Goal: Obtain resource: Download file/media

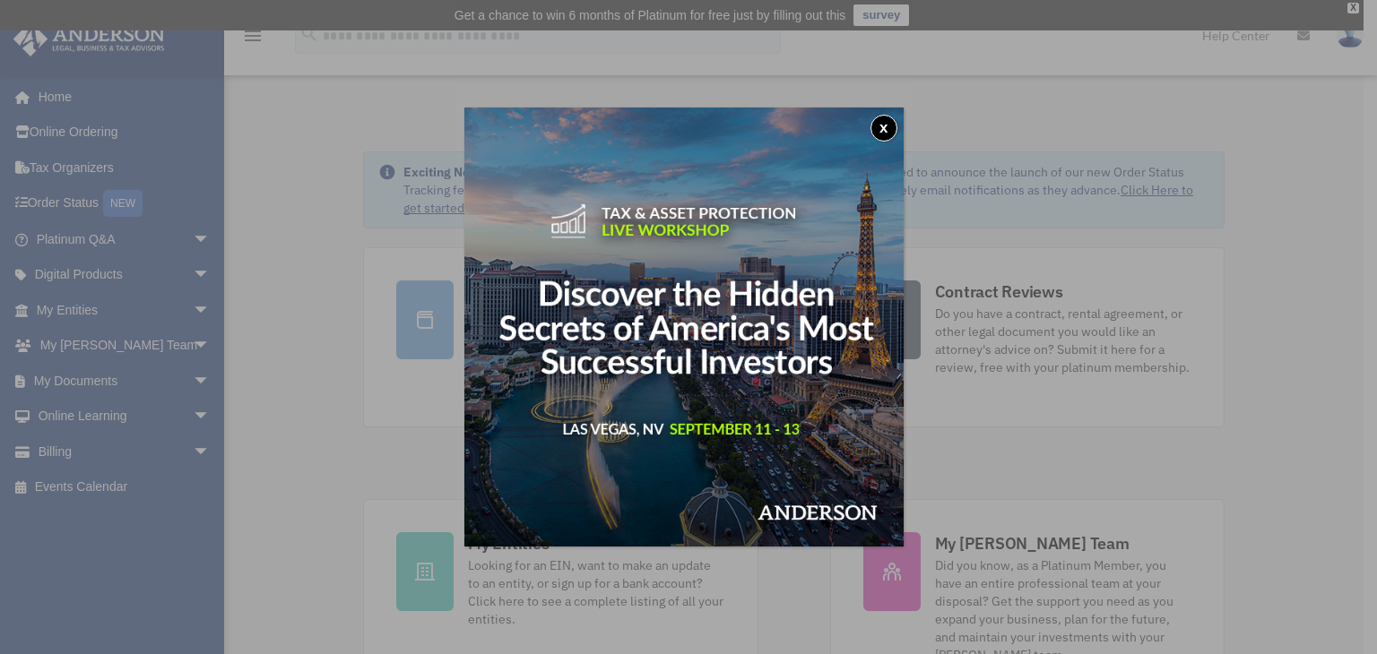
click at [886, 132] on button "x" at bounding box center [883, 128] width 27 height 27
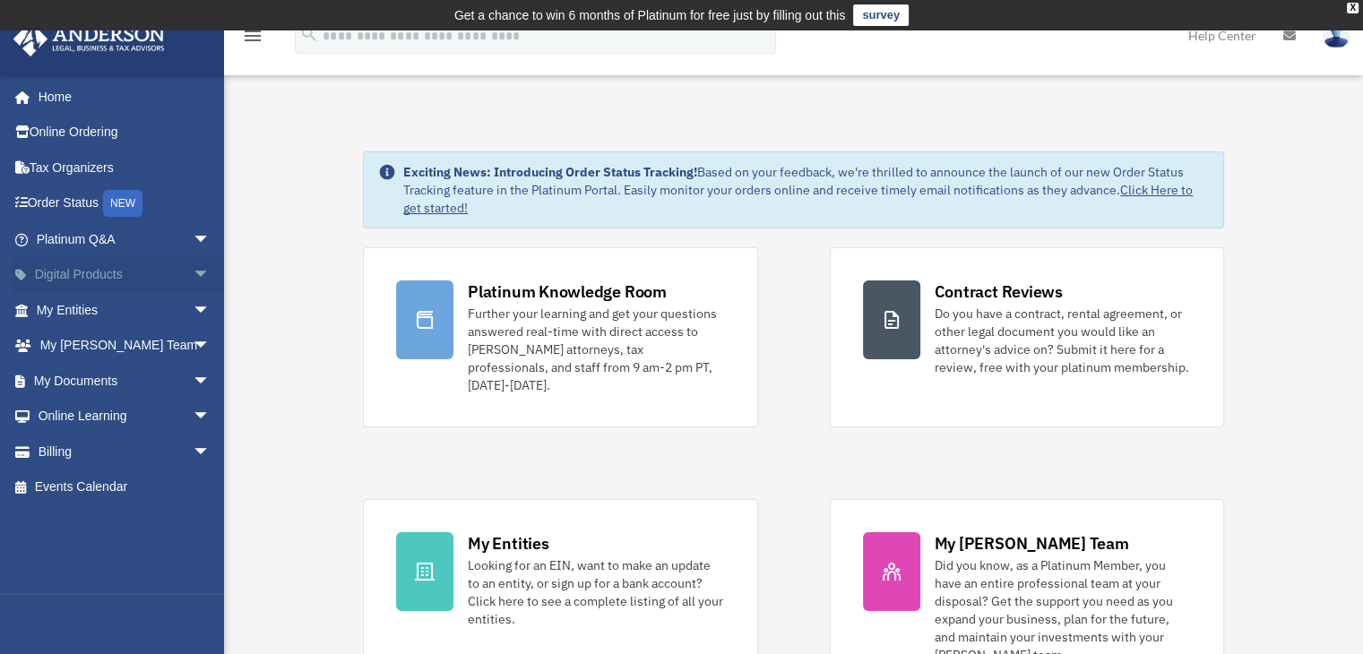
click at [193, 273] on span "arrow_drop_down" at bounding box center [211, 275] width 36 height 37
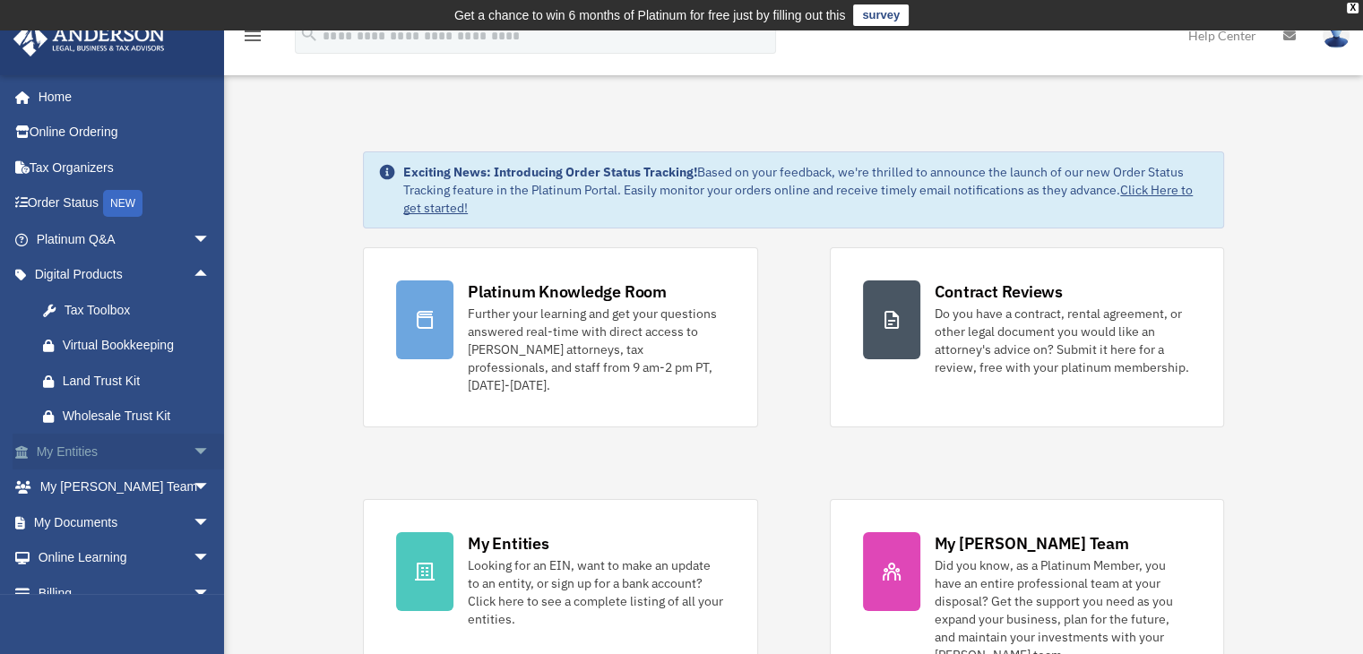
click at [193, 451] on span "arrow_drop_down" at bounding box center [211, 452] width 36 height 37
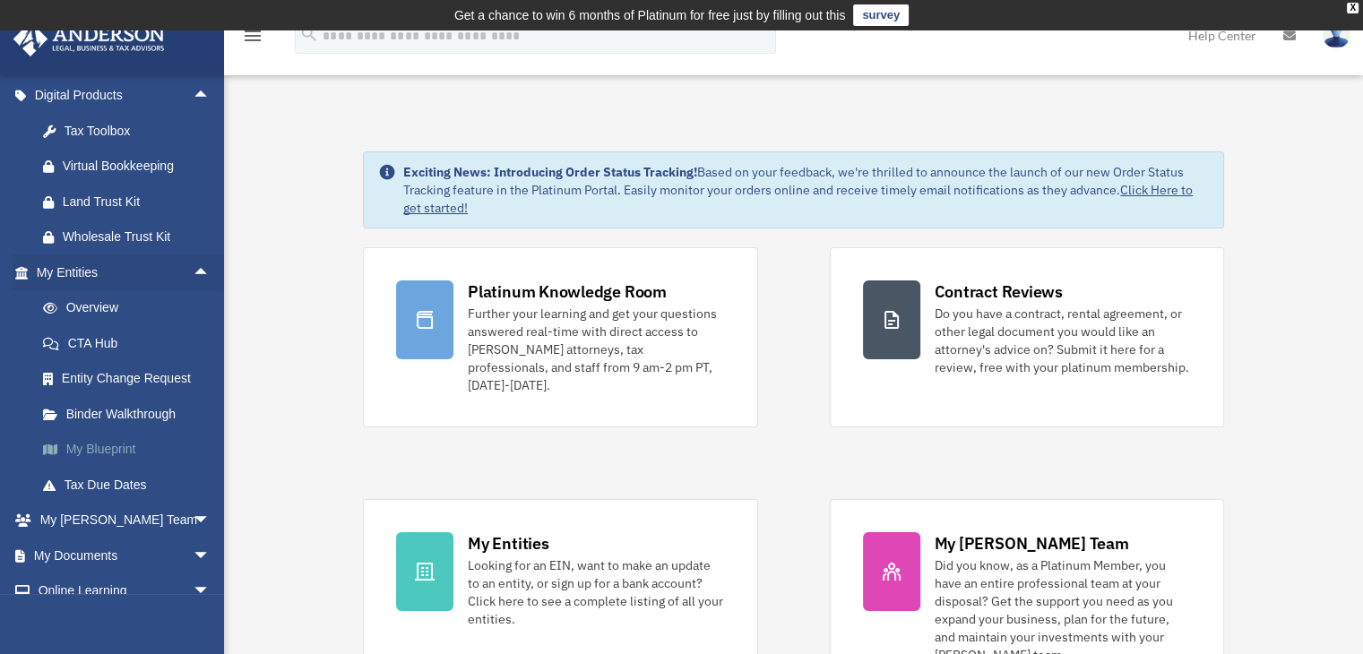
scroll to position [269, 0]
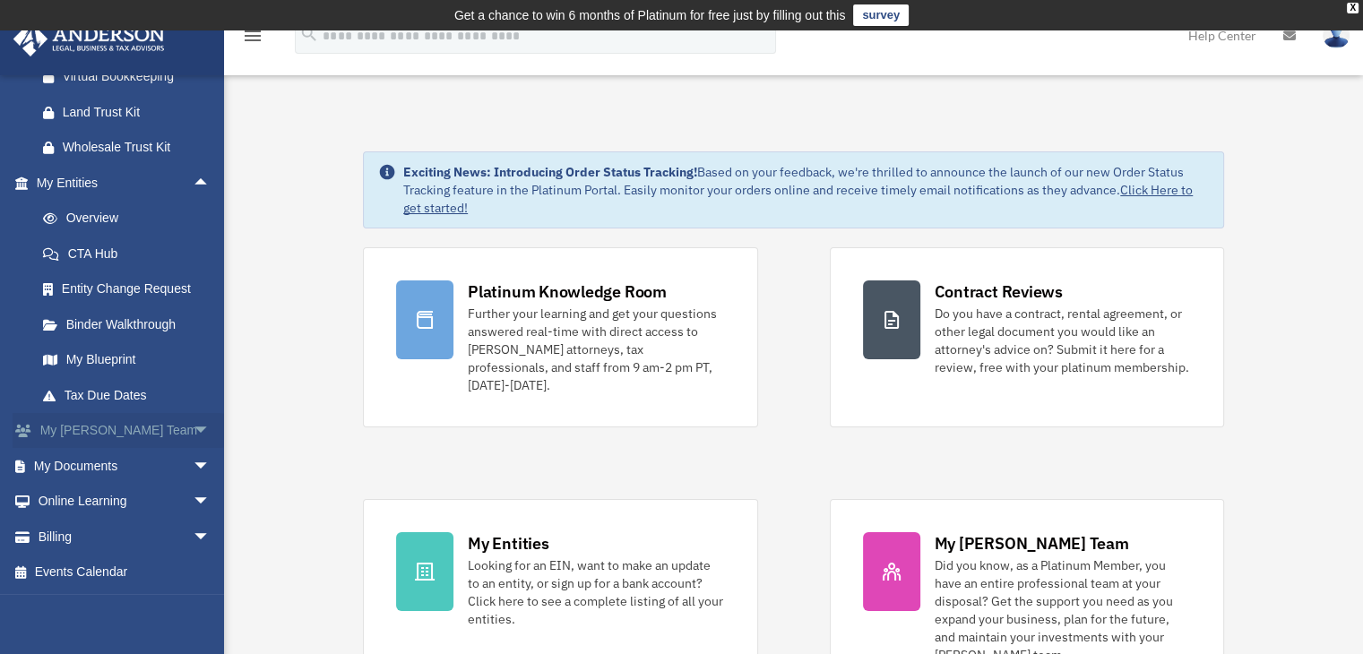
click at [193, 436] on span "arrow_drop_down" at bounding box center [211, 431] width 36 height 37
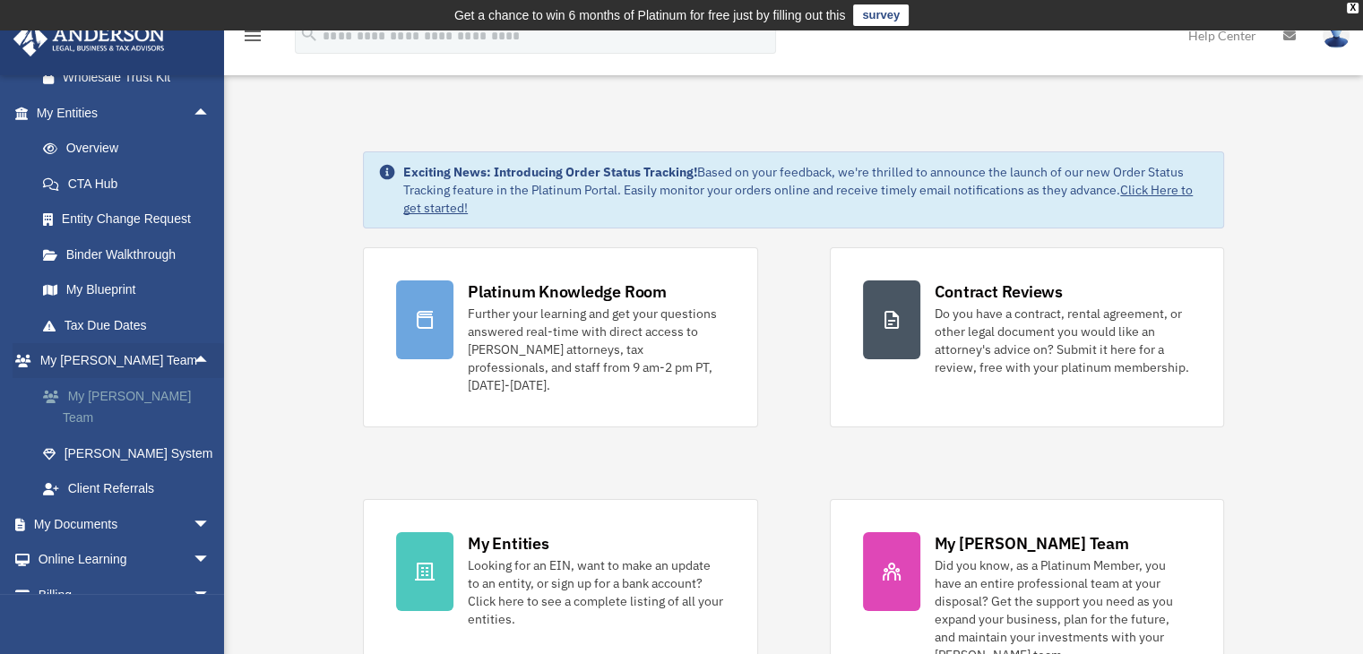
scroll to position [359, 0]
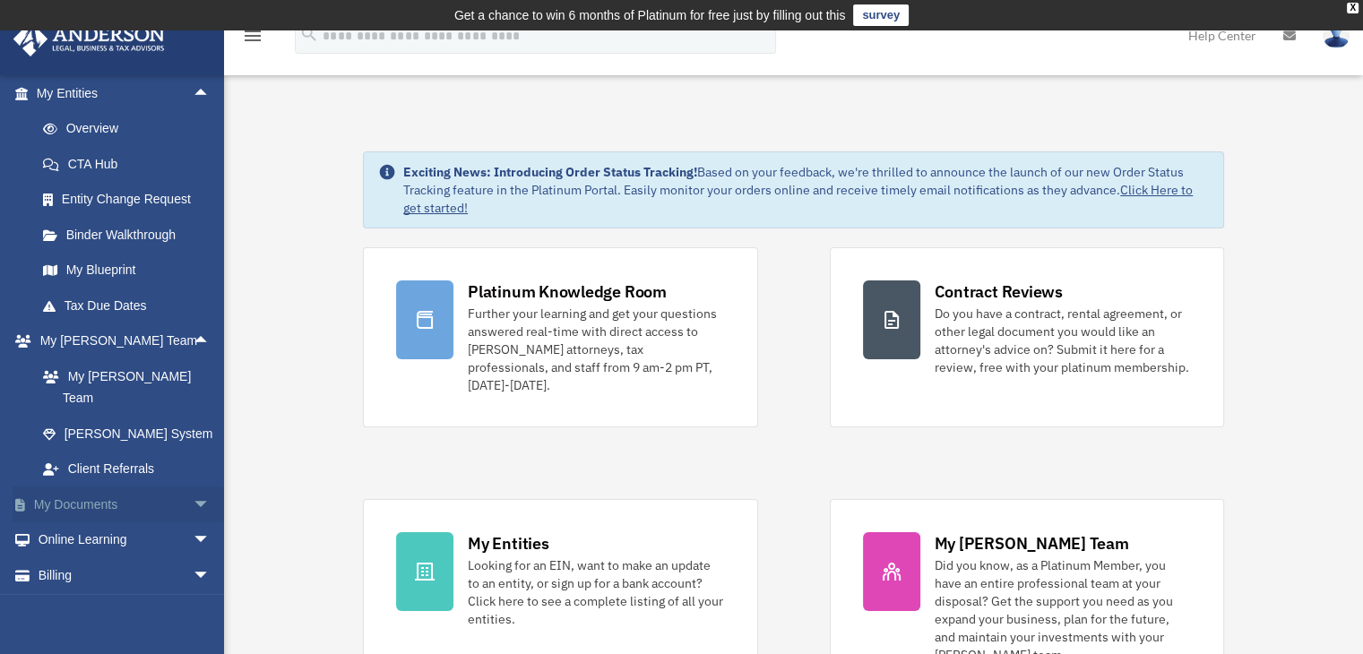
click at [193, 487] on span "arrow_drop_down" at bounding box center [211, 505] width 36 height 37
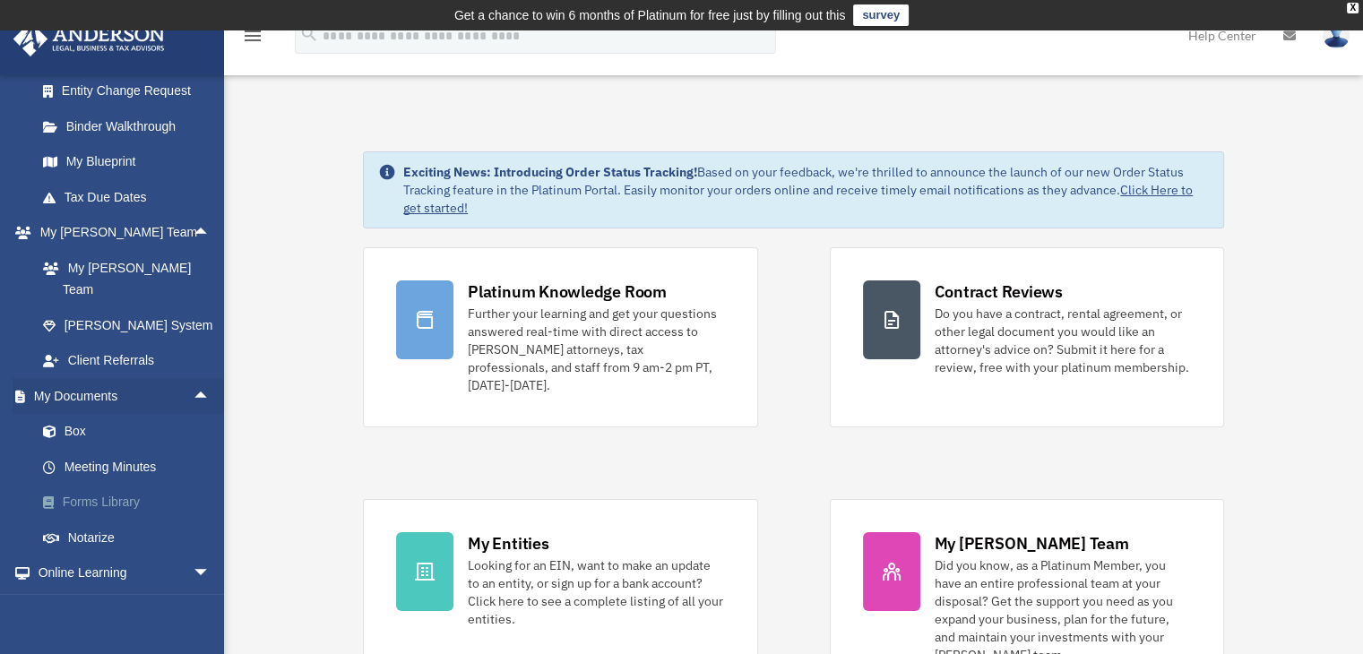
scroll to position [516, 0]
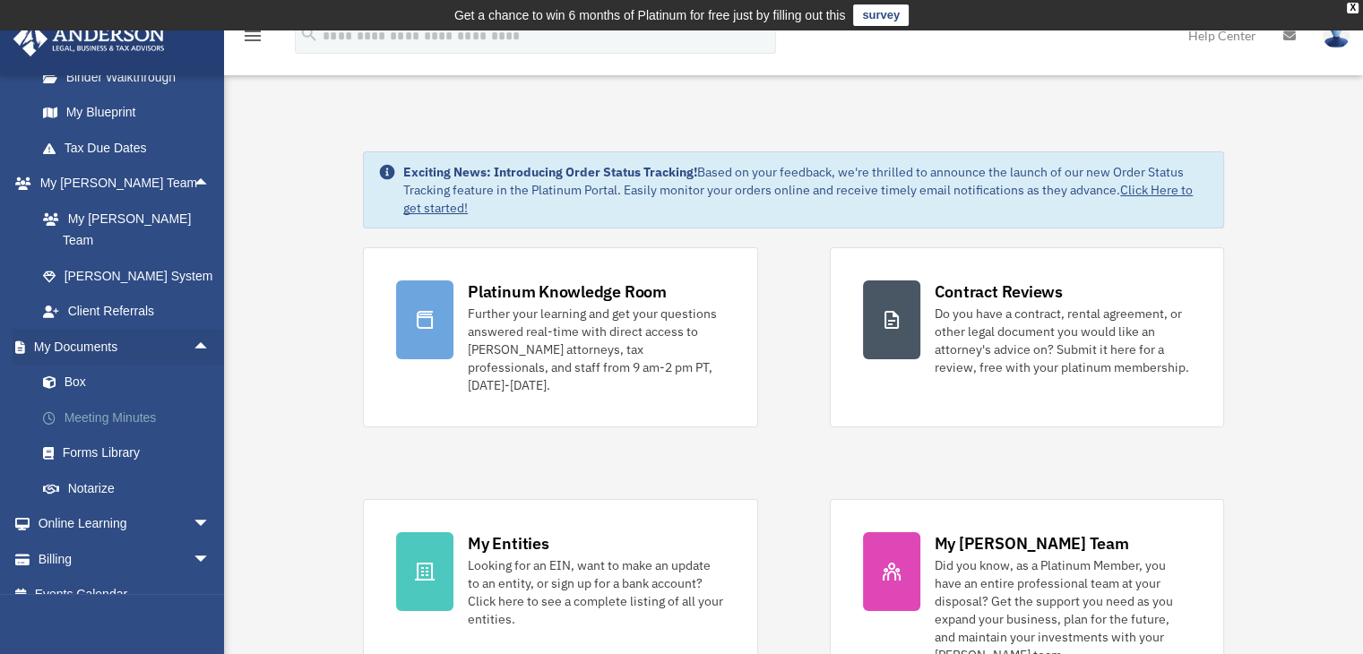
click at [140, 400] on link "Meeting Minutes" at bounding box center [131, 418] width 212 height 36
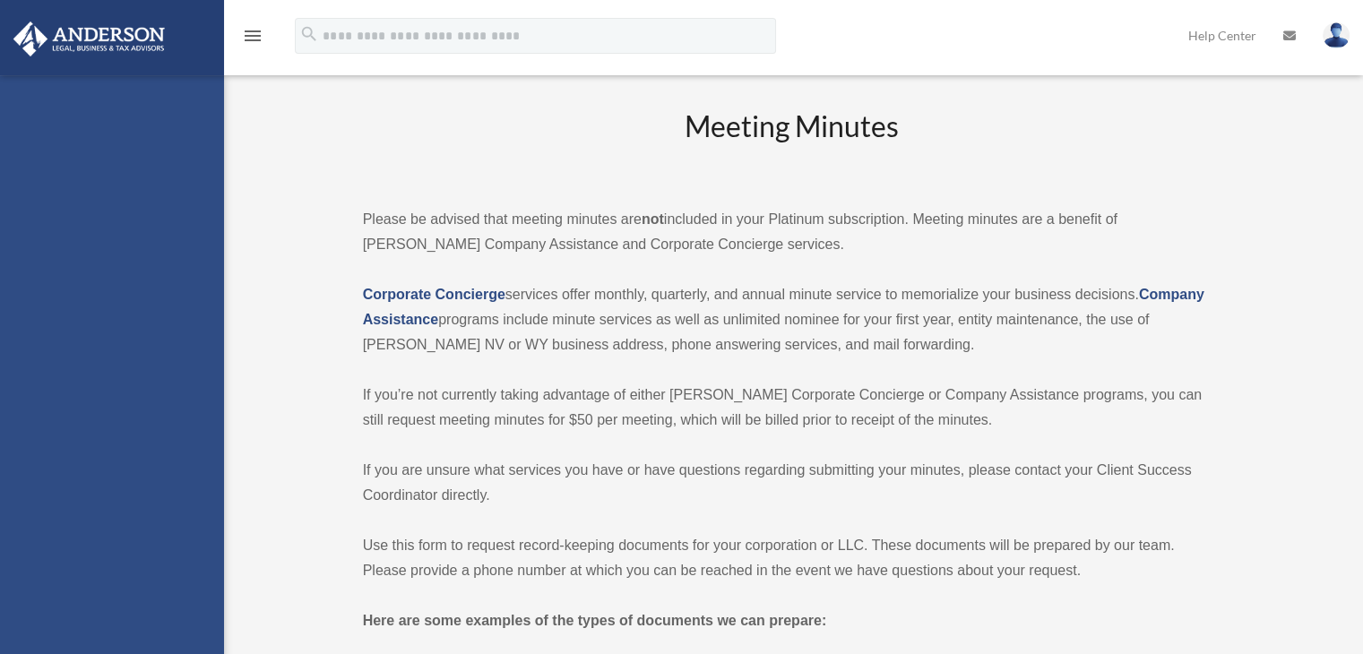
click at [109, 402] on div "gardini2000@gmail.com Sign Out gardini2000@gmail.com Home Online Ordering Tax O…" at bounding box center [112, 402] width 224 height 654
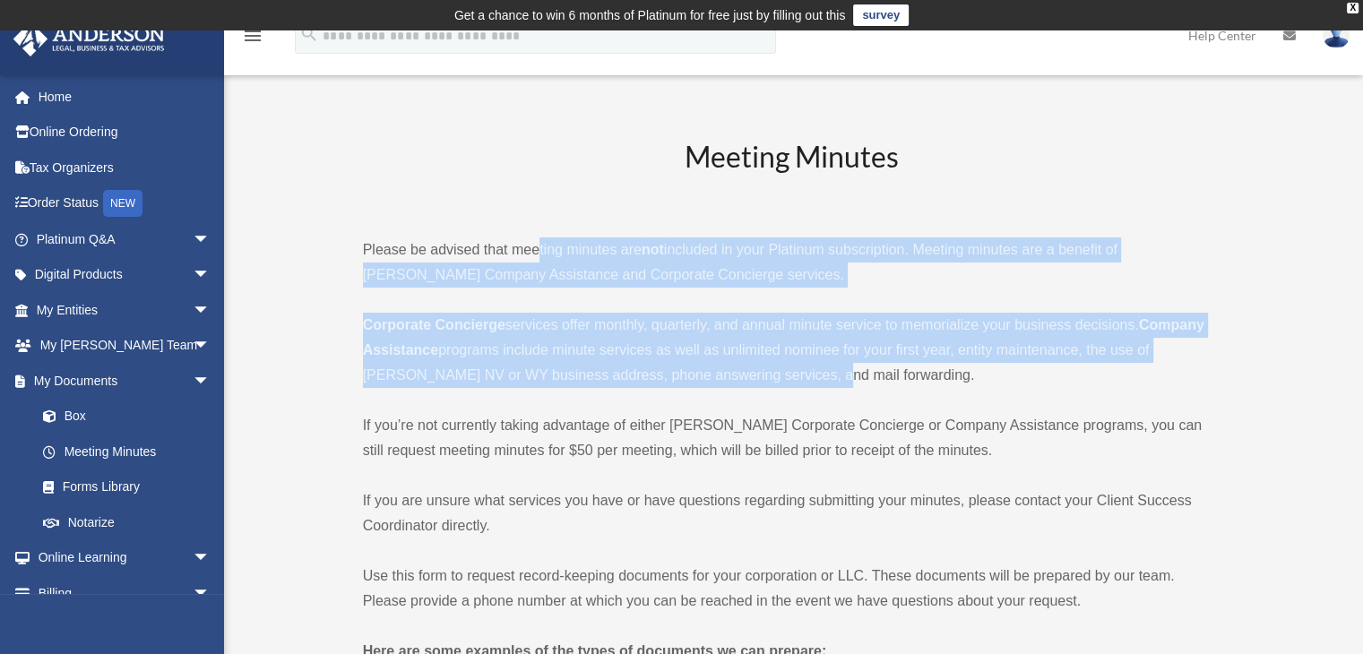
drag, startPoint x: 536, startPoint y: 248, endPoint x: 819, endPoint y: 367, distance: 307.3
click at [819, 367] on p "Corporate Concierge services offer monthly, quarterly, and annual minute servic…" at bounding box center [792, 350] width 858 height 75
drag, startPoint x: 842, startPoint y: 365, endPoint x: 541, endPoint y: 252, distance: 320.8
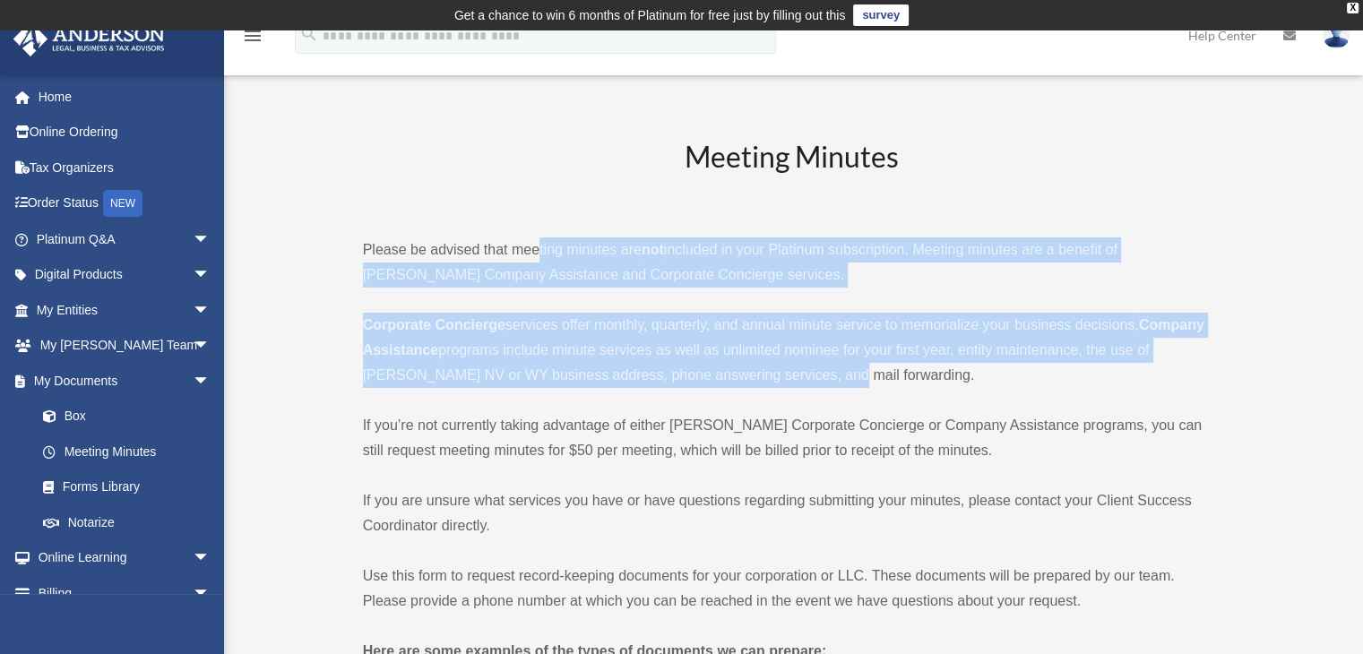
click at [549, 261] on p "Please be advised that meeting minutes are not included in your Platinum subscr…" at bounding box center [792, 263] width 858 height 50
drag, startPoint x: 474, startPoint y: 244, endPoint x: 795, endPoint y: 370, distance: 344.9
click at [795, 370] on p "Corporate Concierge services offer monthly, quarterly, and annual minute servic…" at bounding box center [792, 350] width 858 height 75
drag, startPoint x: 815, startPoint y: 370, endPoint x: 509, endPoint y: 253, distance: 327.4
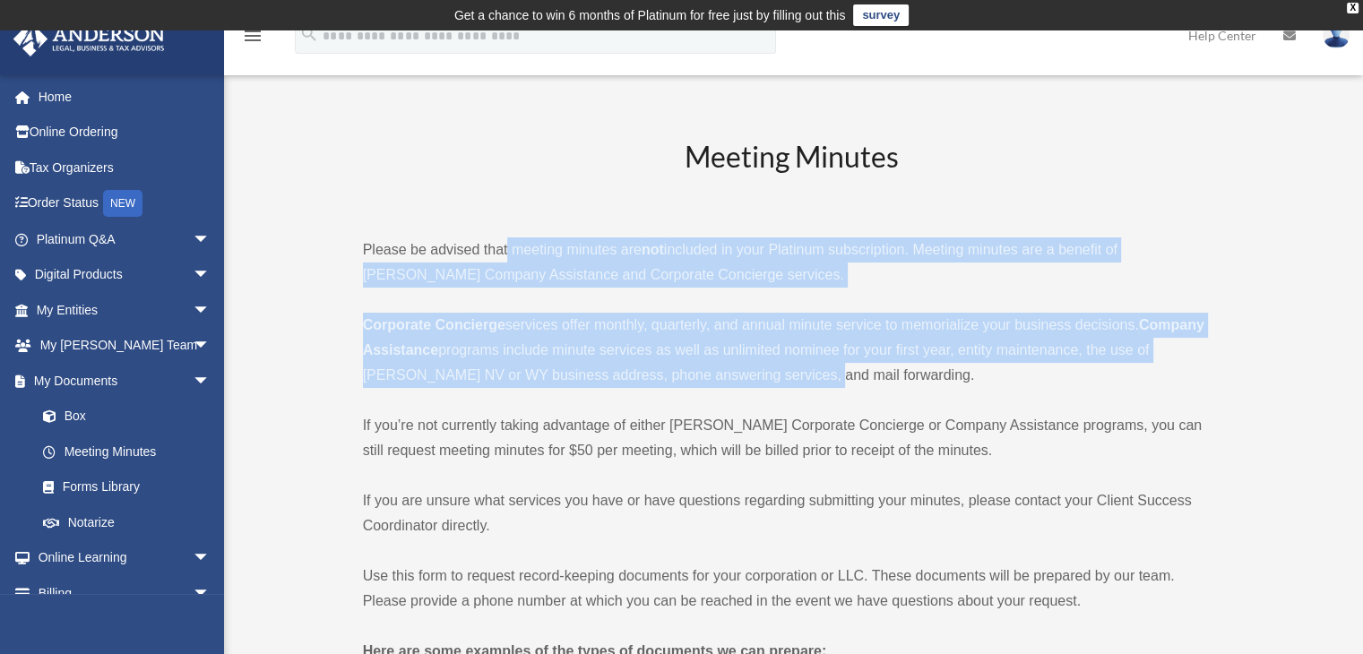
click at [506, 252] on p "Please be advised that meeting minutes are not included in your Platinum subscr…" at bounding box center [792, 263] width 858 height 50
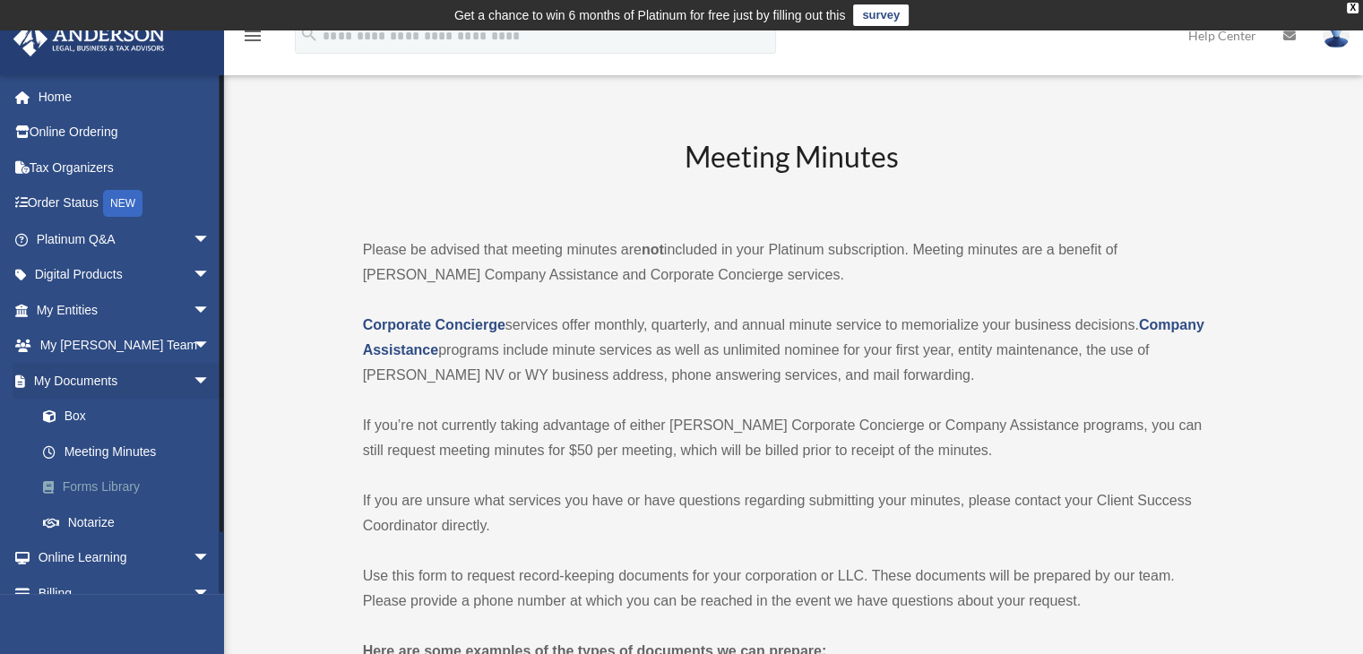
click at [122, 493] on link "Forms Library" at bounding box center [131, 488] width 212 height 36
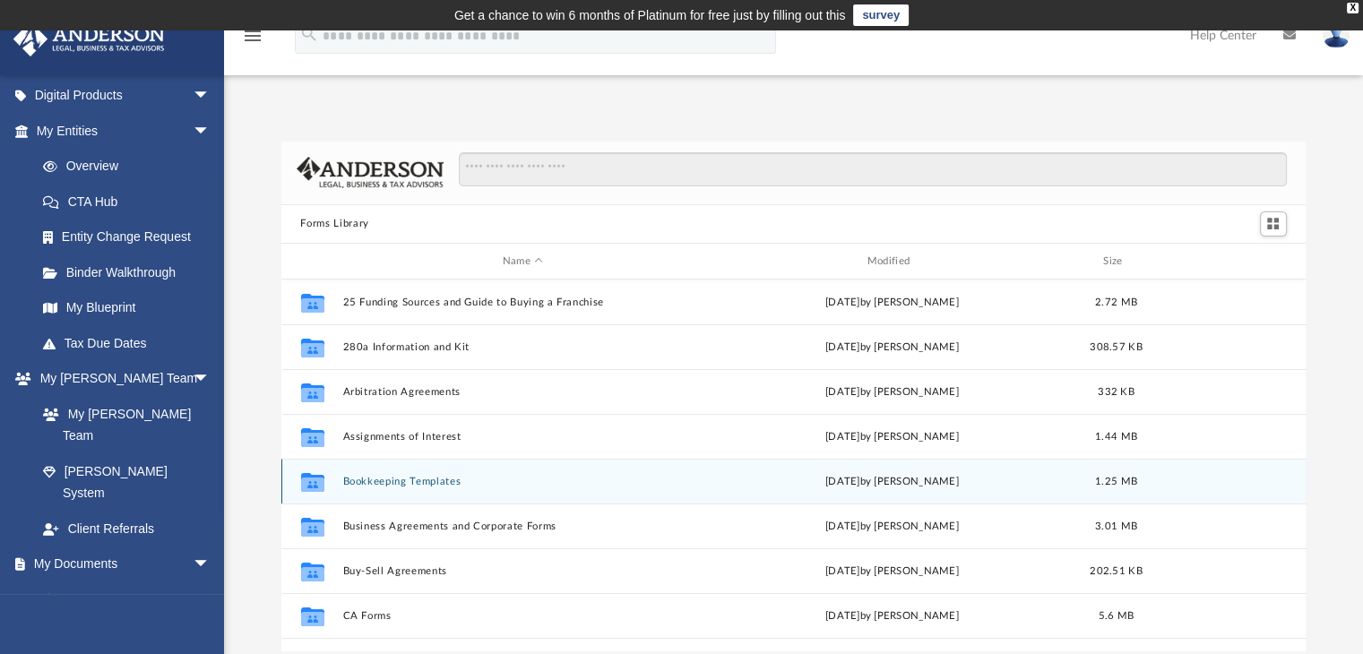
click at [447, 486] on button "Bookkeeping Templates" at bounding box center [522, 482] width 361 height 12
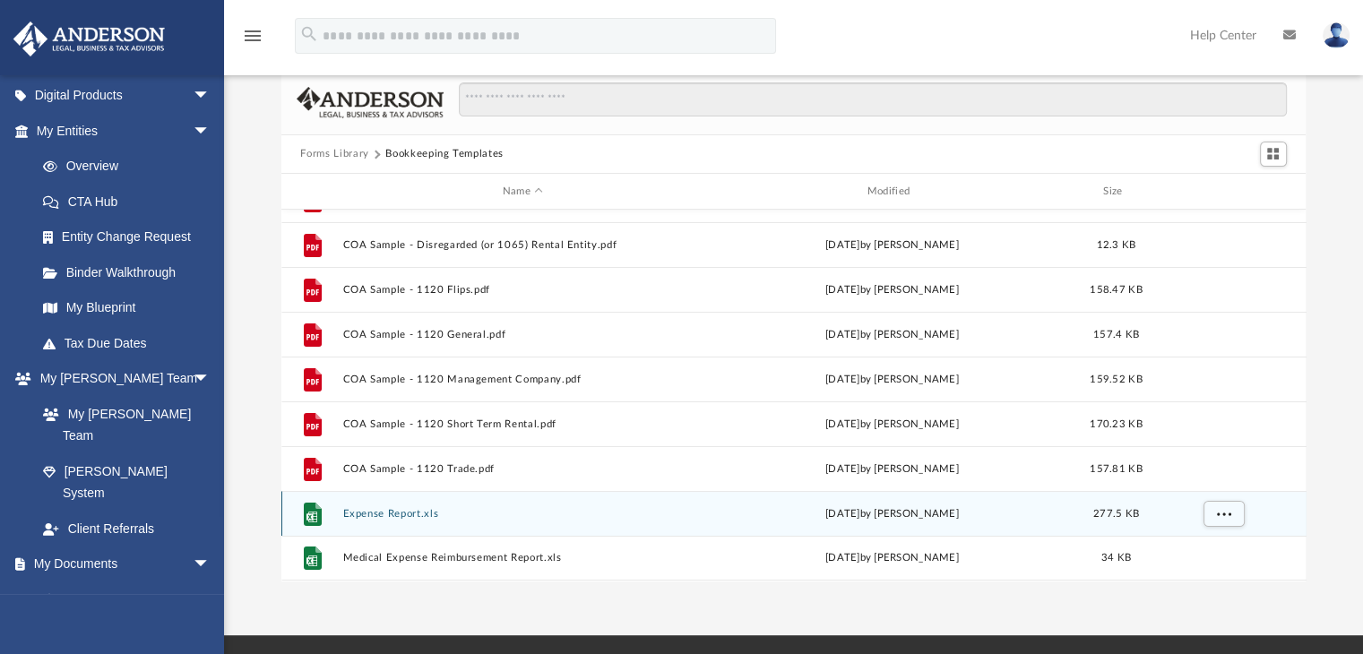
scroll to position [90, 0]
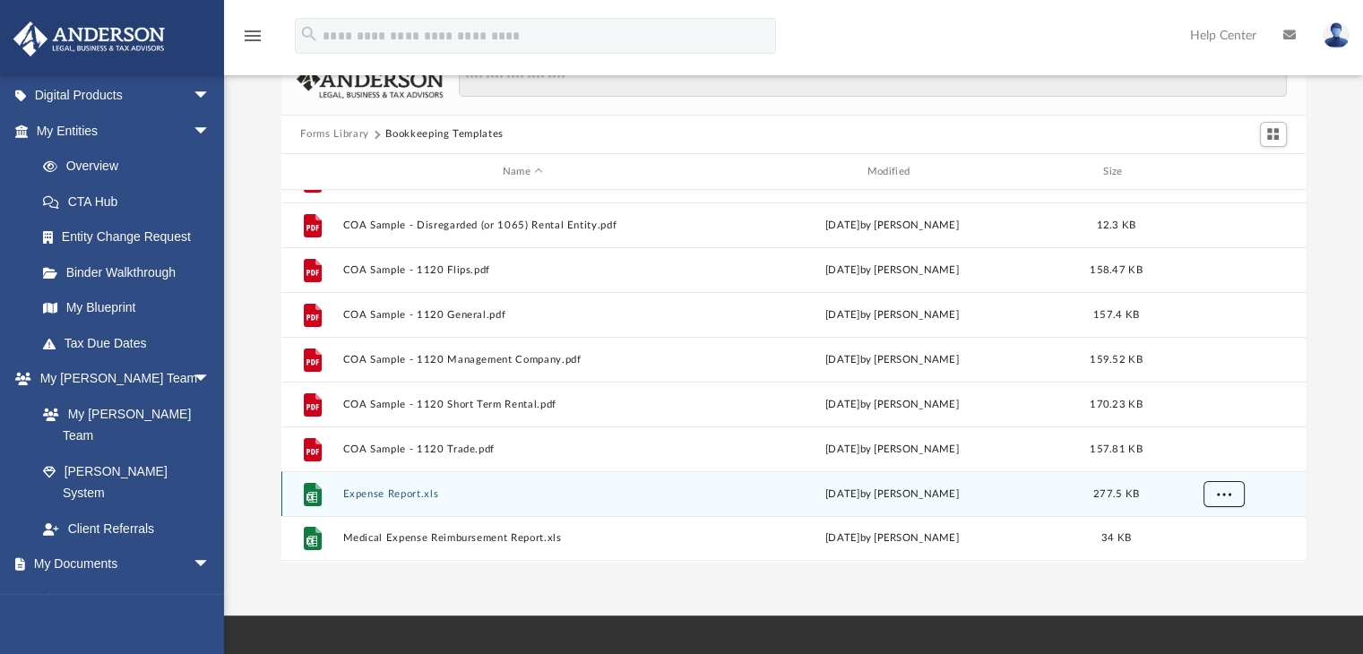
click at [1225, 496] on span "More options" at bounding box center [1223, 494] width 14 height 10
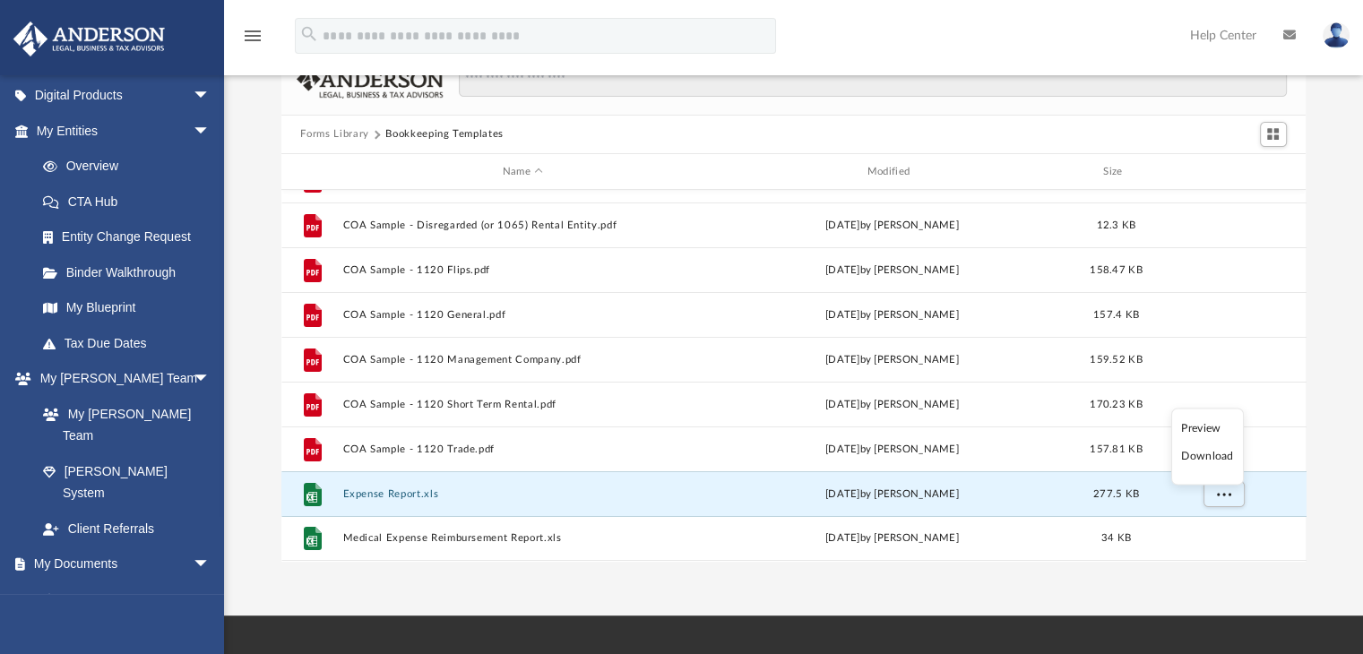
click at [1218, 457] on li "Download" at bounding box center [1207, 456] width 52 height 19
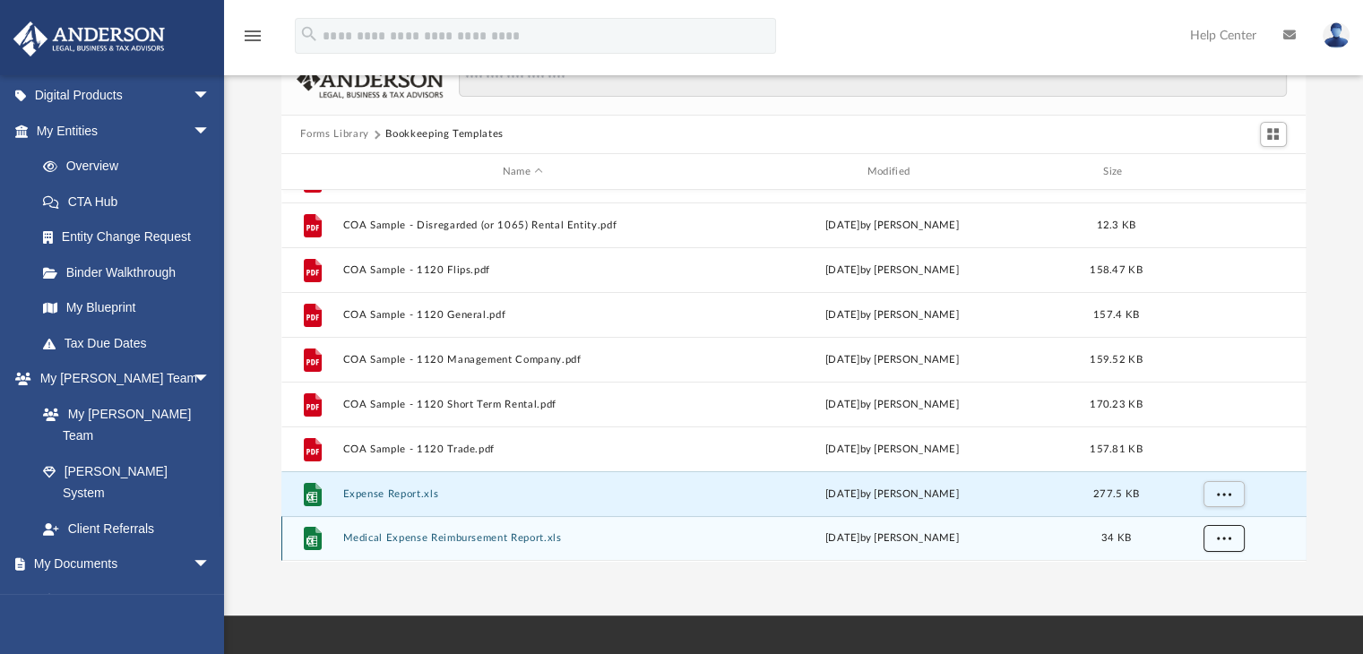
click at [1219, 539] on span "More options" at bounding box center [1223, 538] width 14 height 10
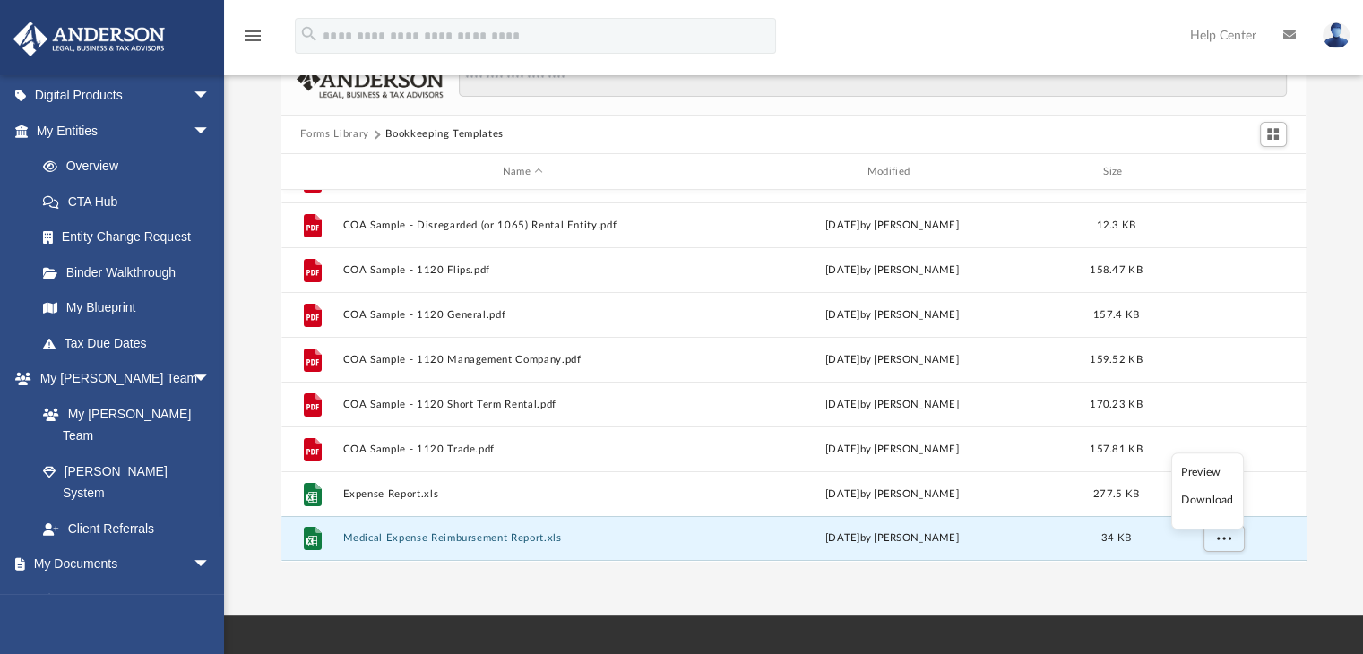
click at [1215, 503] on li "Download" at bounding box center [1207, 500] width 52 height 19
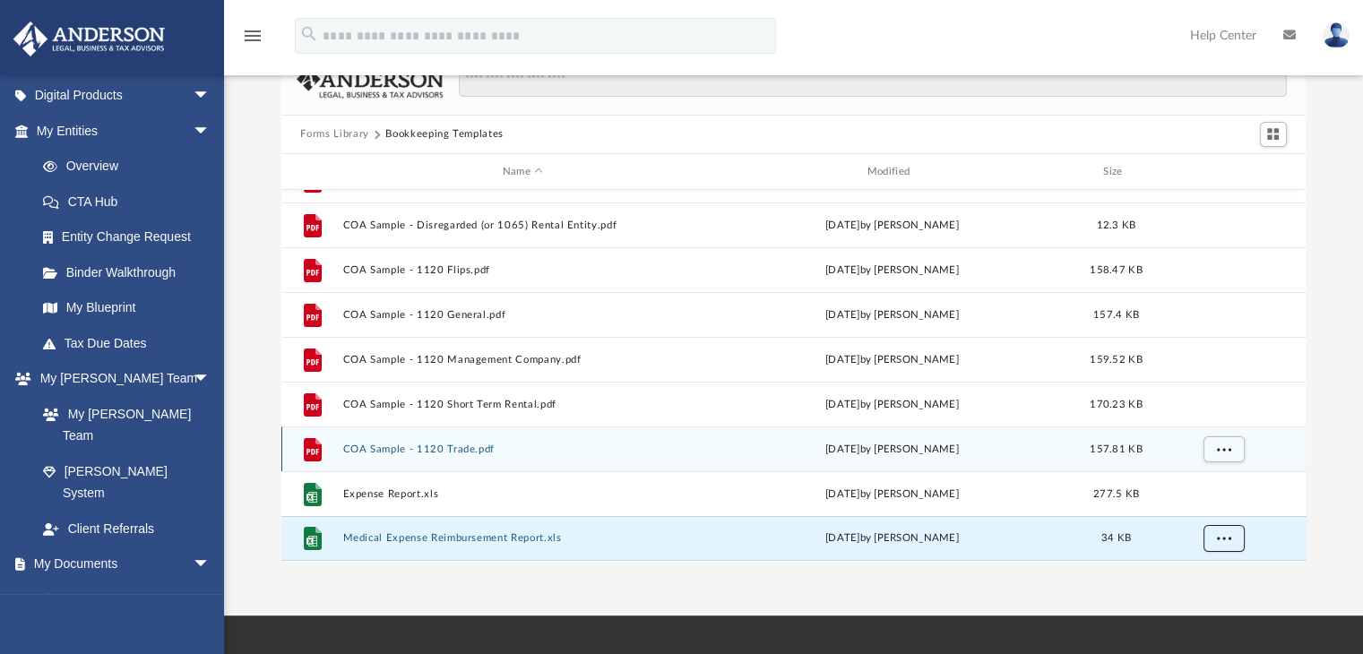
scroll to position [32, 0]
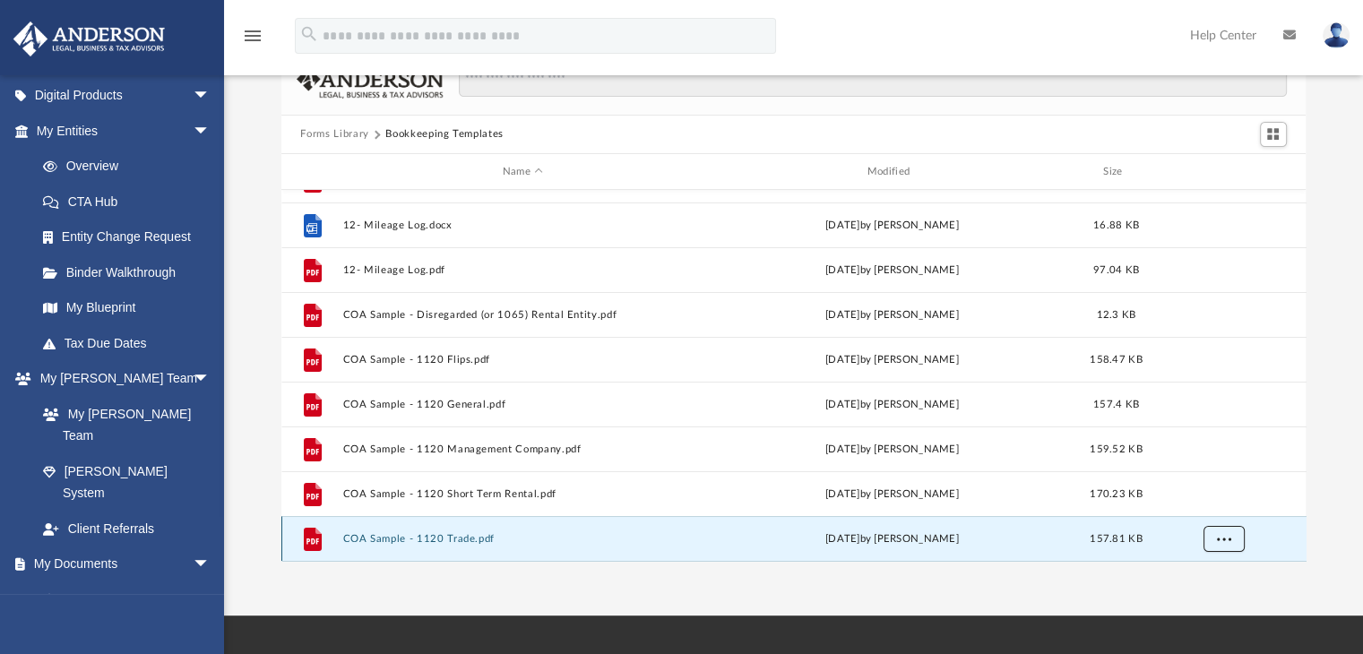
click at [1223, 536] on span "More options" at bounding box center [1223, 539] width 14 height 10
click at [1212, 506] on li "Download" at bounding box center [1207, 501] width 52 height 19
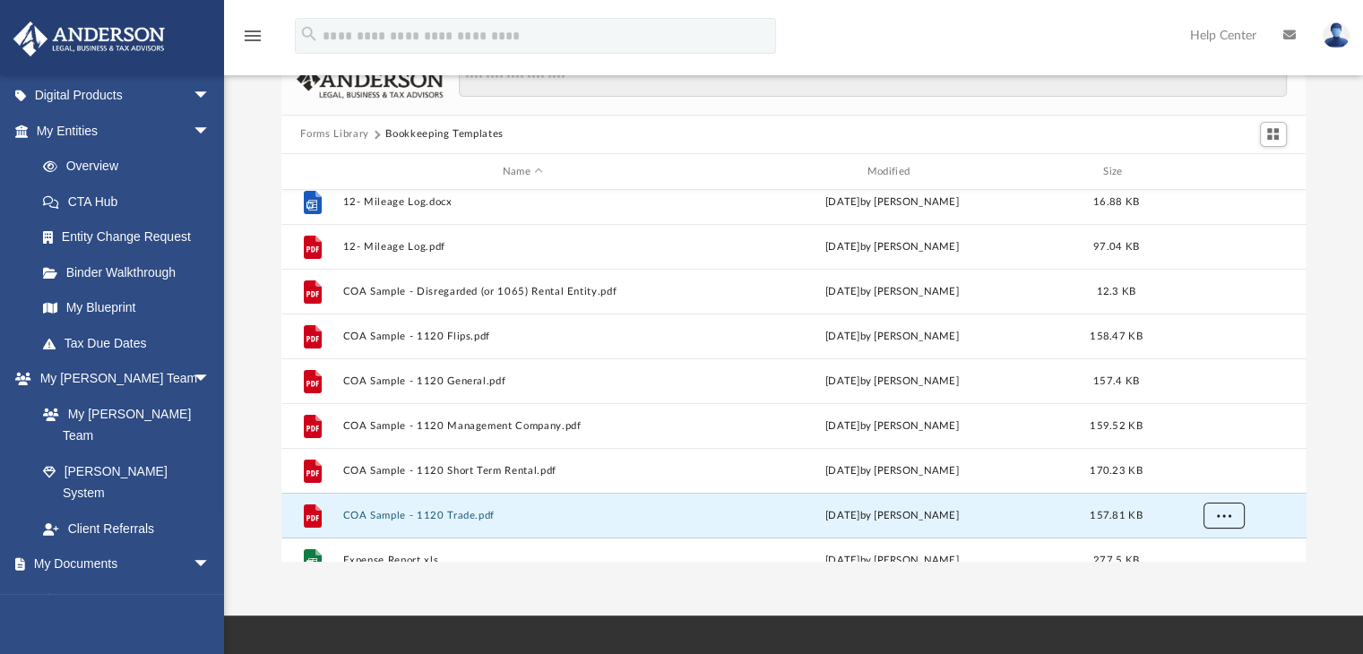
scroll to position [122, 0]
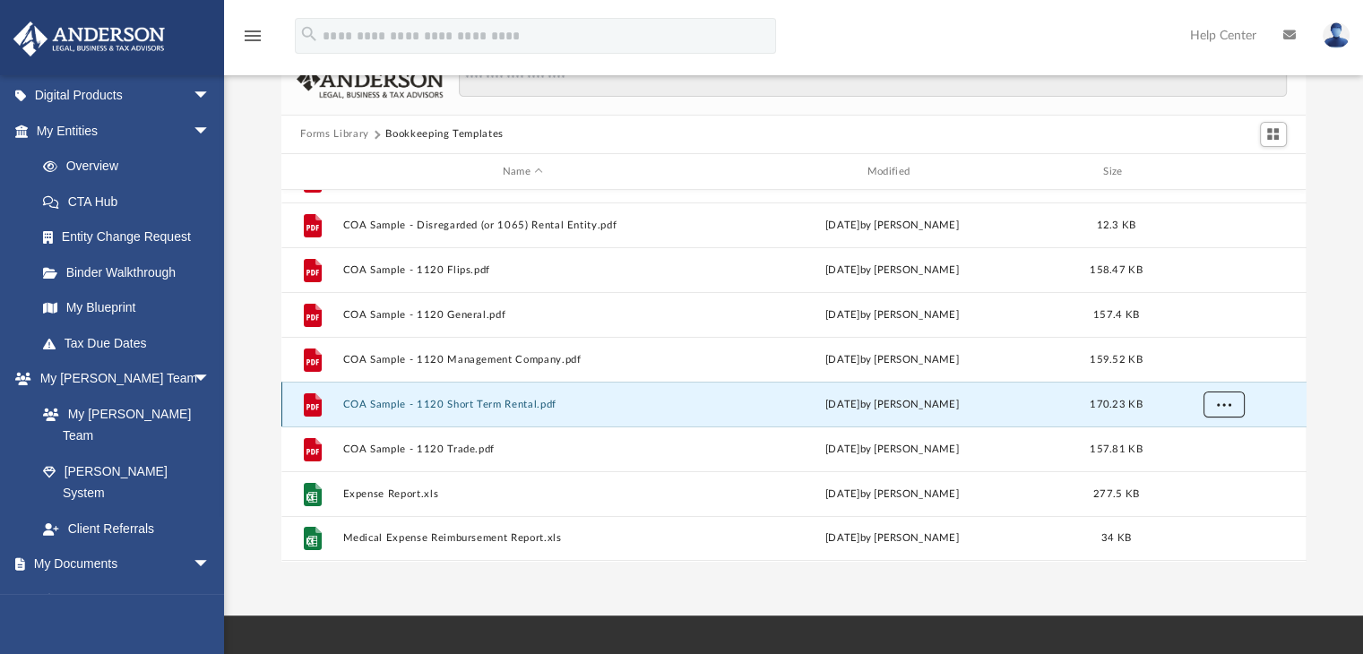
click at [1228, 402] on span "More options" at bounding box center [1223, 405] width 14 height 10
click at [1215, 469] on li "Download" at bounding box center [1207, 469] width 52 height 19
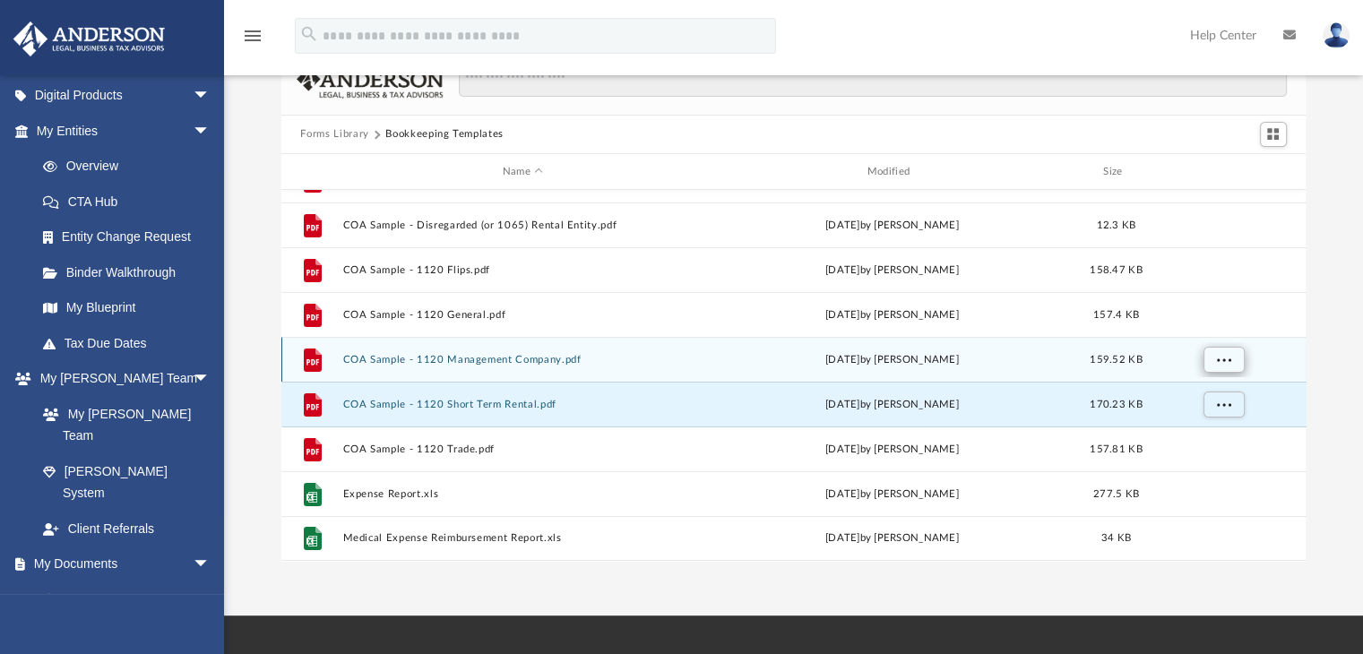
click at [1238, 365] on button "More options" at bounding box center [1223, 360] width 41 height 27
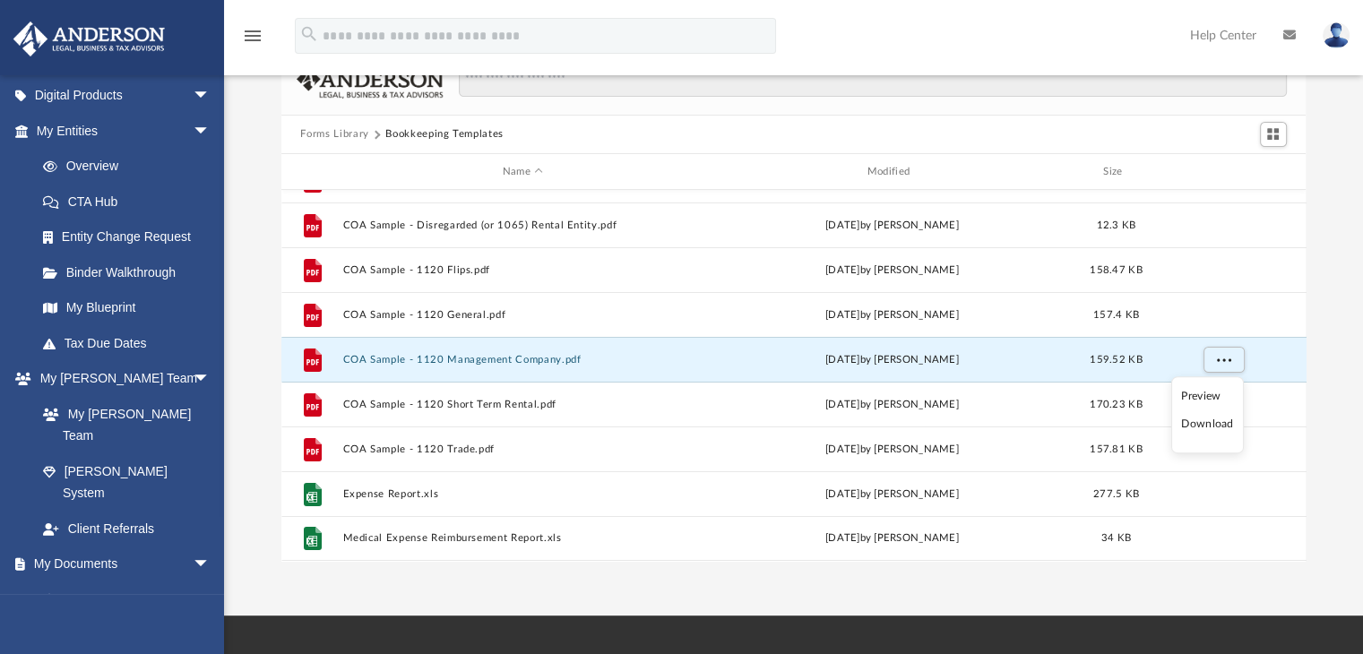
click at [1222, 427] on li "Download" at bounding box center [1207, 424] width 52 height 19
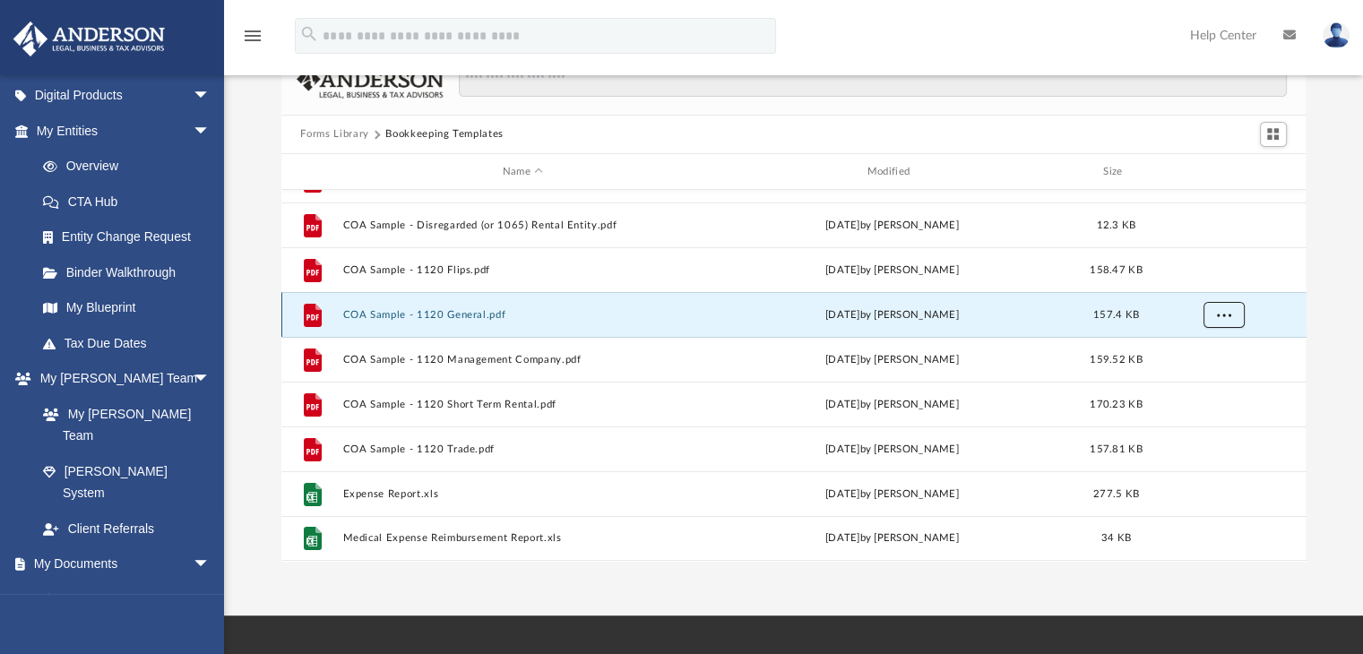
click at [1224, 313] on span "More options" at bounding box center [1223, 315] width 14 height 10
click at [1208, 380] on li "Download" at bounding box center [1207, 379] width 52 height 19
click at [1223, 319] on span "More options" at bounding box center [1223, 315] width 14 height 10
click at [1223, 378] on li "Download" at bounding box center [1207, 379] width 52 height 19
click at [1355, 302] on div "Forms Library Bookkeeping Templates Name Modified Size File 12- Mileage Log.doc…" at bounding box center [793, 307] width 1139 height 510
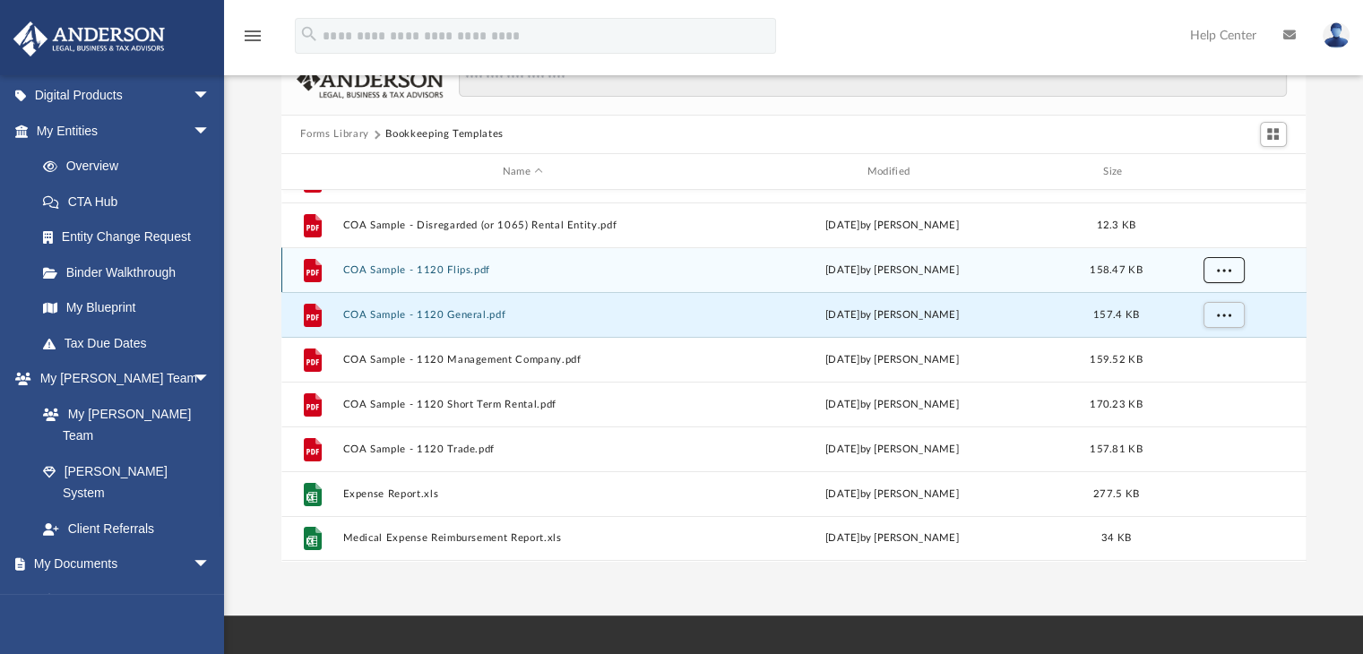
click at [1224, 270] on span "More options" at bounding box center [1223, 270] width 14 height 10
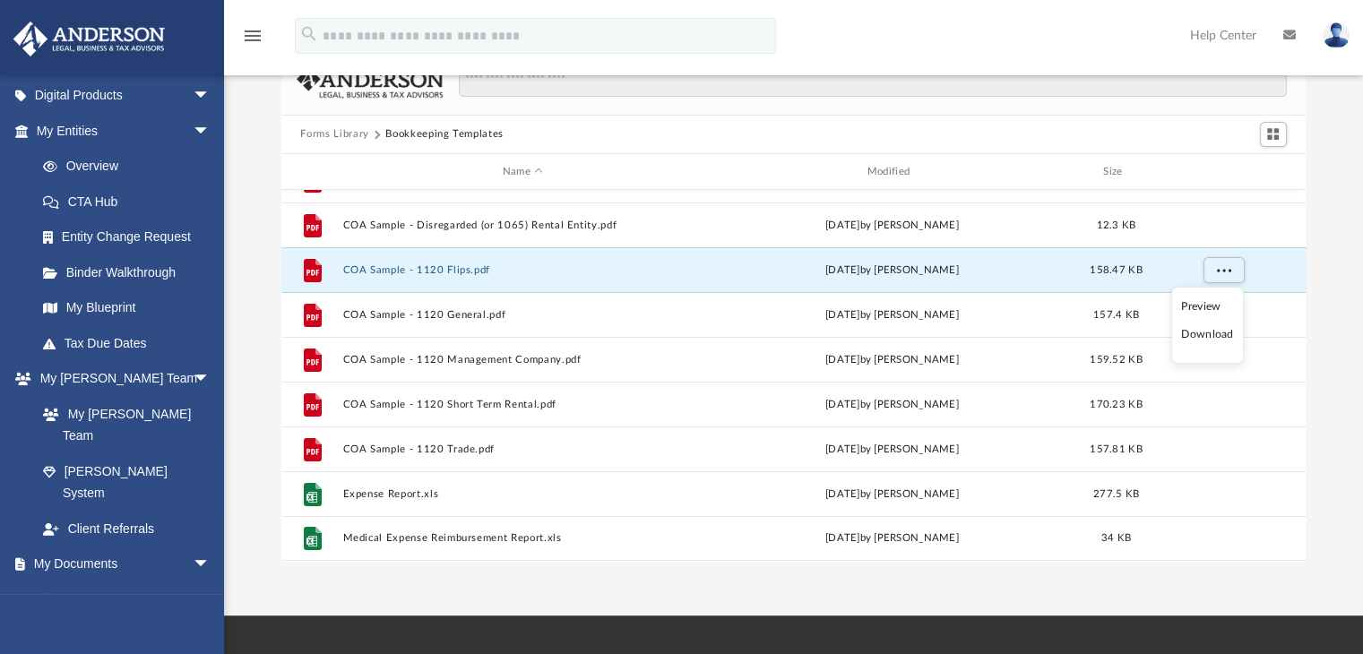
click at [1215, 334] on li "Download" at bounding box center [1207, 334] width 52 height 19
click at [1335, 278] on div "Forms Library Bookkeeping Templates Name Modified Size File 12- Mileage Log.doc…" at bounding box center [793, 307] width 1139 height 510
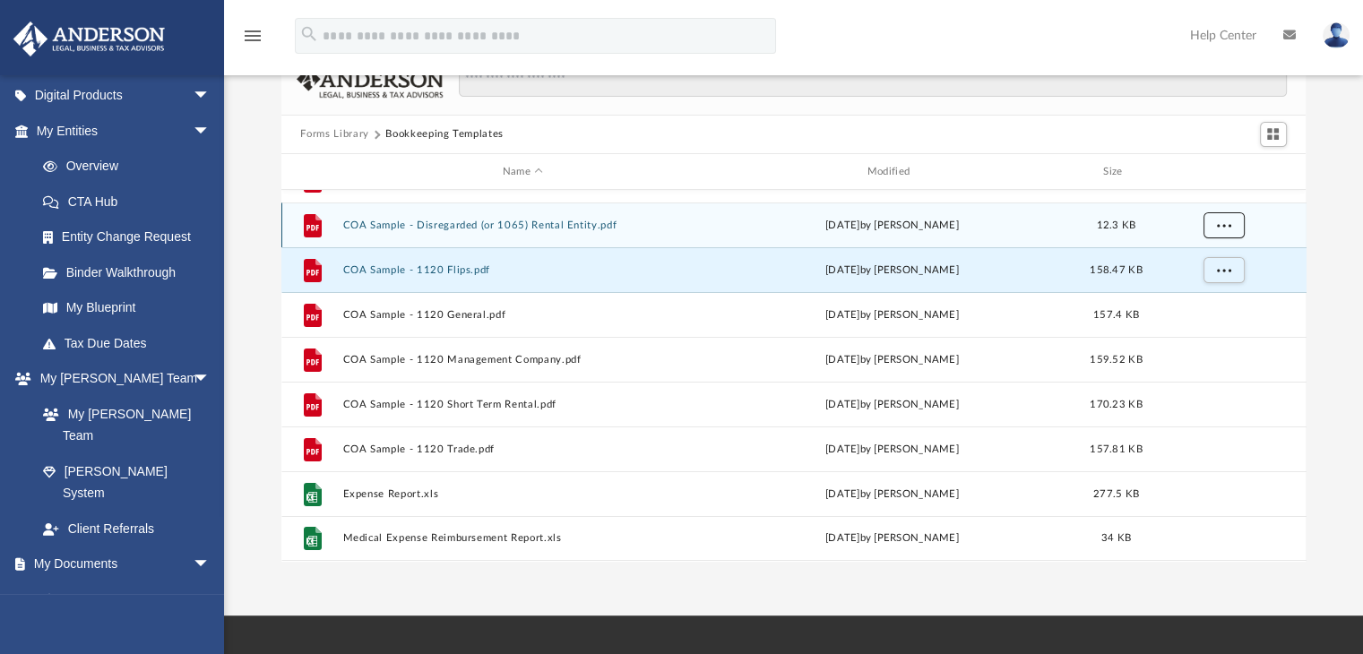
click at [1223, 229] on span "More options" at bounding box center [1223, 225] width 14 height 10
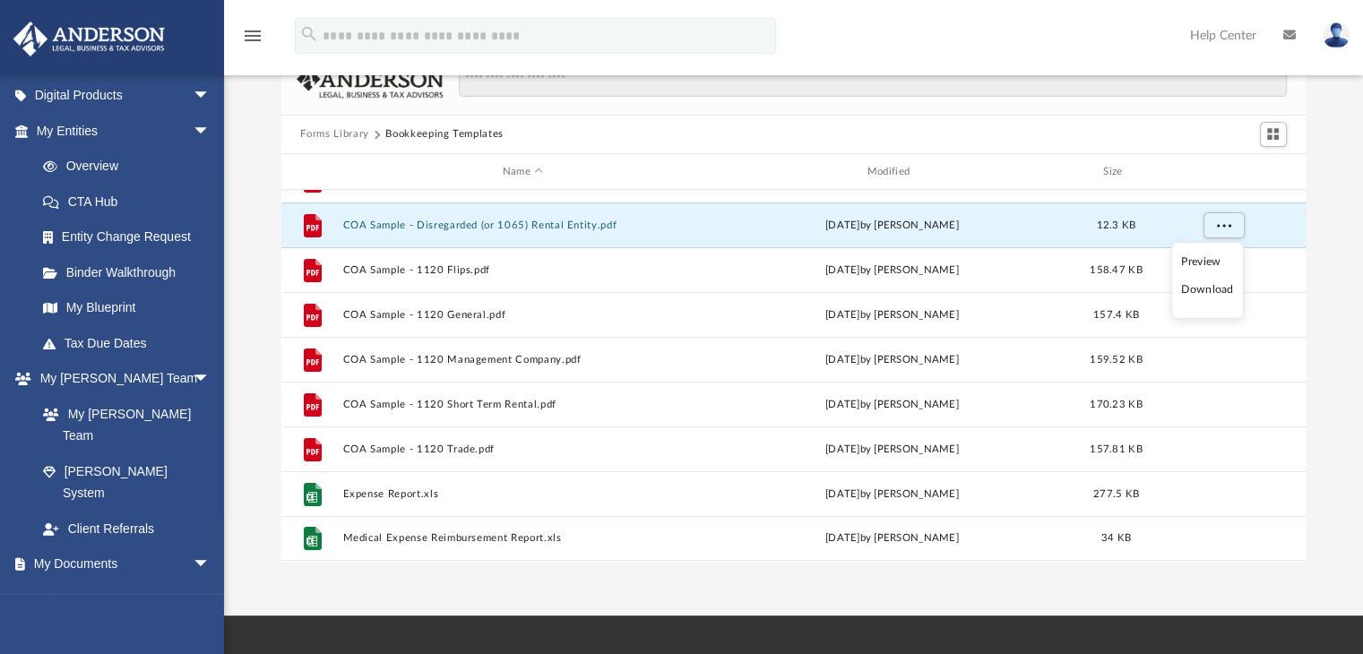
click at [1217, 286] on li "Download" at bounding box center [1207, 290] width 52 height 19
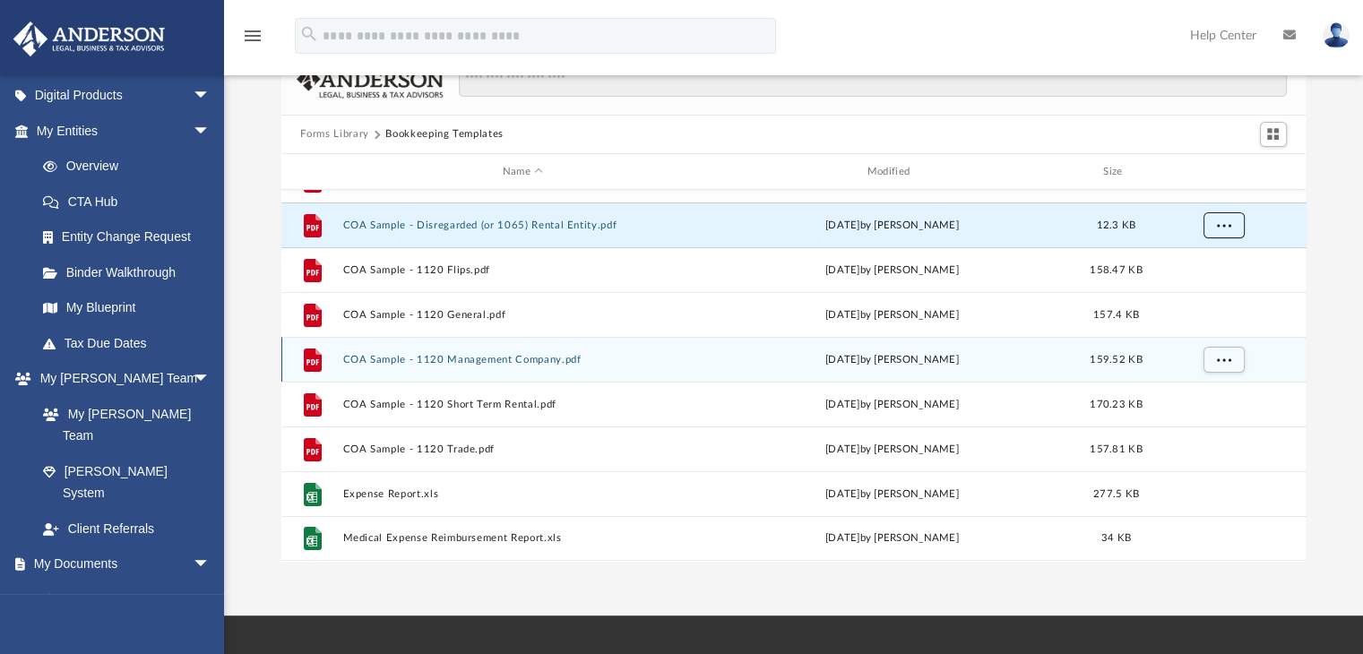
scroll to position [32, 0]
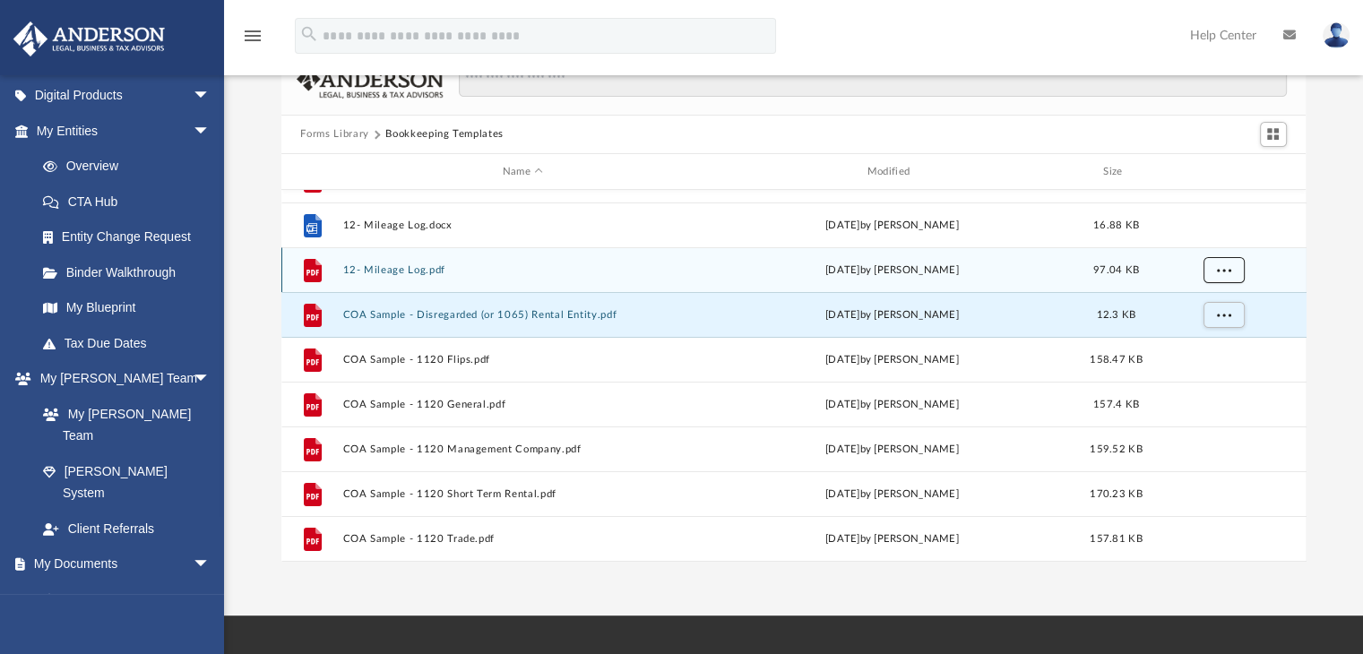
click at [1224, 272] on span "More options" at bounding box center [1223, 270] width 14 height 10
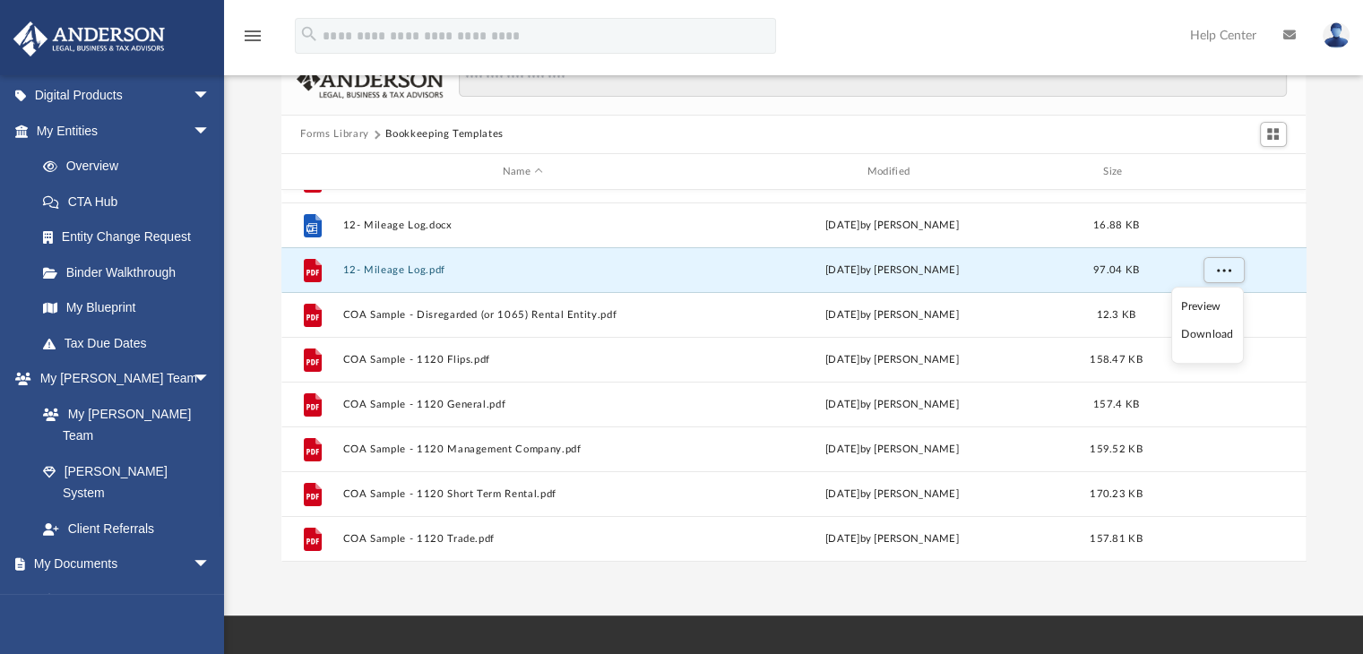
click at [1215, 334] on li "Download" at bounding box center [1207, 334] width 52 height 19
click at [1340, 238] on div "Forms Library Bookkeeping Templates Name Modified Size File 11- Expense Reimbur…" at bounding box center [793, 307] width 1139 height 510
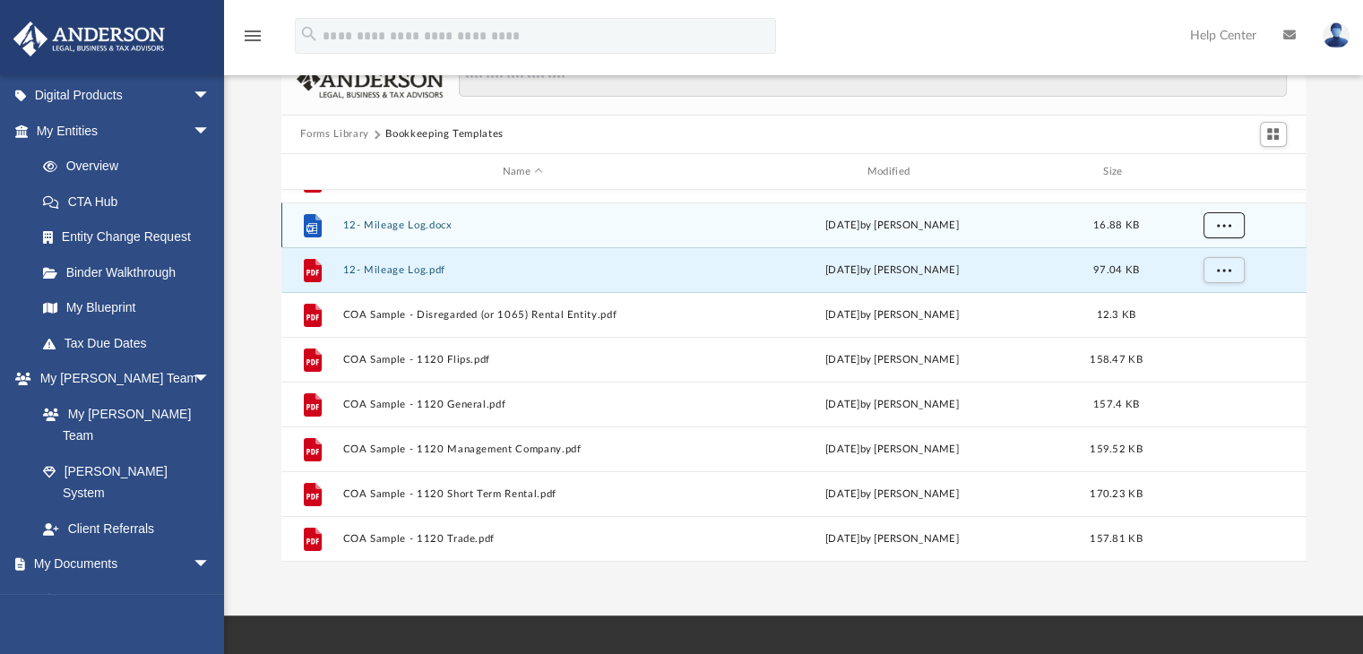
click at [1219, 227] on span "More options" at bounding box center [1223, 225] width 14 height 10
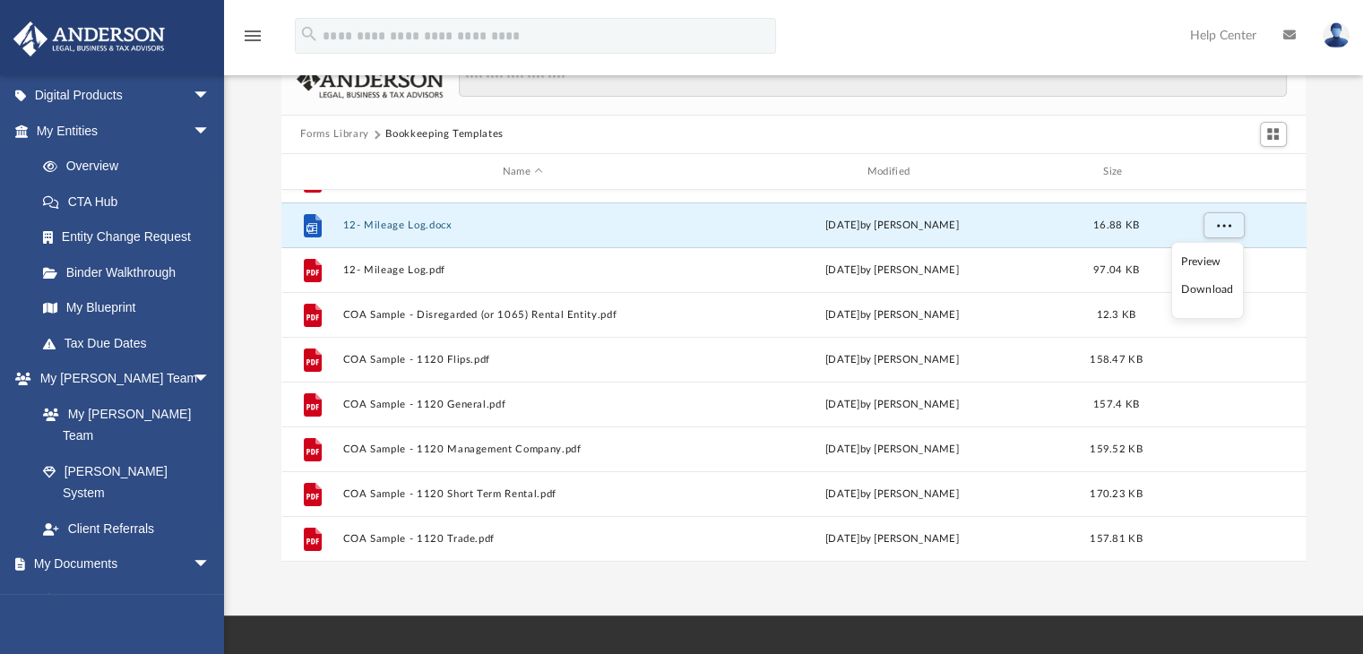
click at [1201, 290] on li "Download" at bounding box center [1207, 290] width 52 height 19
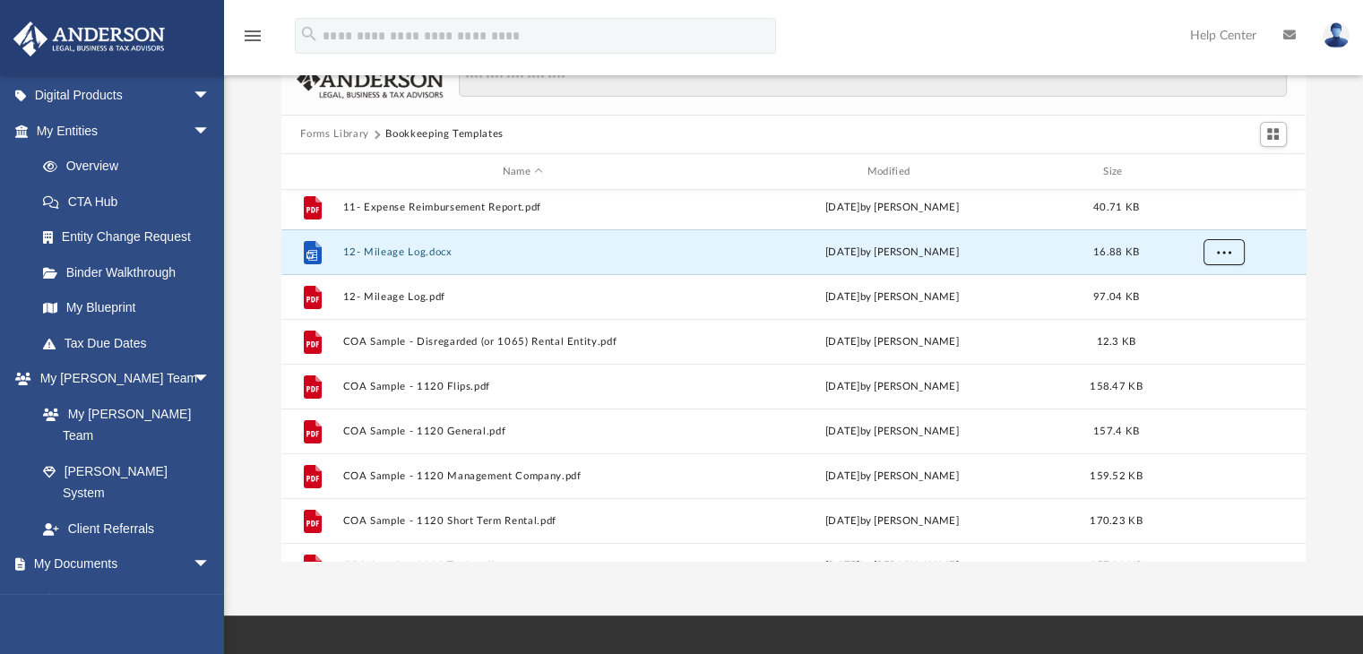
scroll to position [0, 0]
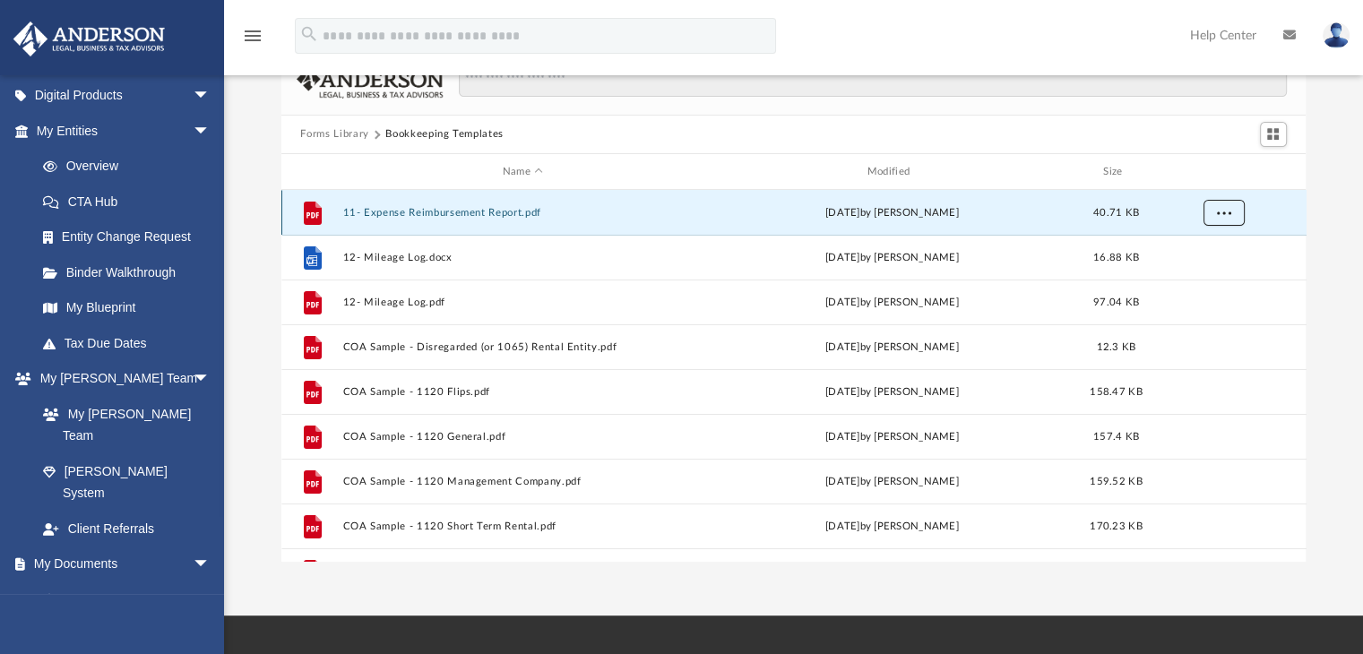
click at [1222, 212] on span "More options" at bounding box center [1223, 213] width 14 height 10
click at [1204, 281] on li "Download" at bounding box center [1207, 277] width 52 height 19
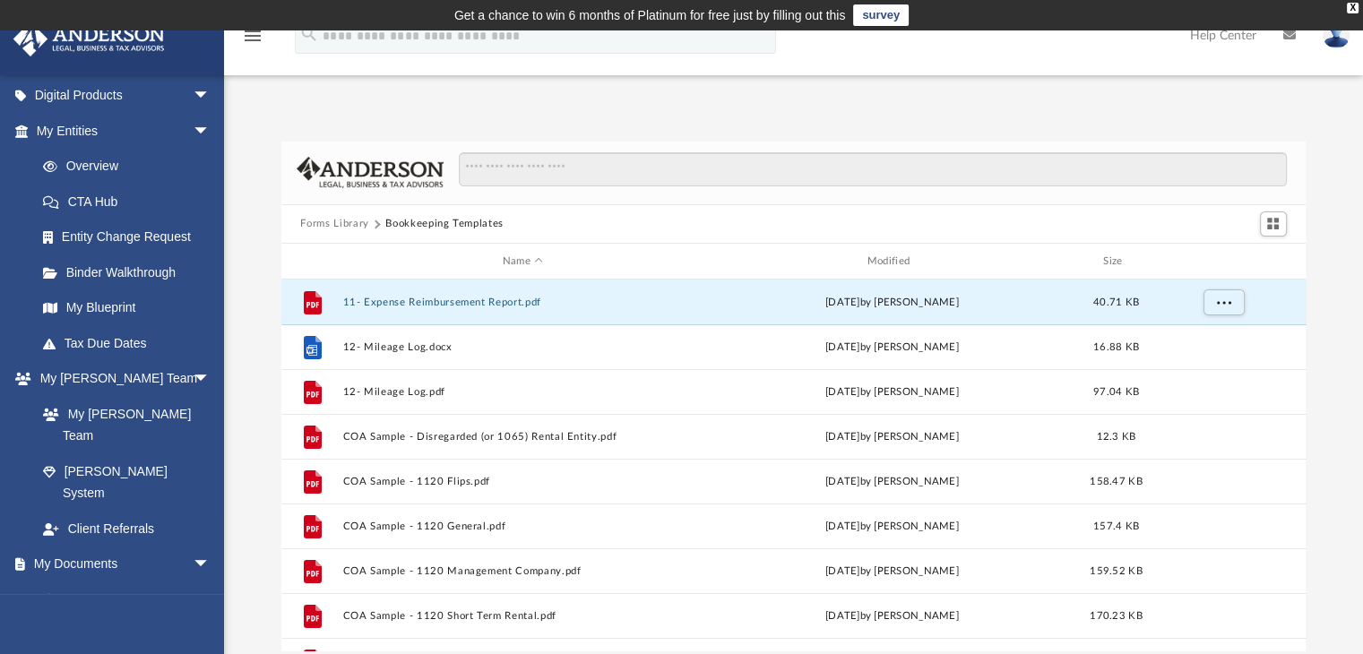
click at [343, 222] on button "Forms Library" at bounding box center [334, 224] width 68 height 16
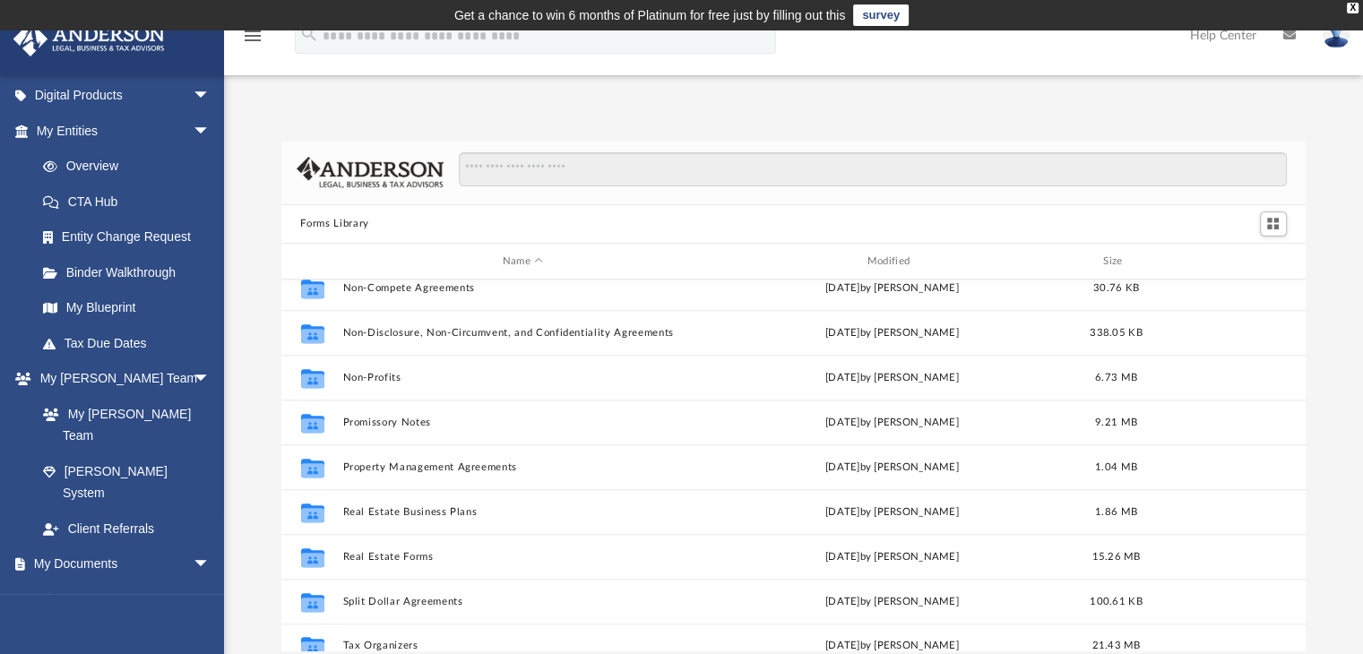
scroll to position [972, 0]
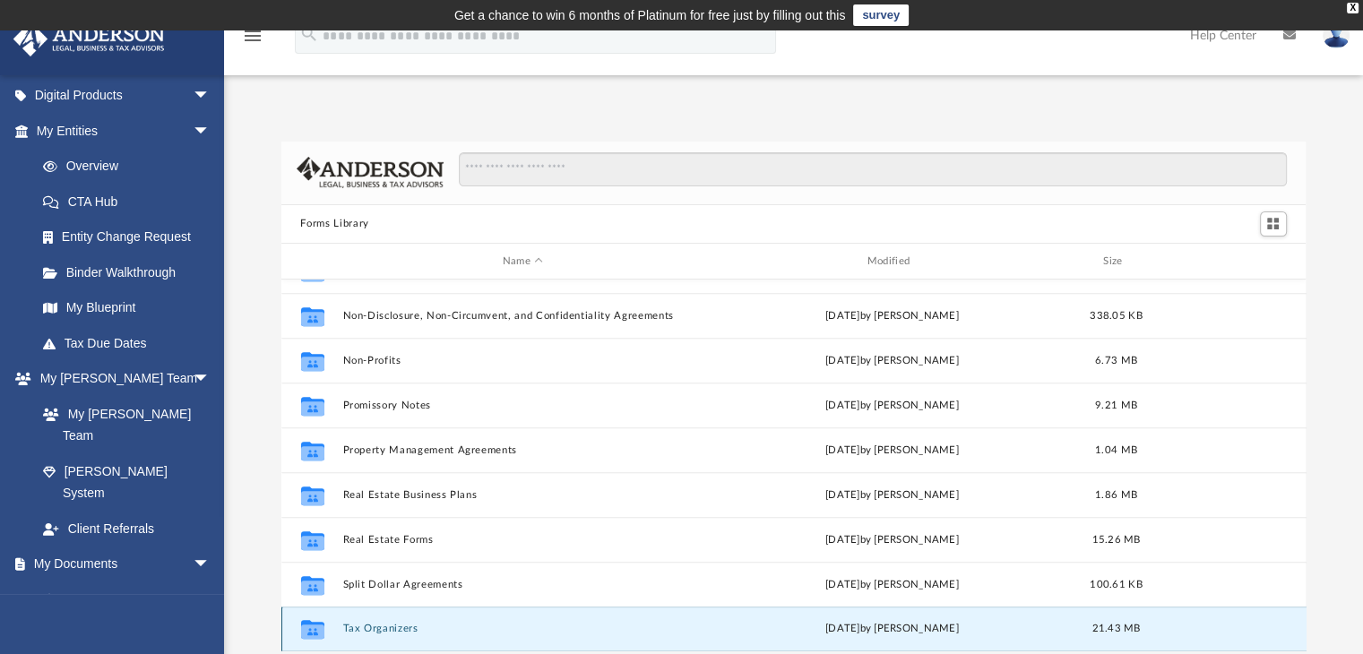
click at [393, 632] on button "Tax Organizers" at bounding box center [522, 630] width 361 height 12
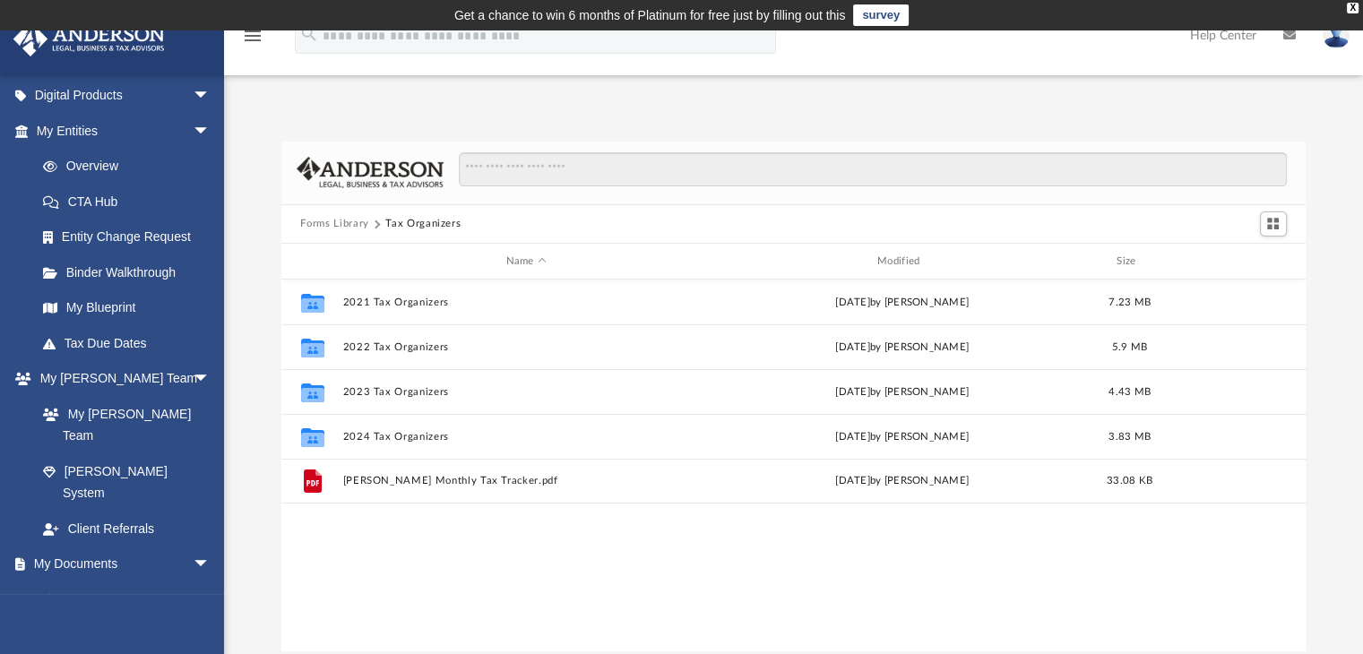
click at [344, 222] on button "Forms Library" at bounding box center [334, 224] width 68 height 16
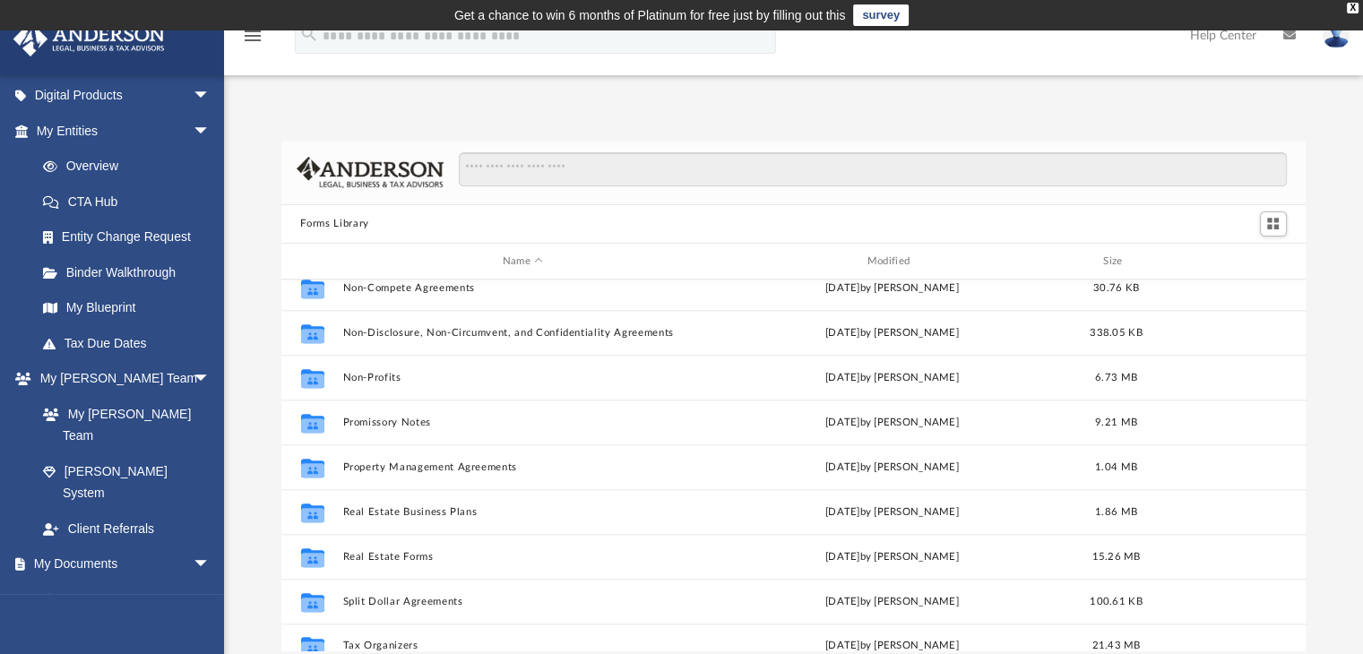
scroll to position [972, 0]
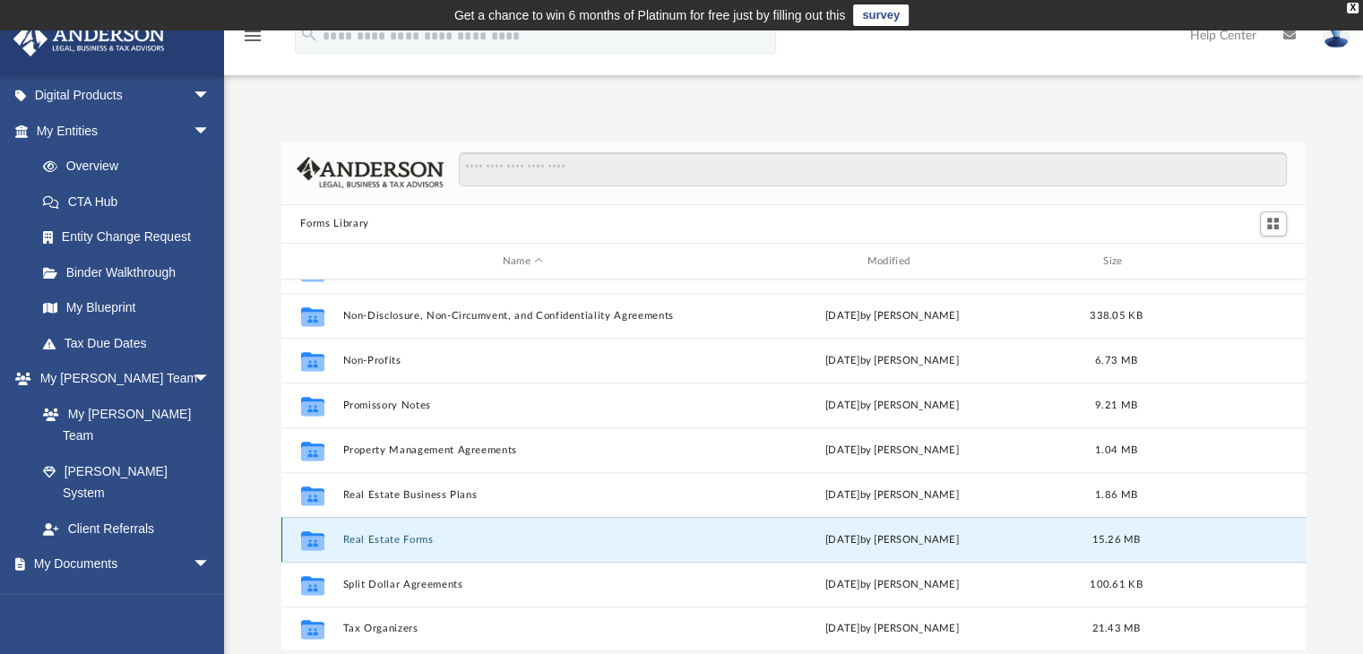
click at [420, 540] on button "Real Estate Forms" at bounding box center [522, 540] width 361 height 12
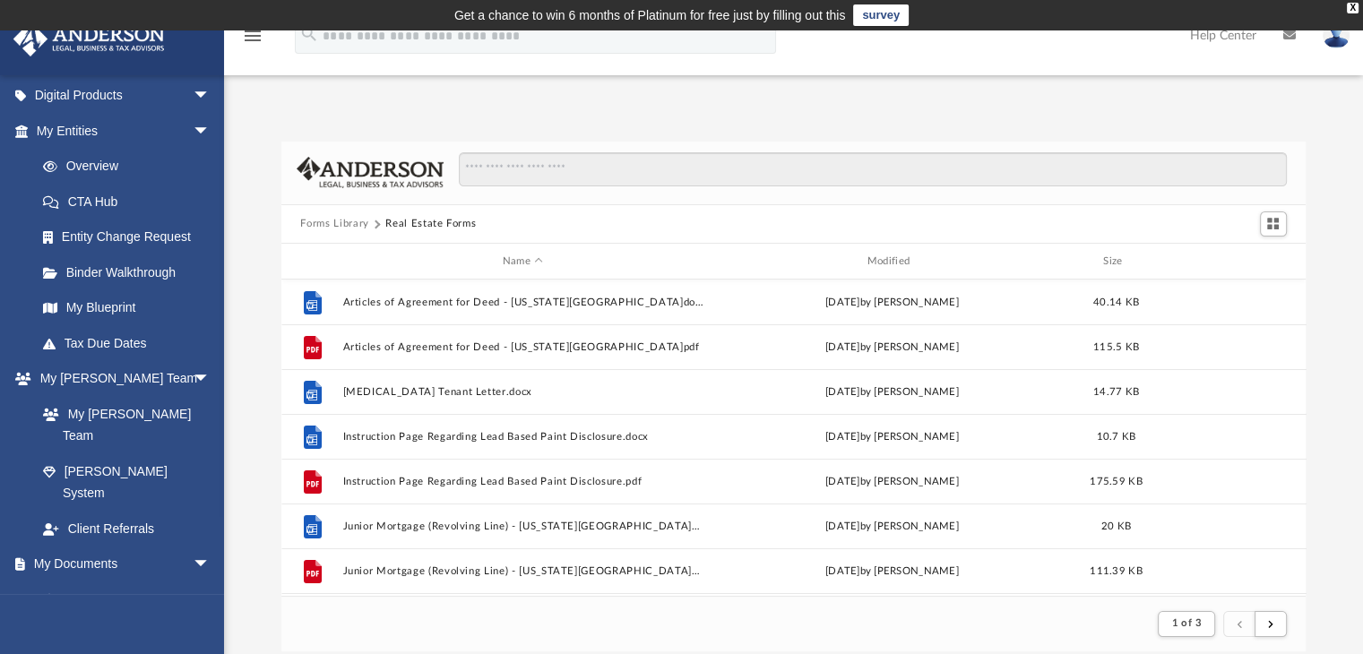
click at [347, 223] on button "Forms Library" at bounding box center [334, 224] width 68 height 16
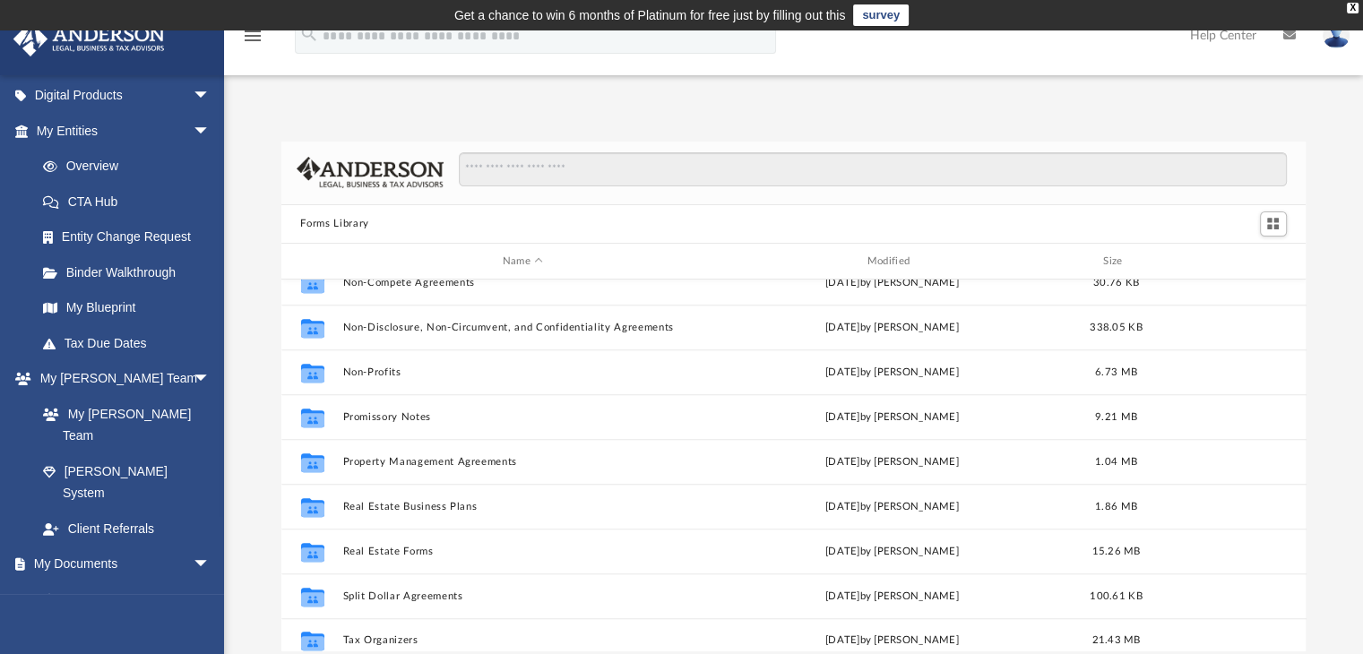
scroll to position [972, 0]
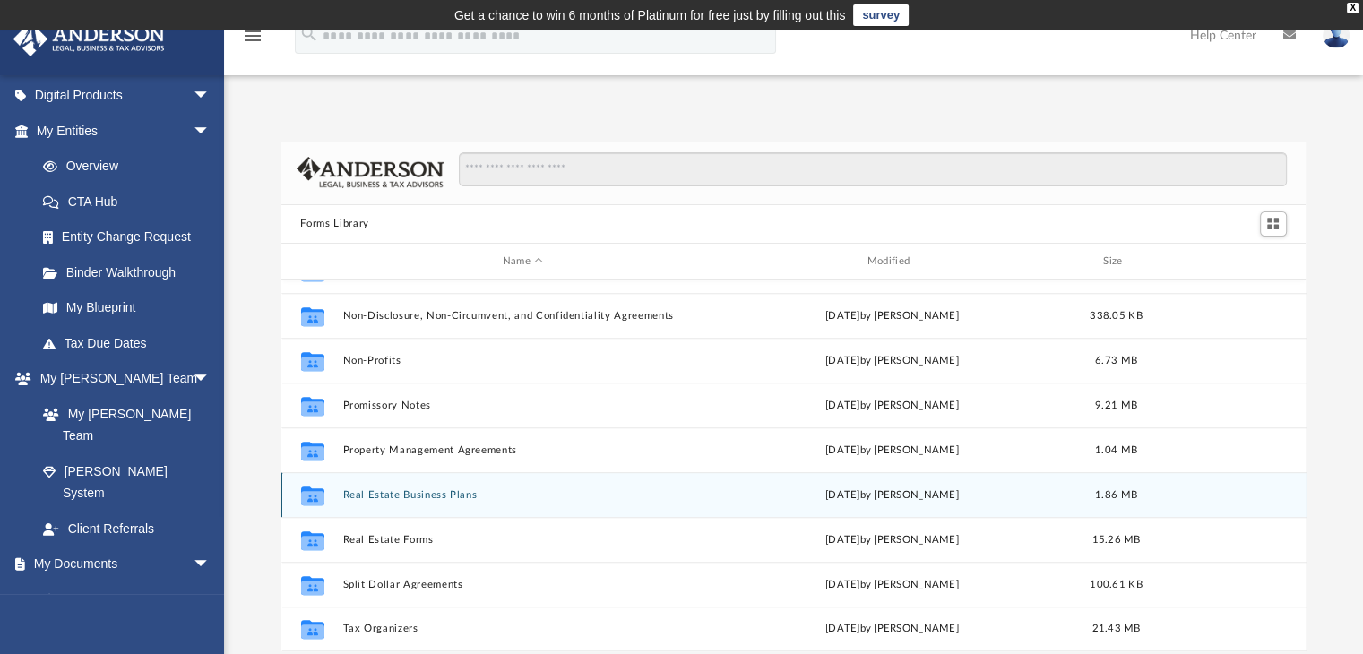
click at [396, 494] on button "Real Estate Business Plans" at bounding box center [522, 495] width 361 height 12
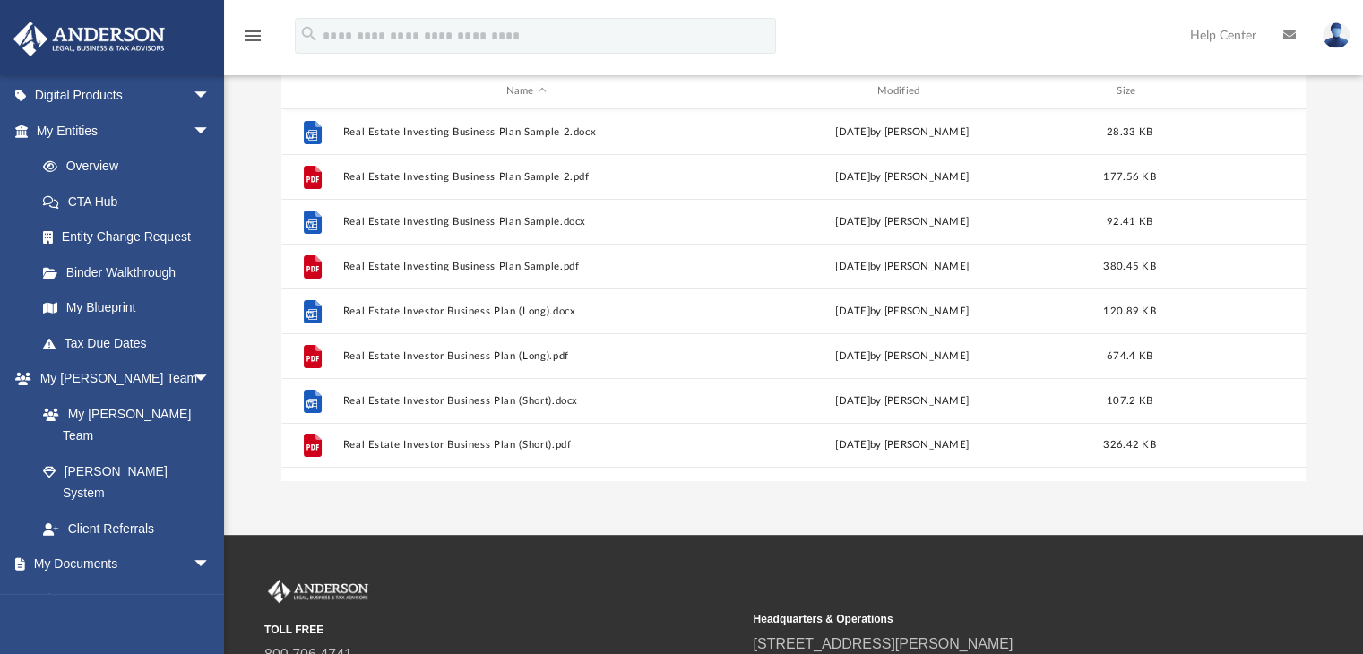
scroll to position [179, 0]
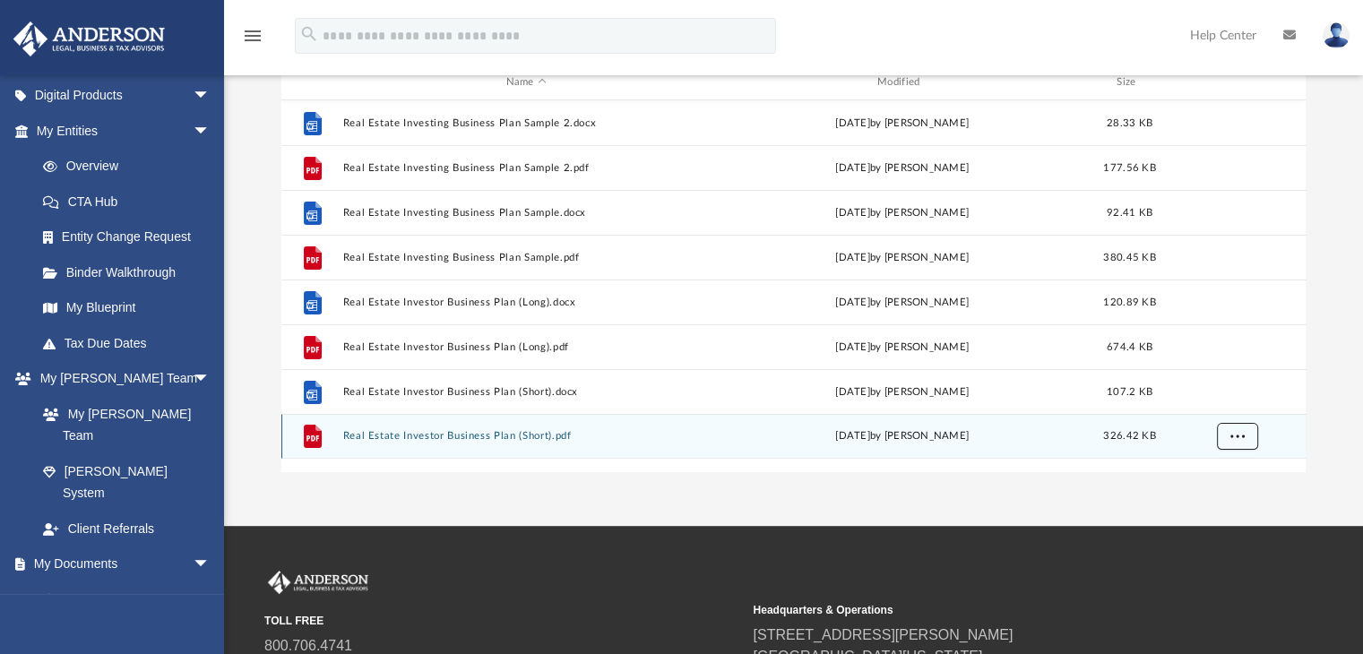
click at [1240, 437] on span "More options" at bounding box center [1237, 436] width 14 height 10
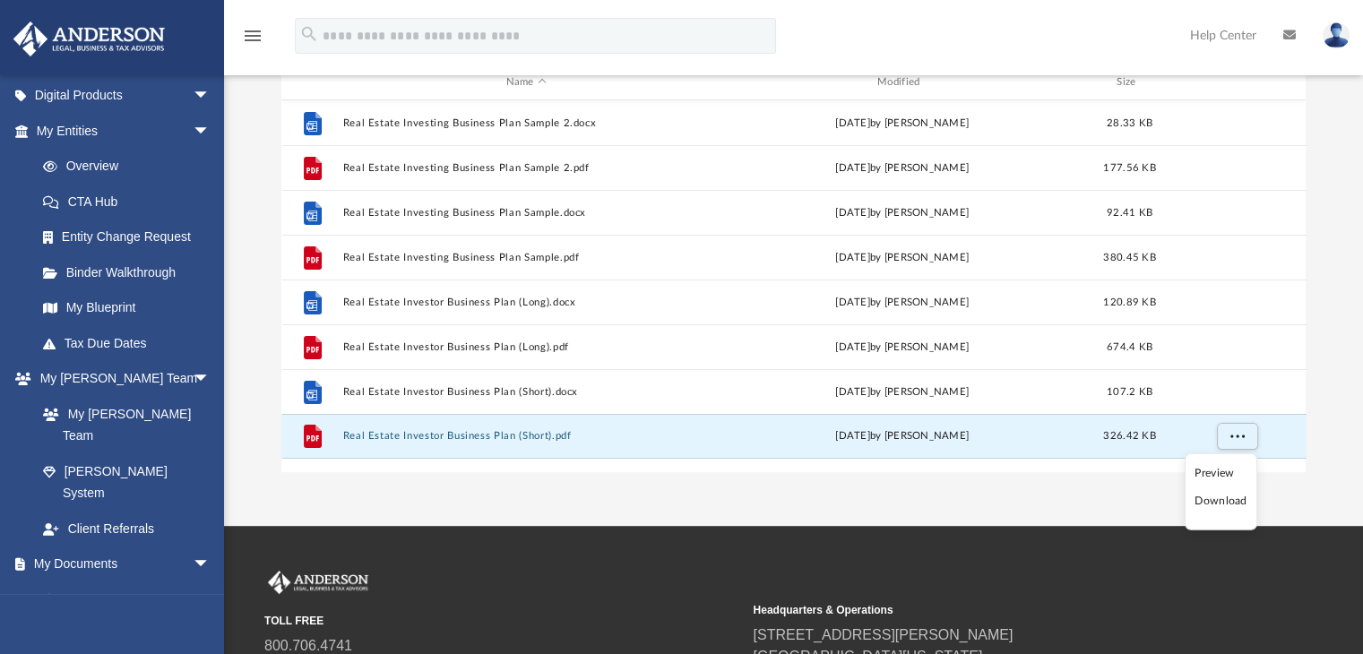
click at [1226, 500] on li "Download" at bounding box center [1221, 501] width 52 height 19
click at [1352, 305] on div "Forms Library Real Estate Business Plans Name Modified Size File Real Estate In…" at bounding box center [793, 217] width 1139 height 510
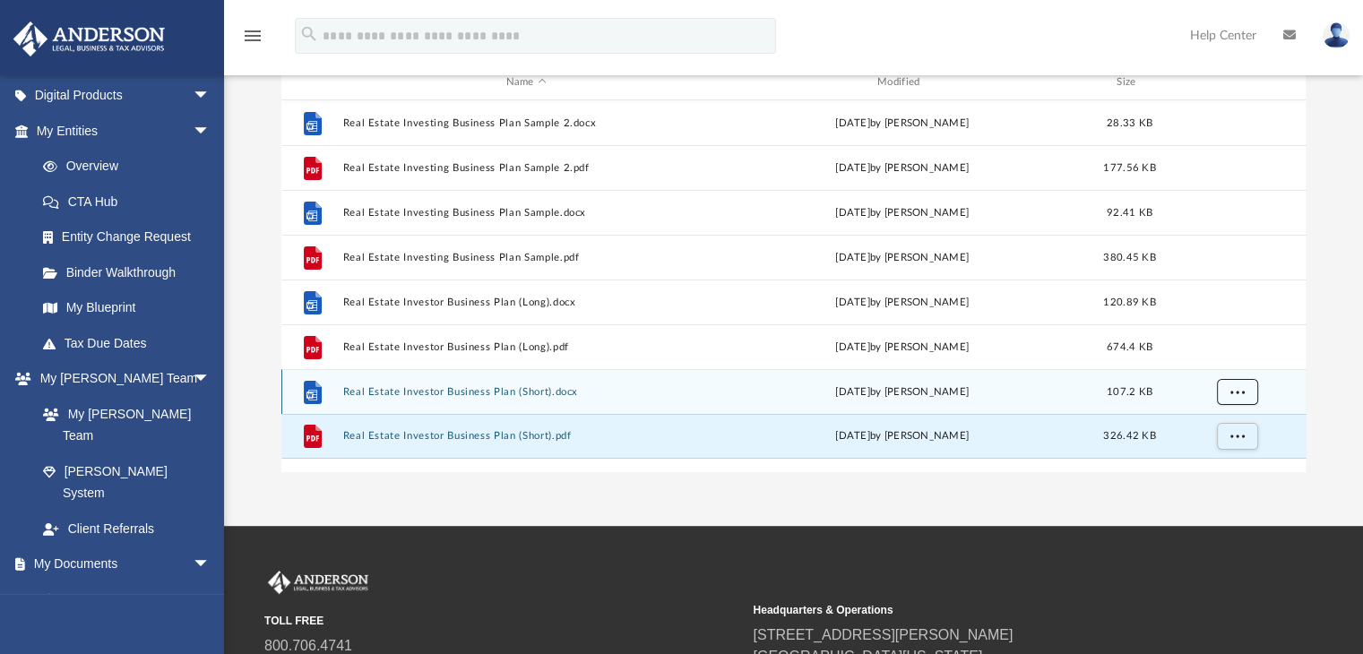
click at [1230, 392] on span "More options" at bounding box center [1237, 392] width 14 height 10
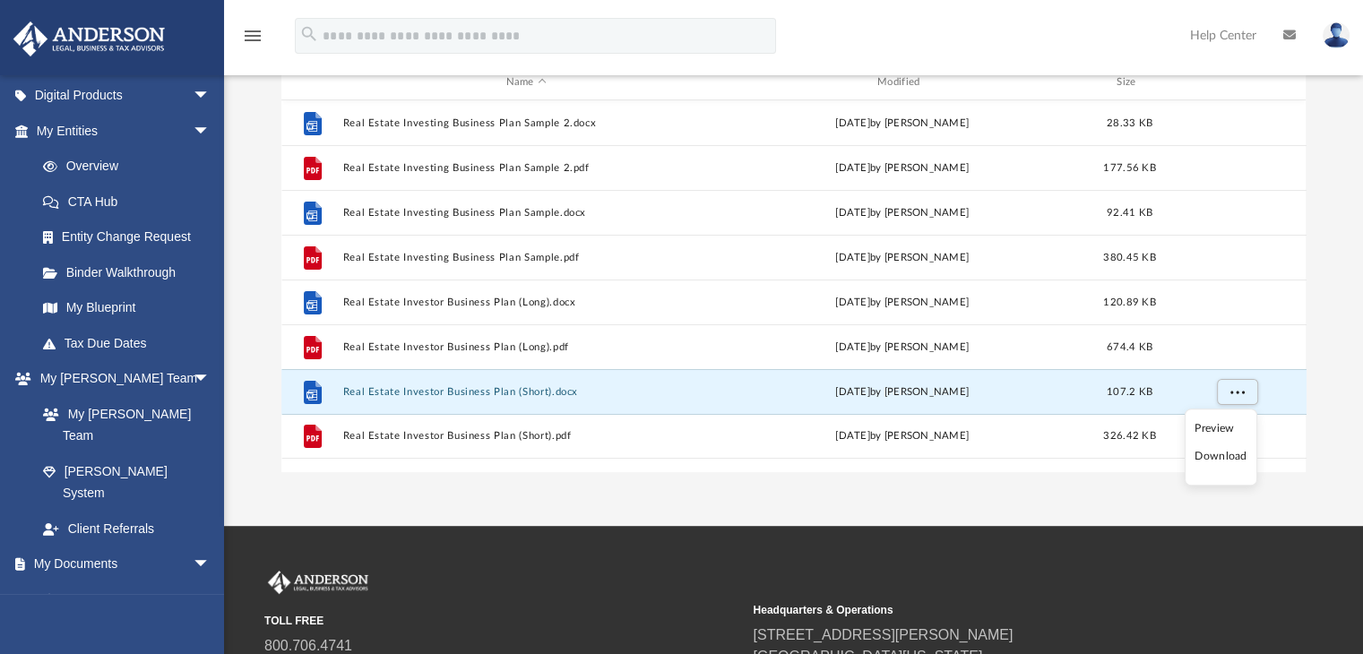
click at [1228, 460] on li "Download" at bounding box center [1221, 456] width 52 height 19
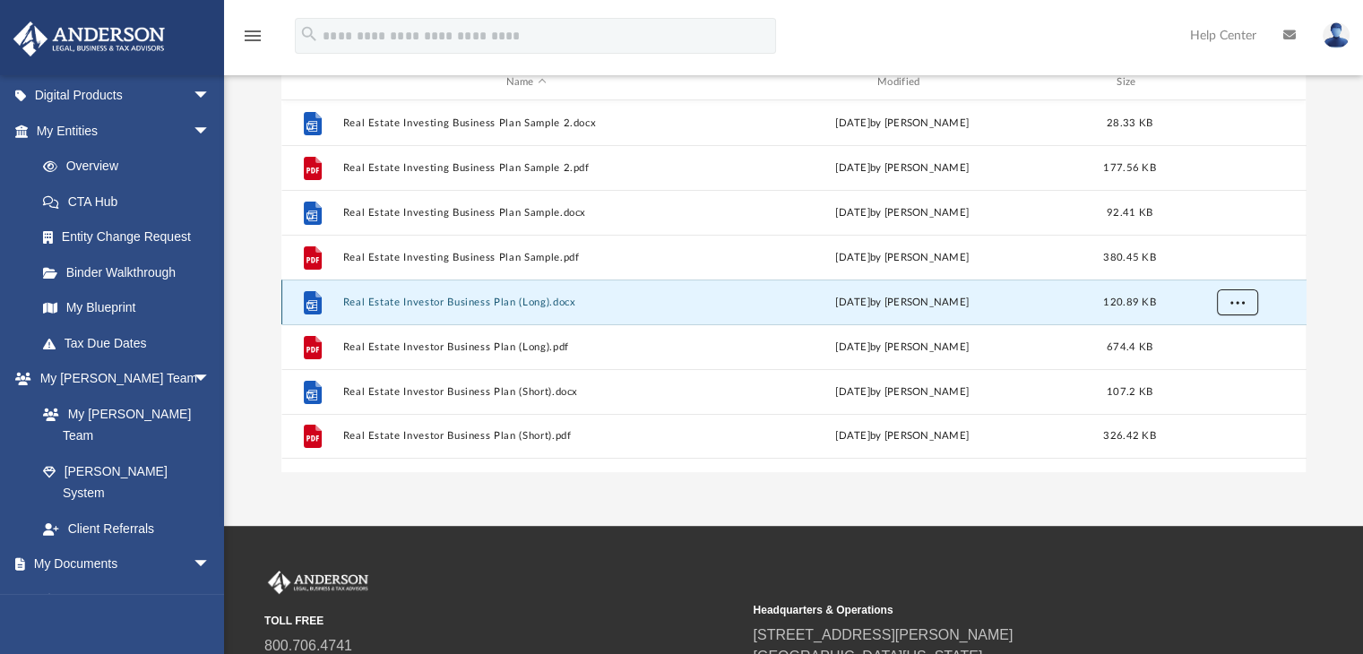
click at [1241, 304] on span "More options" at bounding box center [1237, 303] width 14 height 10
click at [1223, 367] on li "Download" at bounding box center [1221, 367] width 52 height 19
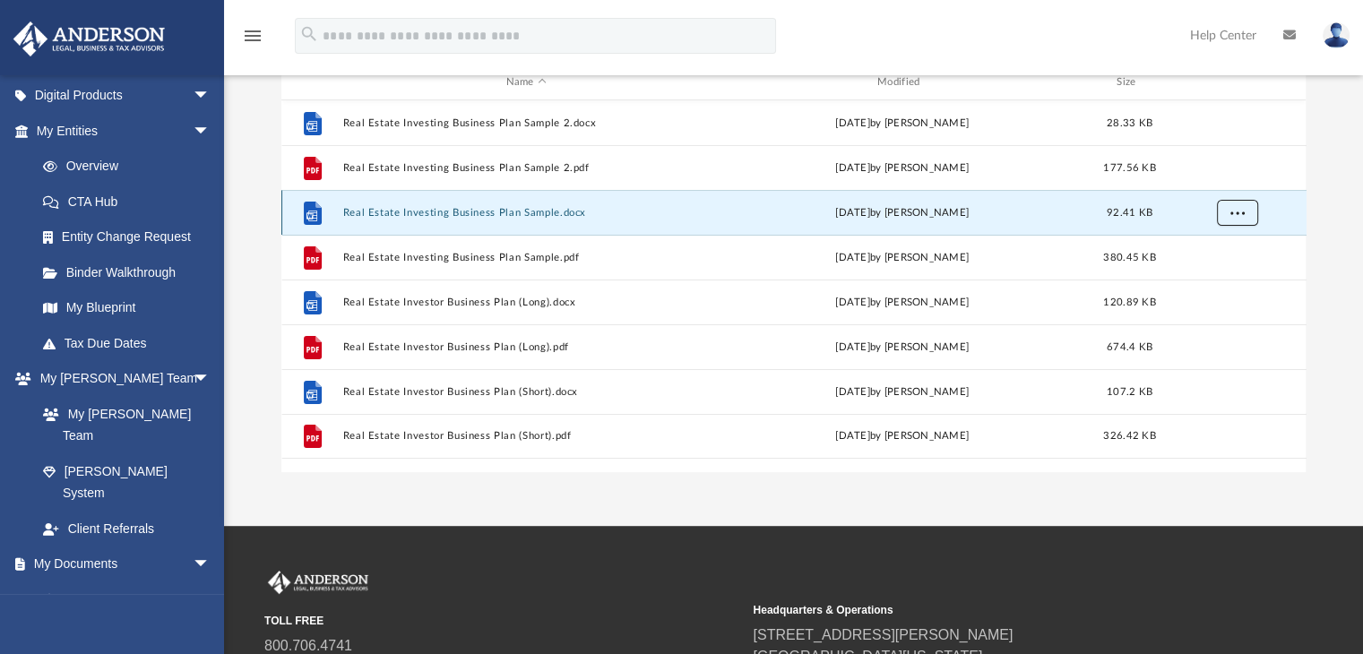
click at [1248, 216] on button "More options" at bounding box center [1236, 213] width 41 height 27
click at [1217, 274] on li "Download" at bounding box center [1221, 277] width 52 height 19
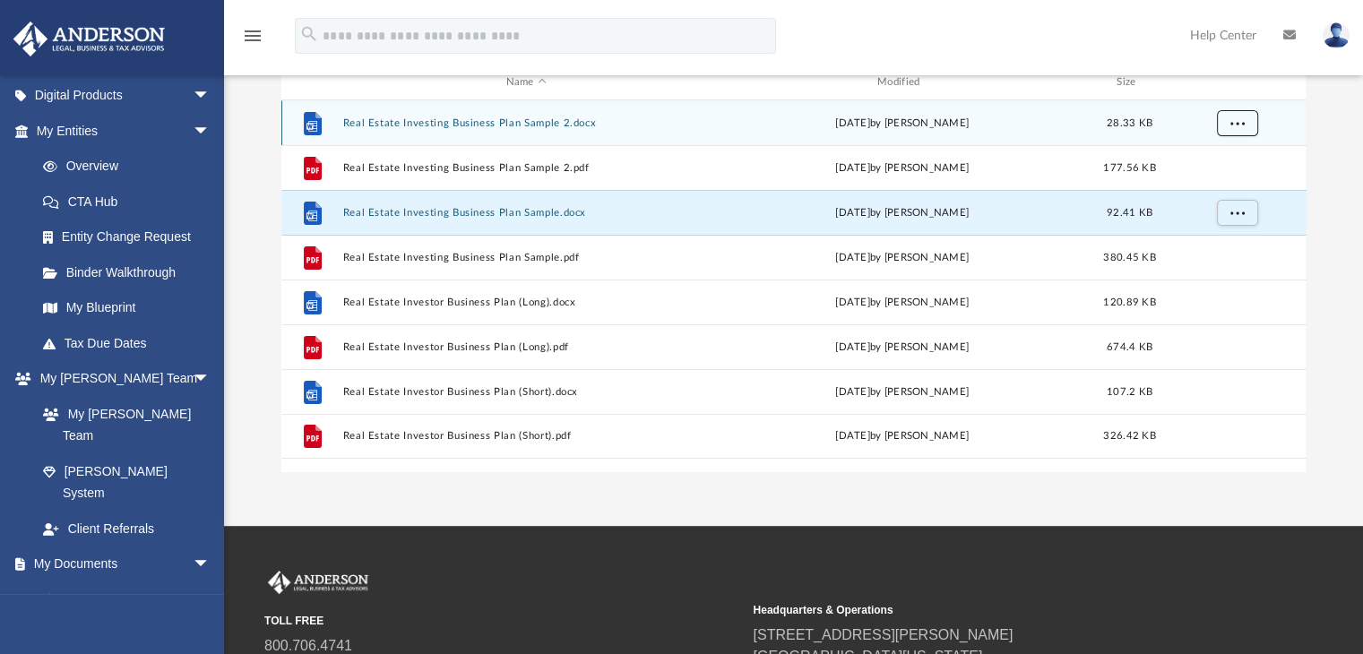
click at [1240, 125] on span "More options" at bounding box center [1237, 123] width 14 height 10
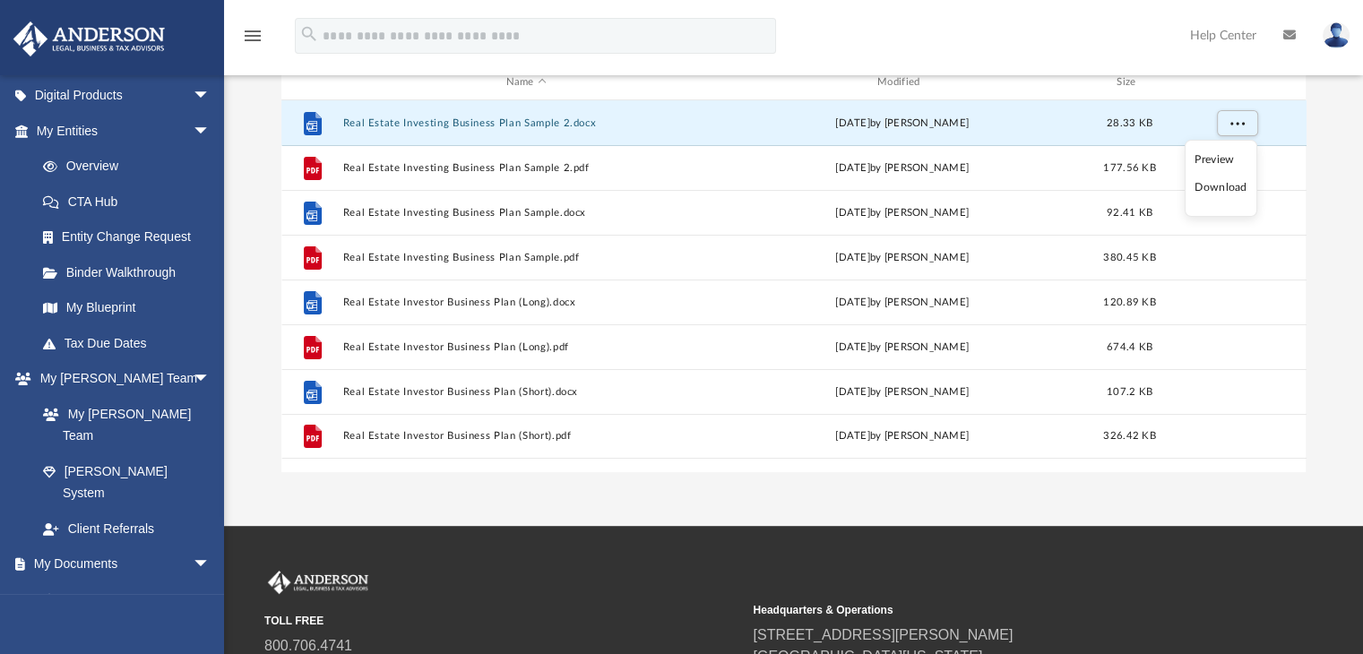
click at [1216, 186] on li "Download" at bounding box center [1221, 187] width 52 height 19
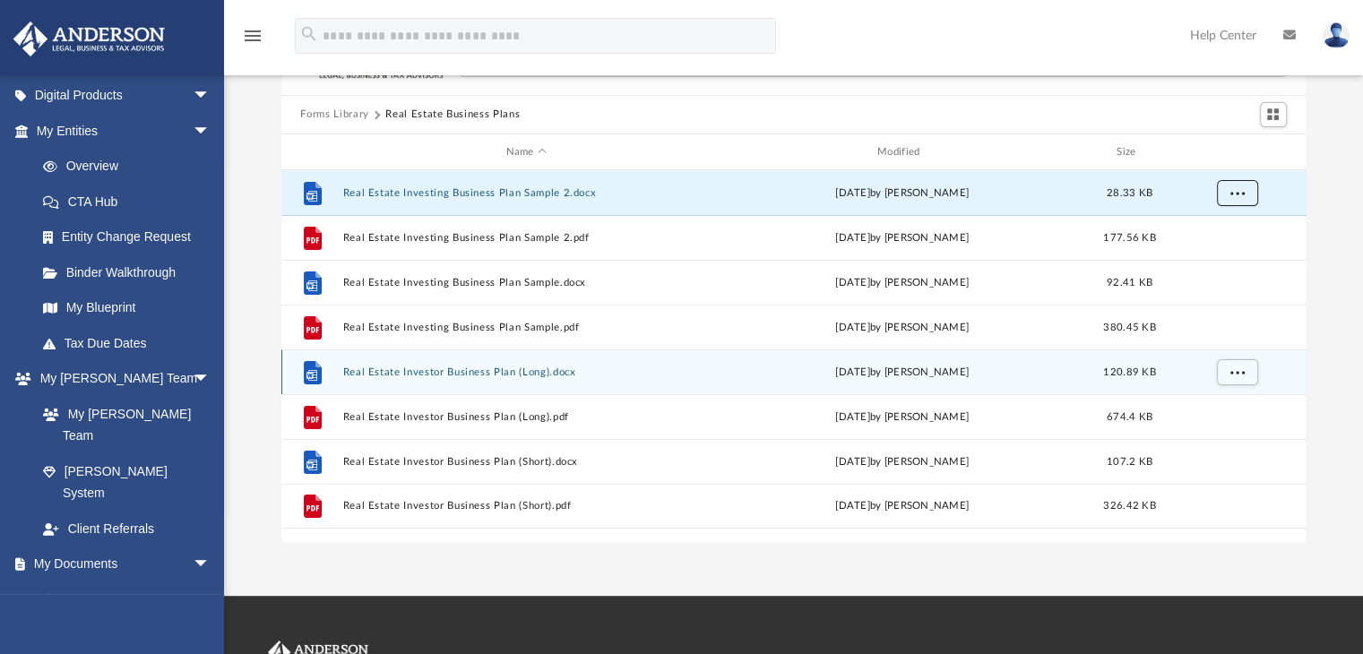
scroll to position [90, 0]
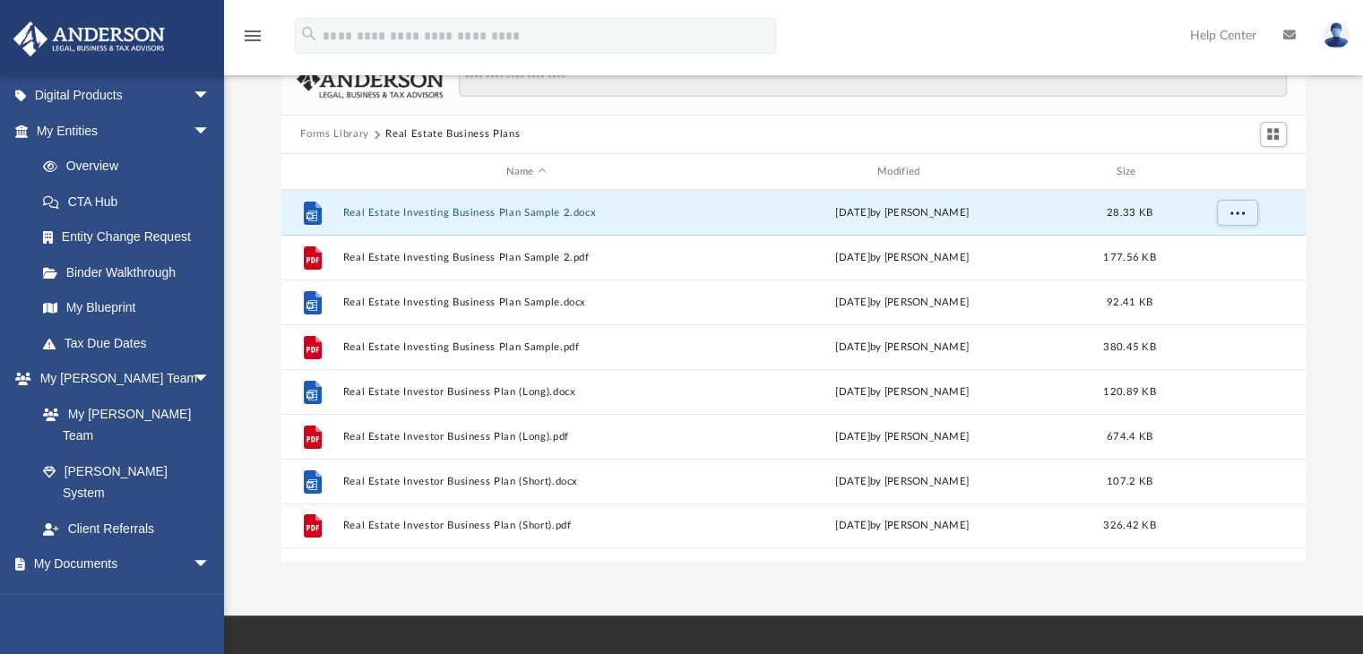
click at [333, 128] on button "Forms Library" at bounding box center [334, 134] width 68 height 16
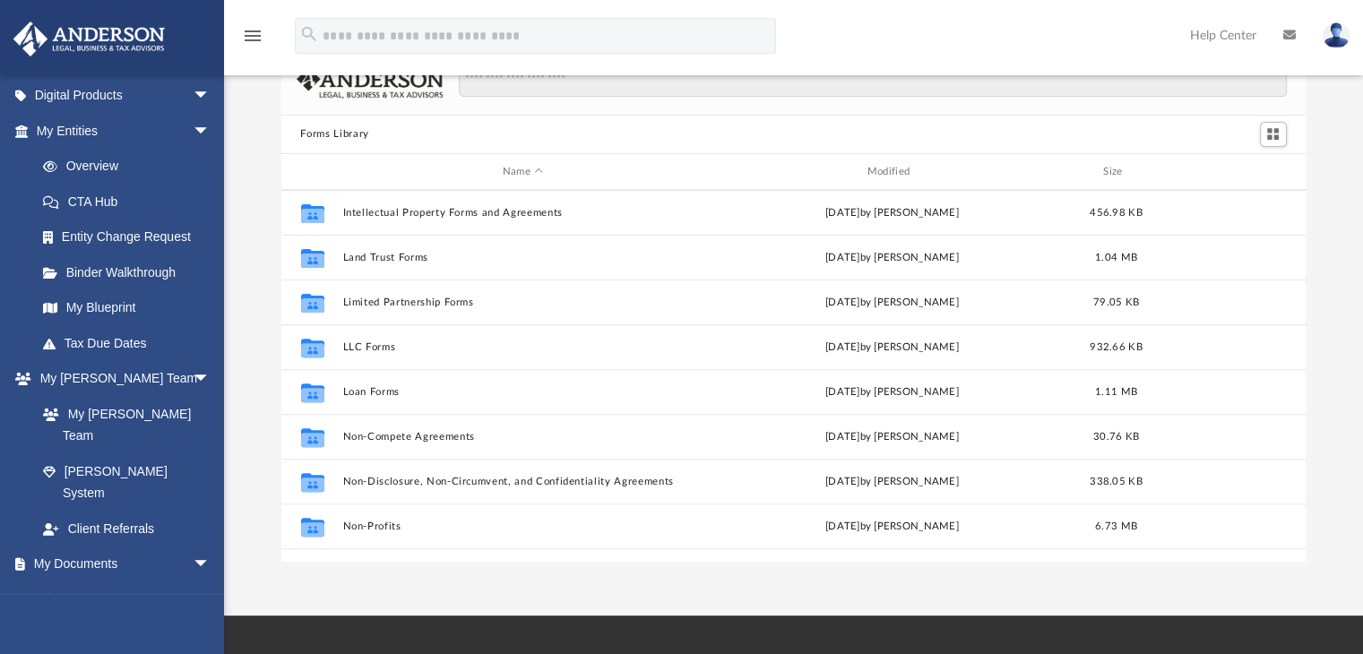
scroll to position [972, 0]
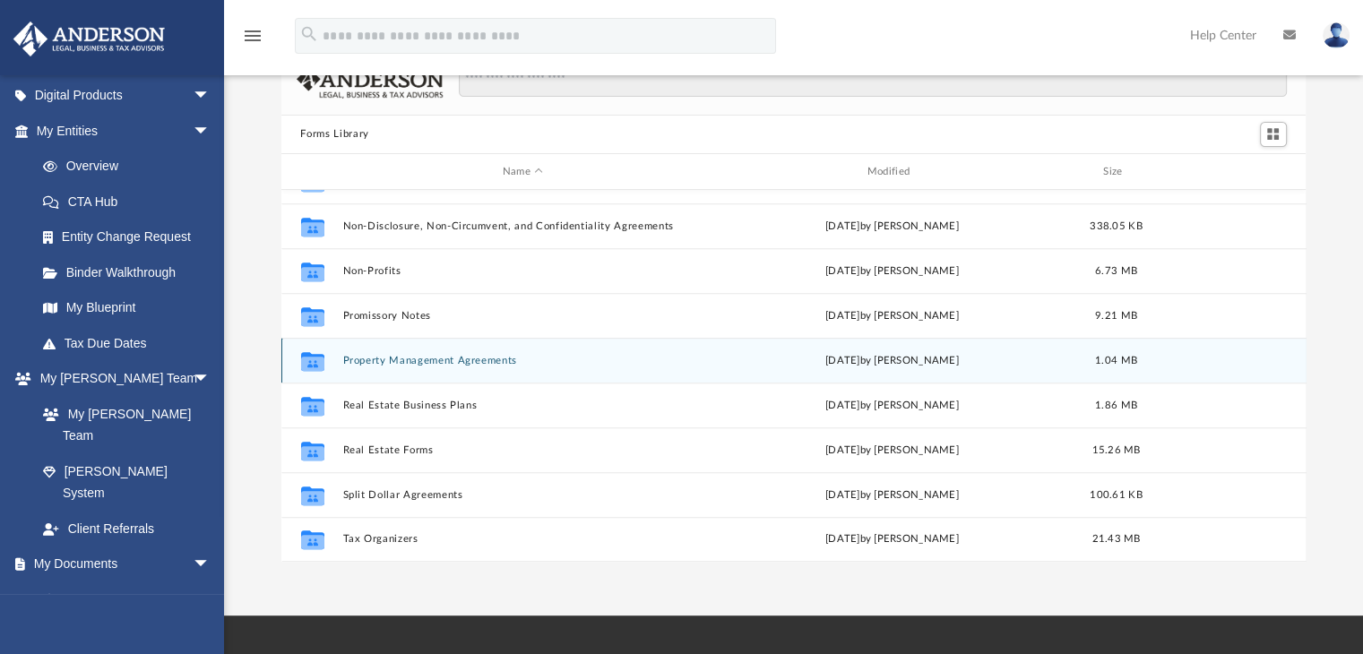
click at [441, 364] on button "Property Management Agreements" at bounding box center [522, 361] width 361 height 12
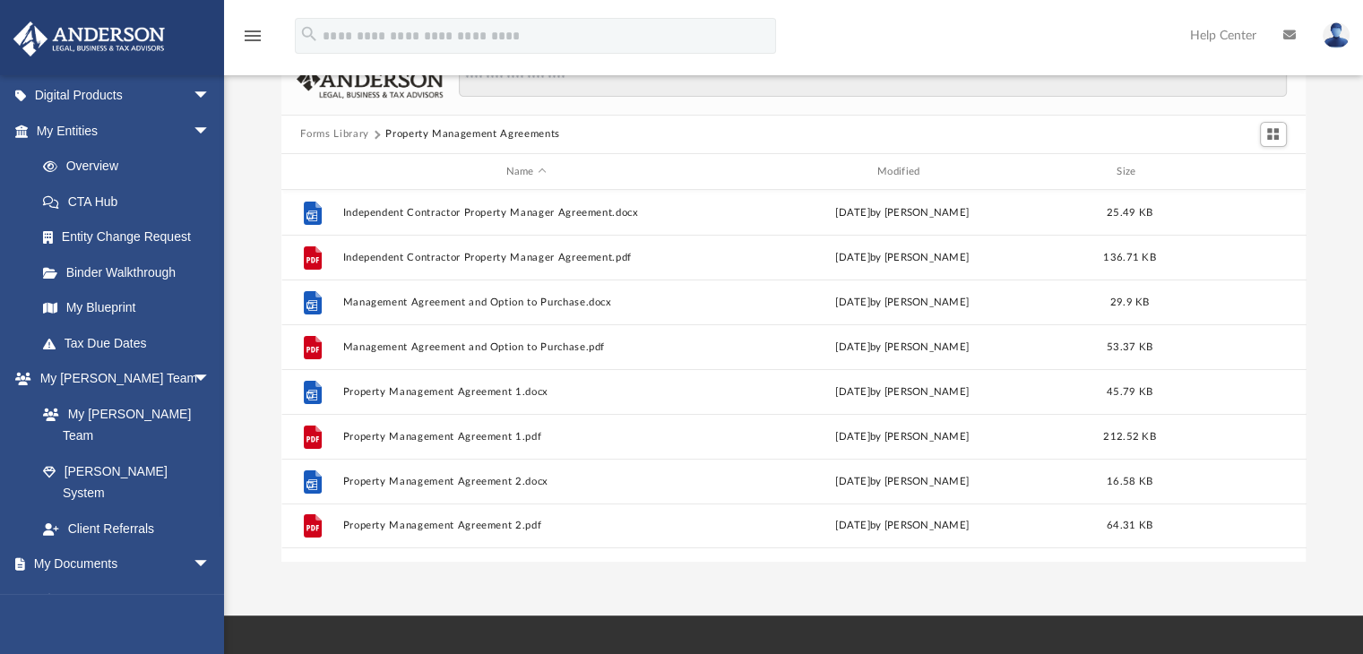
scroll to position [0, 0]
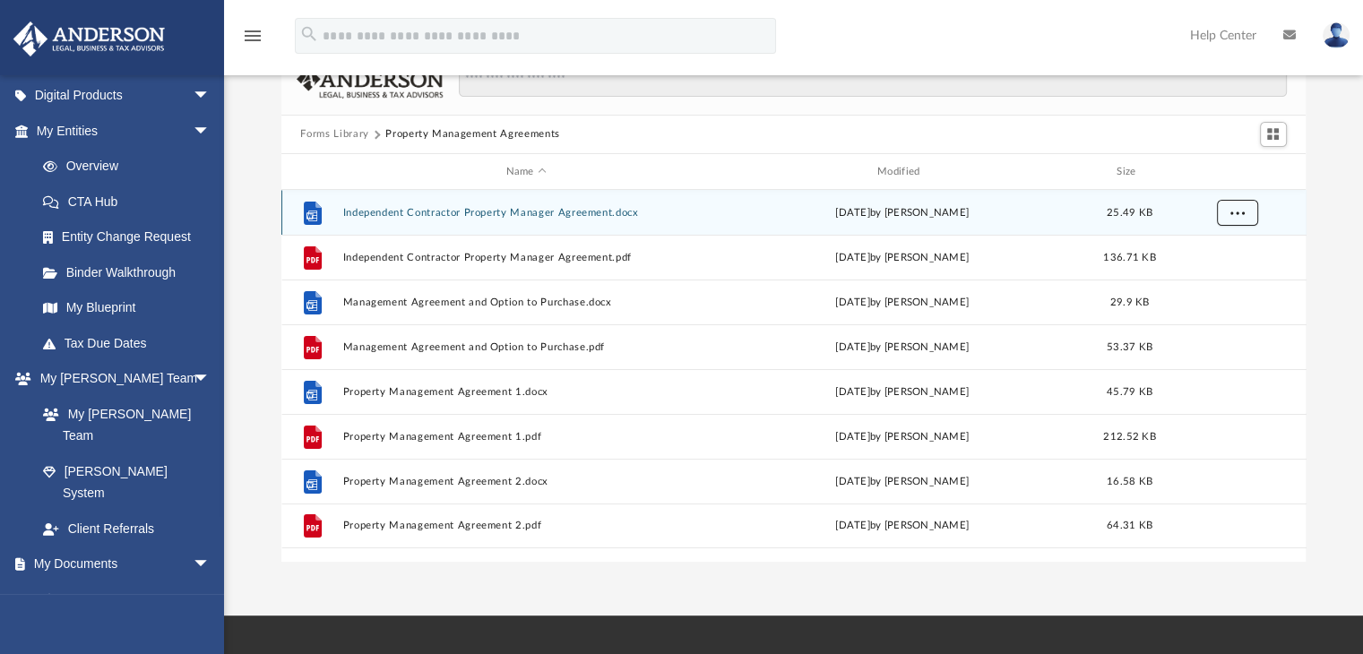
click at [1234, 216] on span "More options" at bounding box center [1237, 213] width 14 height 10
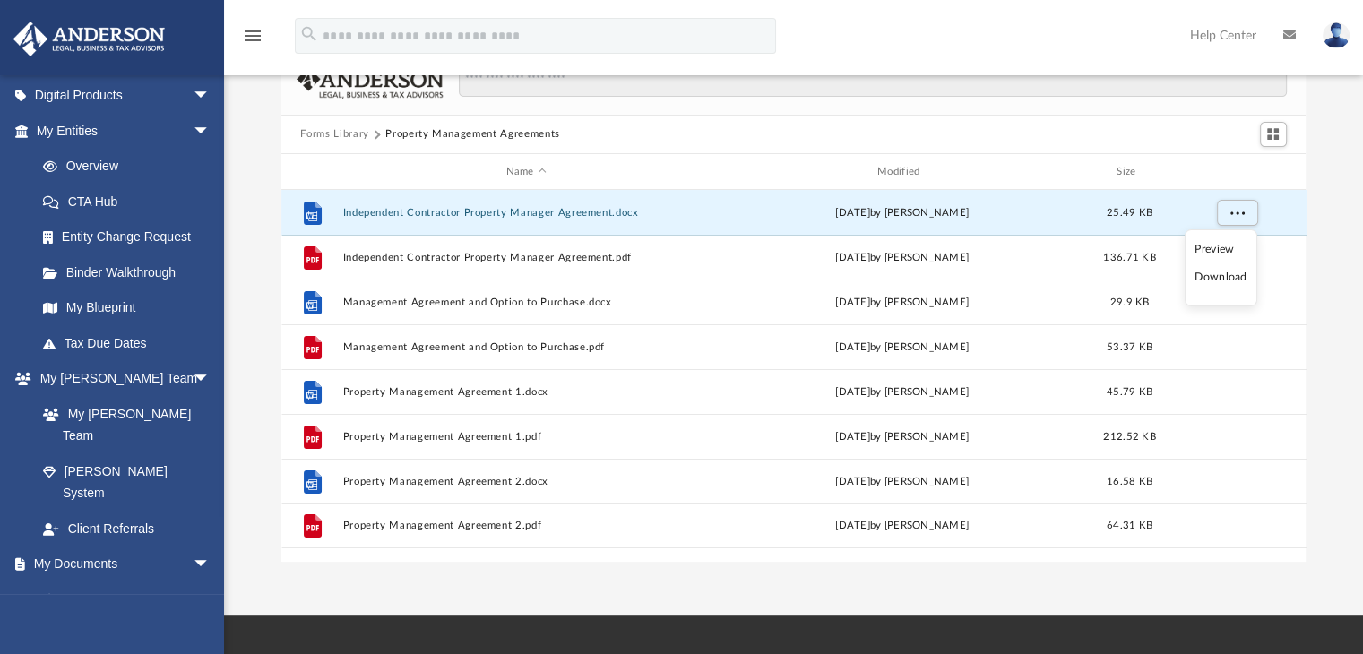
click at [1214, 278] on li "Download" at bounding box center [1221, 277] width 52 height 19
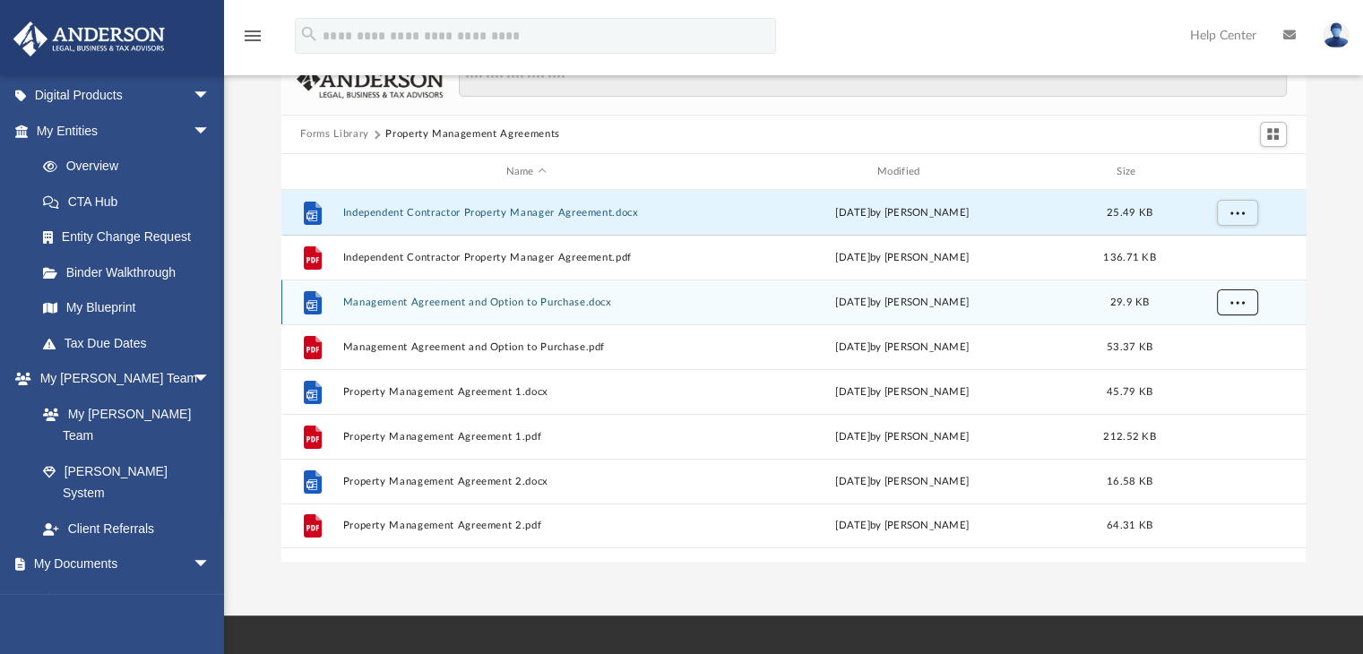
click at [1246, 302] on button "More options" at bounding box center [1236, 302] width 41 height 27
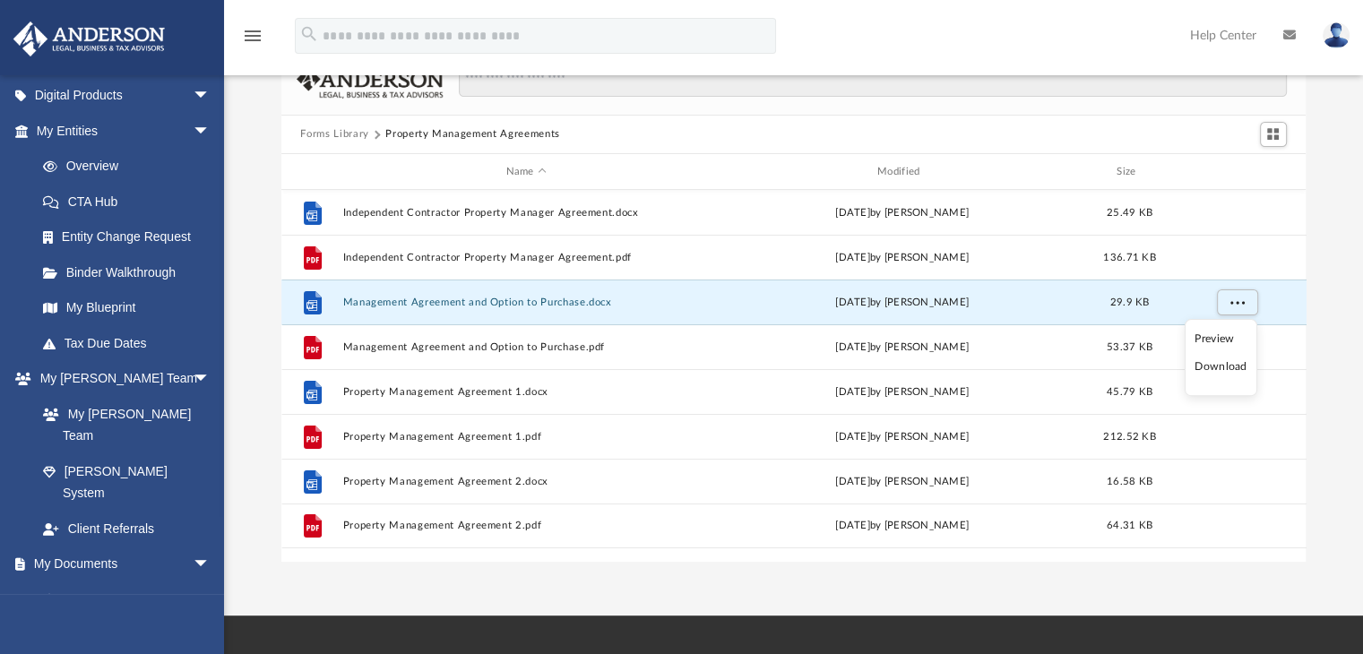
click at [1230, 370] on li "Download" at bounding box center [1221, 367] width 52 height 19
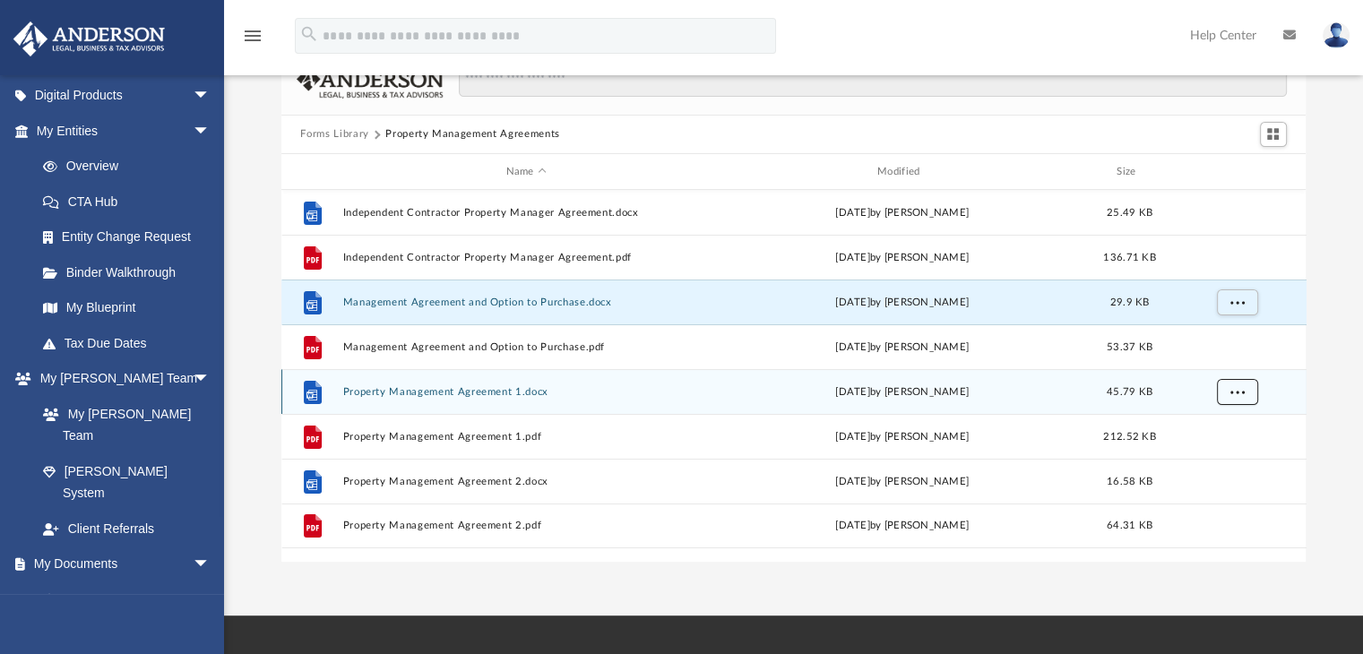
click at [1240, 391] on span "More options" at bounding box center [1237, 392] width 14 height 10
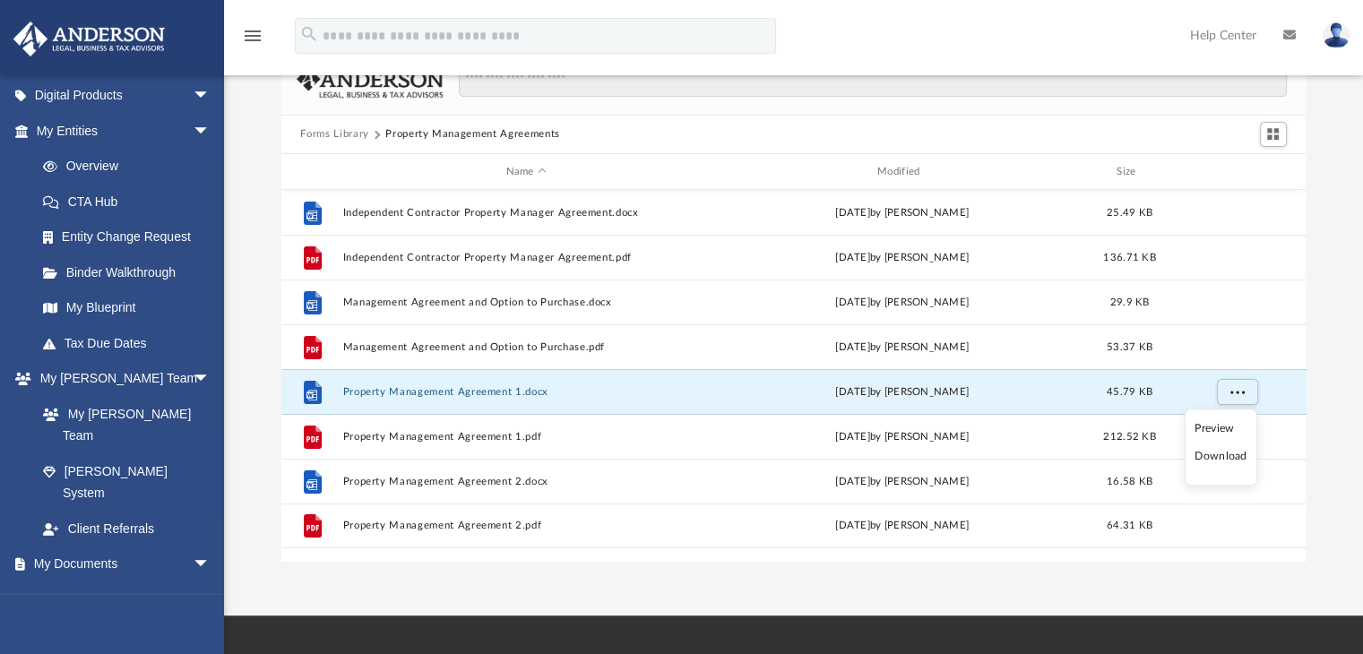
click at [1231, 458] on li "Download" at bounding box center [1221, 456] width 52 height 19
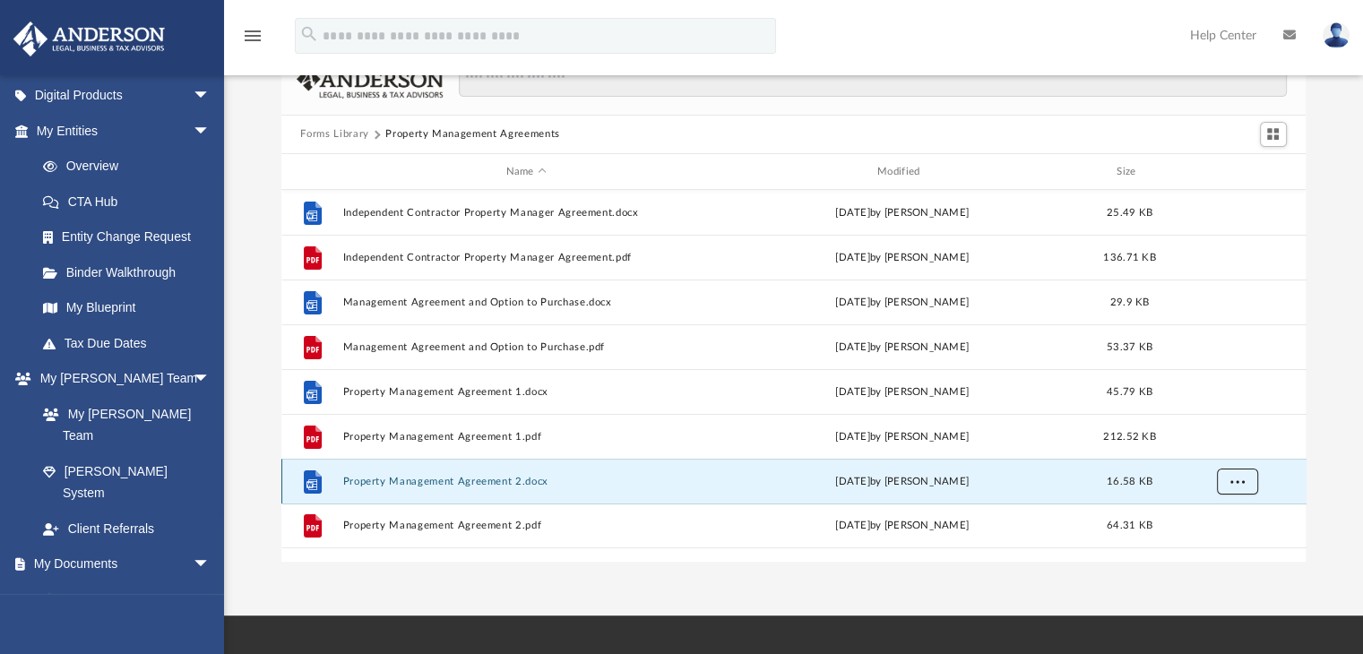
click at [1239, 485] on span "More options" at bounding box center [1237, 482] width 14 height 10
click at [1236, 542] on li "Download" at bounding box center [1221, 546] width 52 height 19
click at [341, 134] on button "Forms Library" at bounding box center [334, 134] width 68 height 16
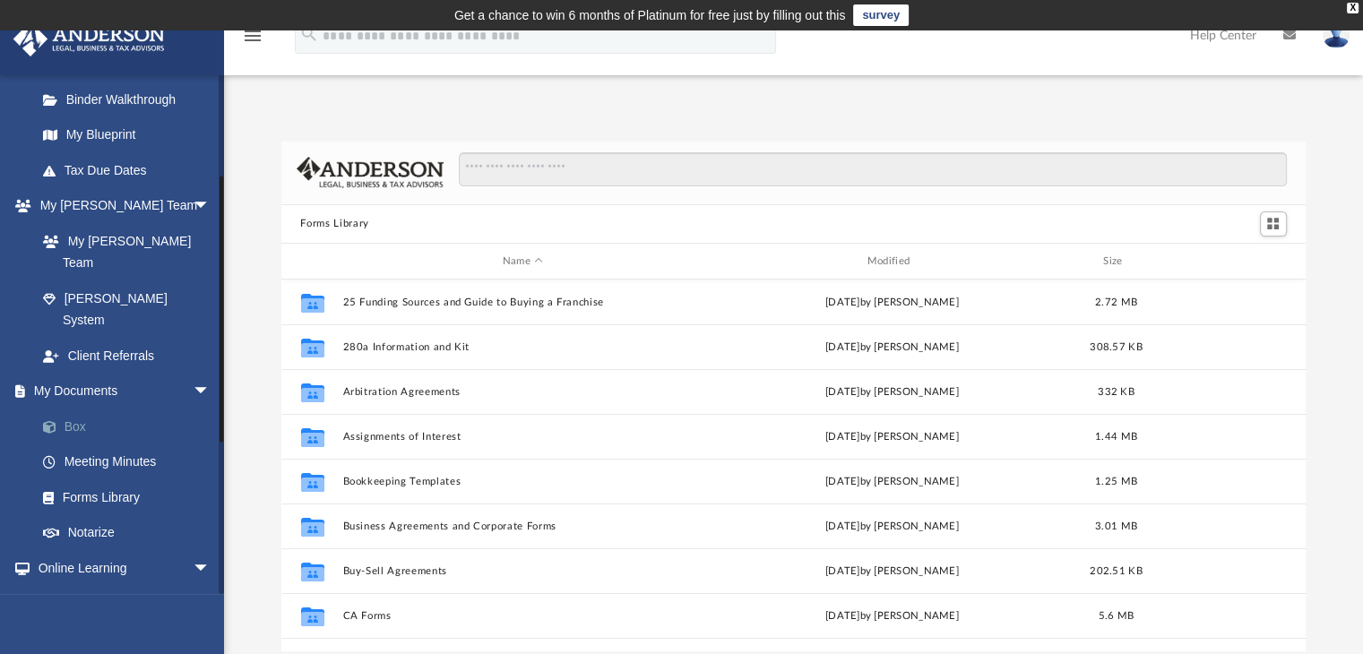
scroll to position [359, 0]
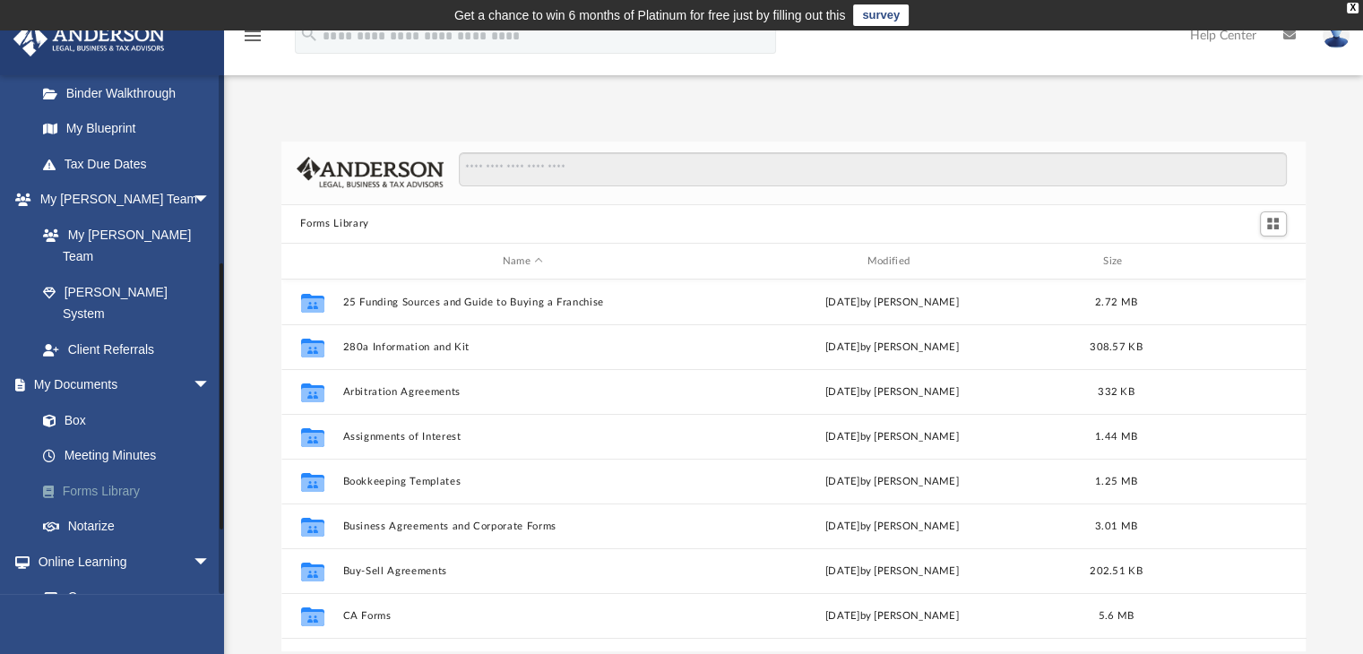
click at [117, 473] on link "Forms Library" at bounding box center [131, 491] width 212 height 36
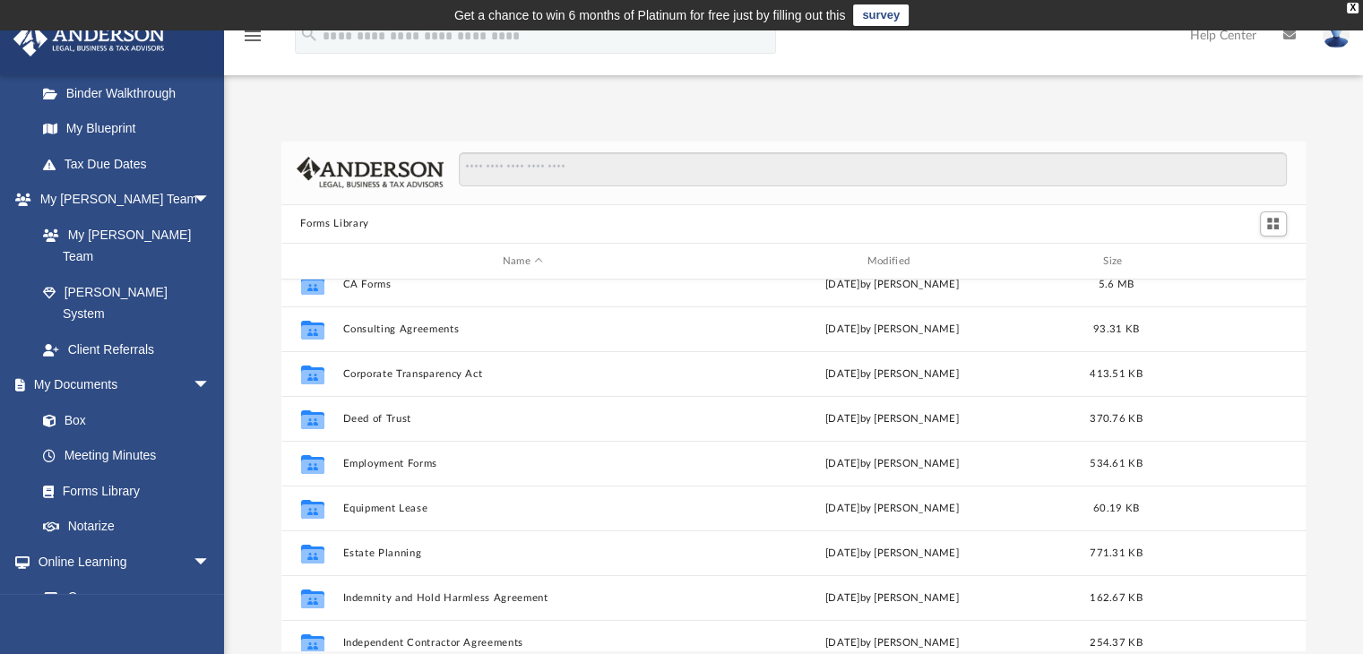
scroll to position [269, 0]
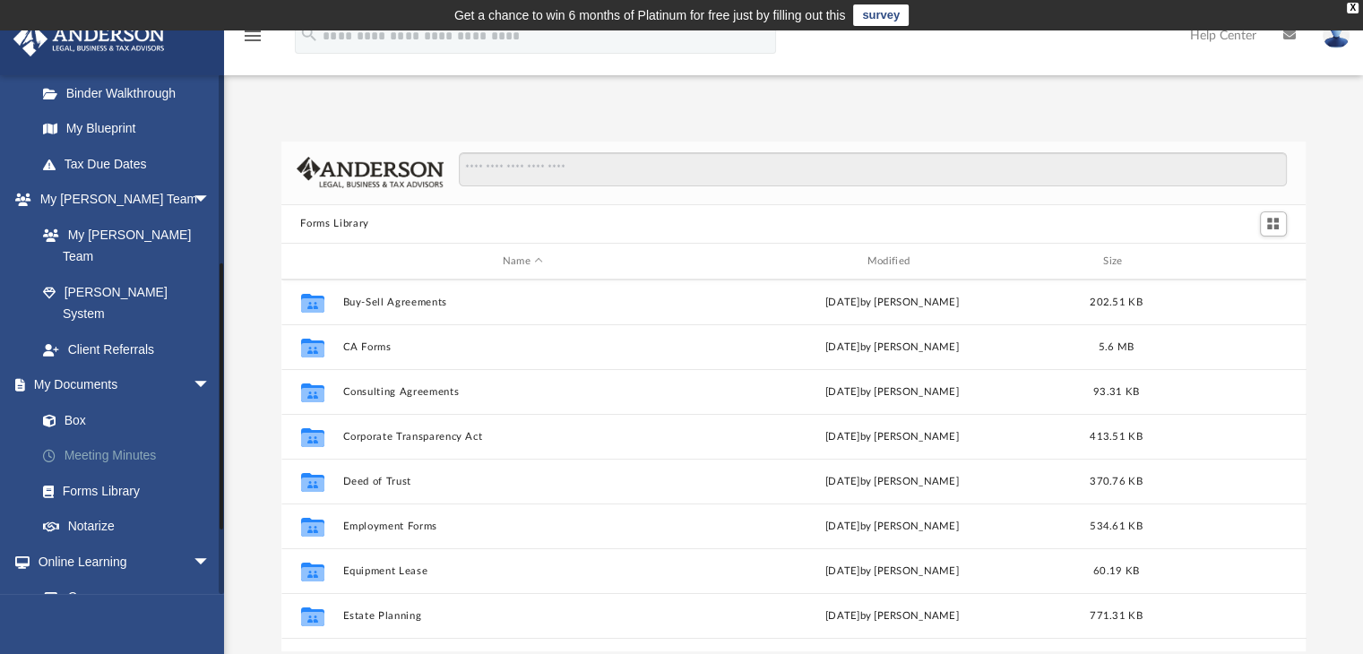
click at [129, 438] on link "Meeting Minutes" at bounding box center [131, 456] width 212 height 36
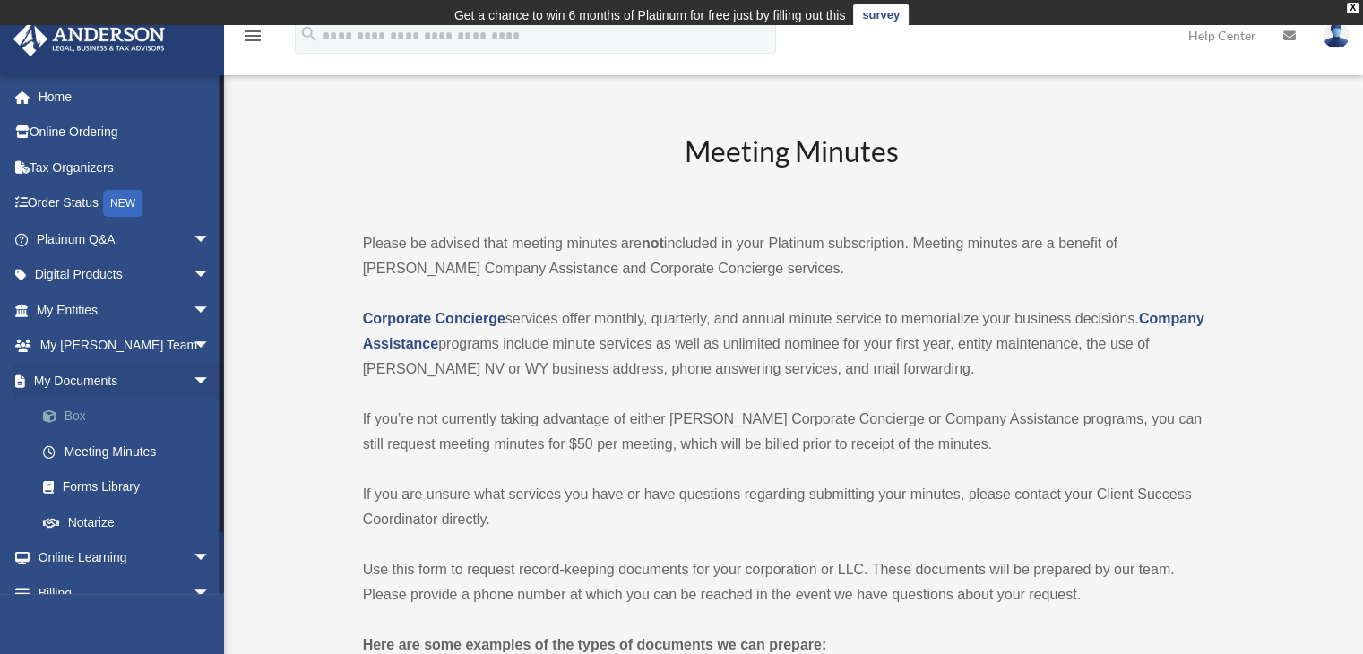
click at [73, 408] on link "Box" at bounding box center [131, 417] width 212 height 36
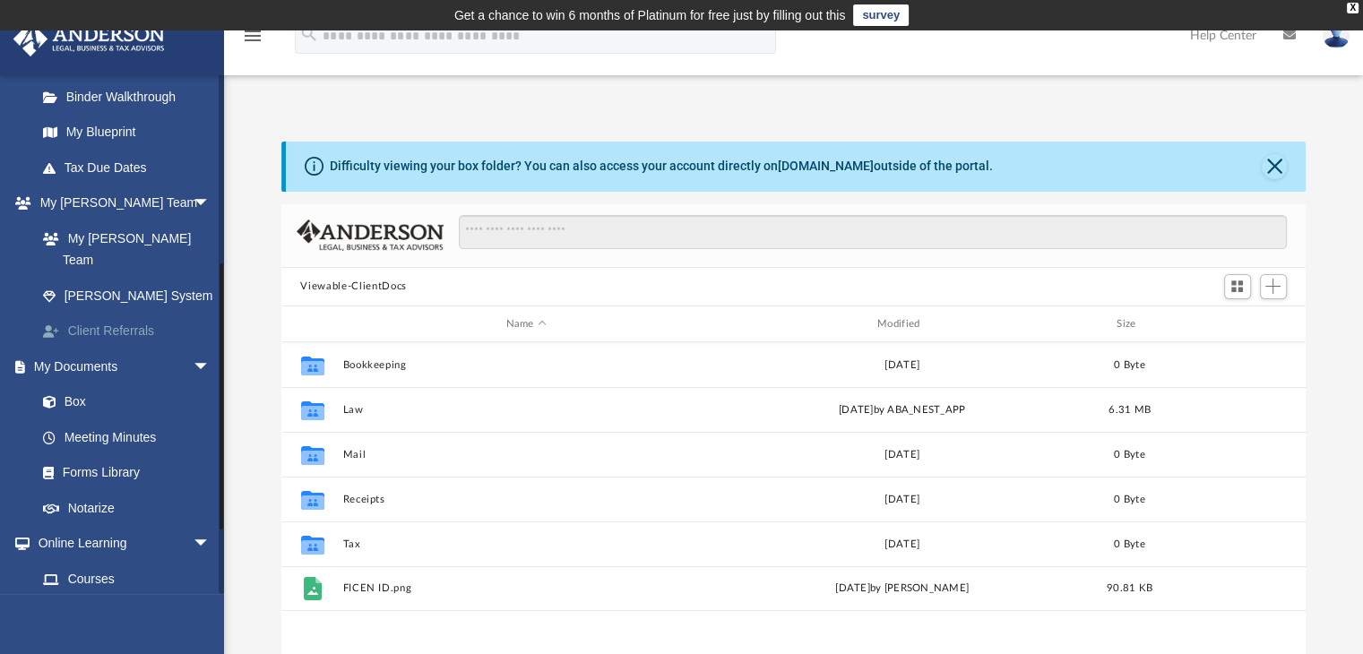
scroll to position [359, 0]
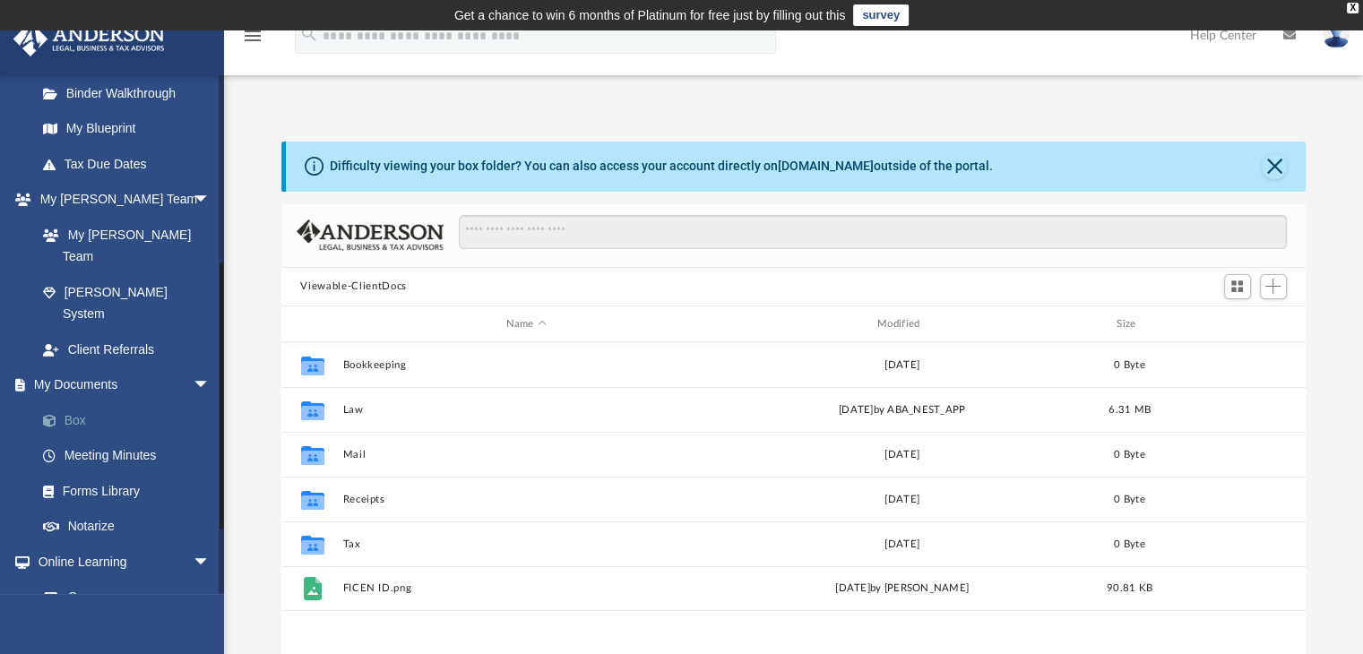
click at [85, 402] on link "Box" at bounding box center [131, 420] width 212 height 36
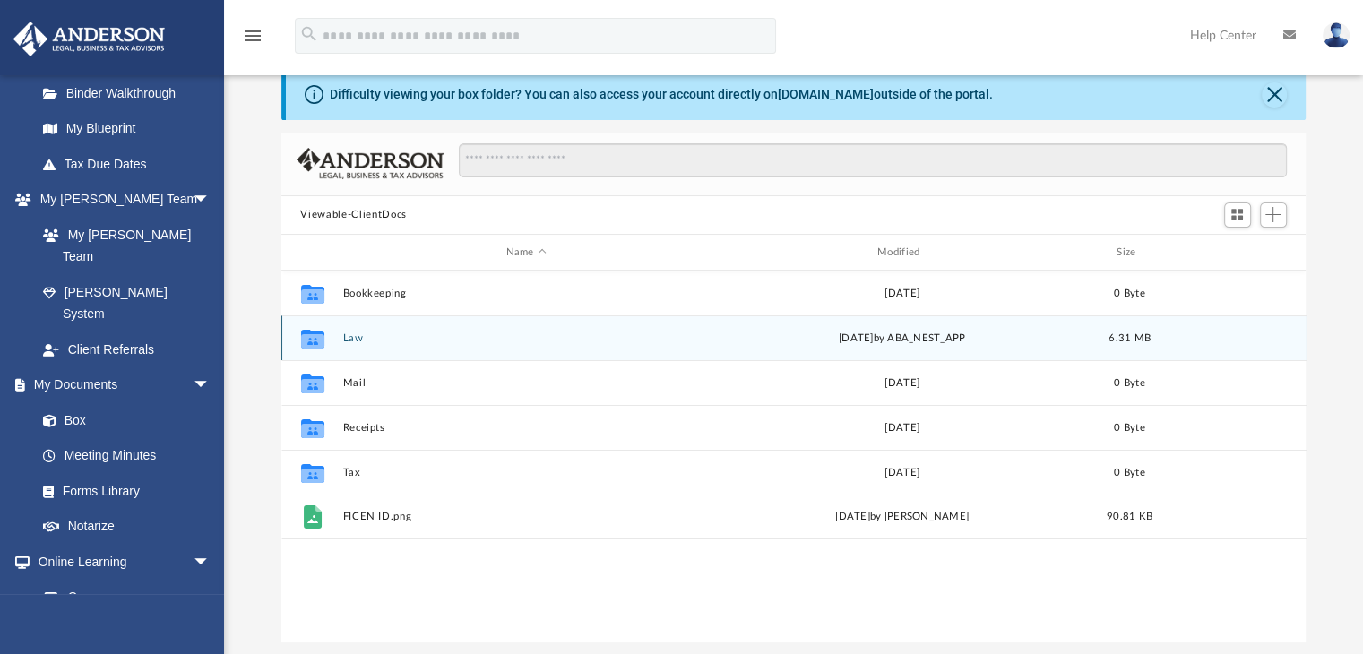
scroll to position [90, 0]
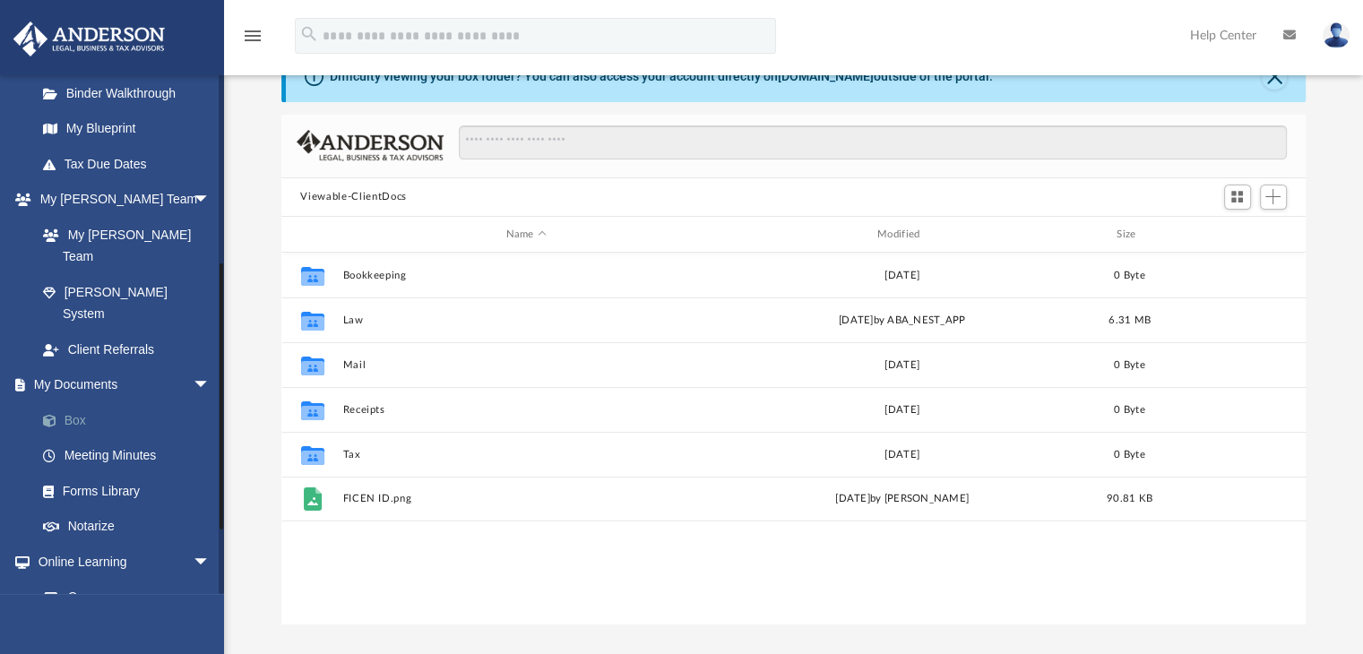
click at [82, 402] on link "Box" at bounding box center [131, 420] width 212 height 36
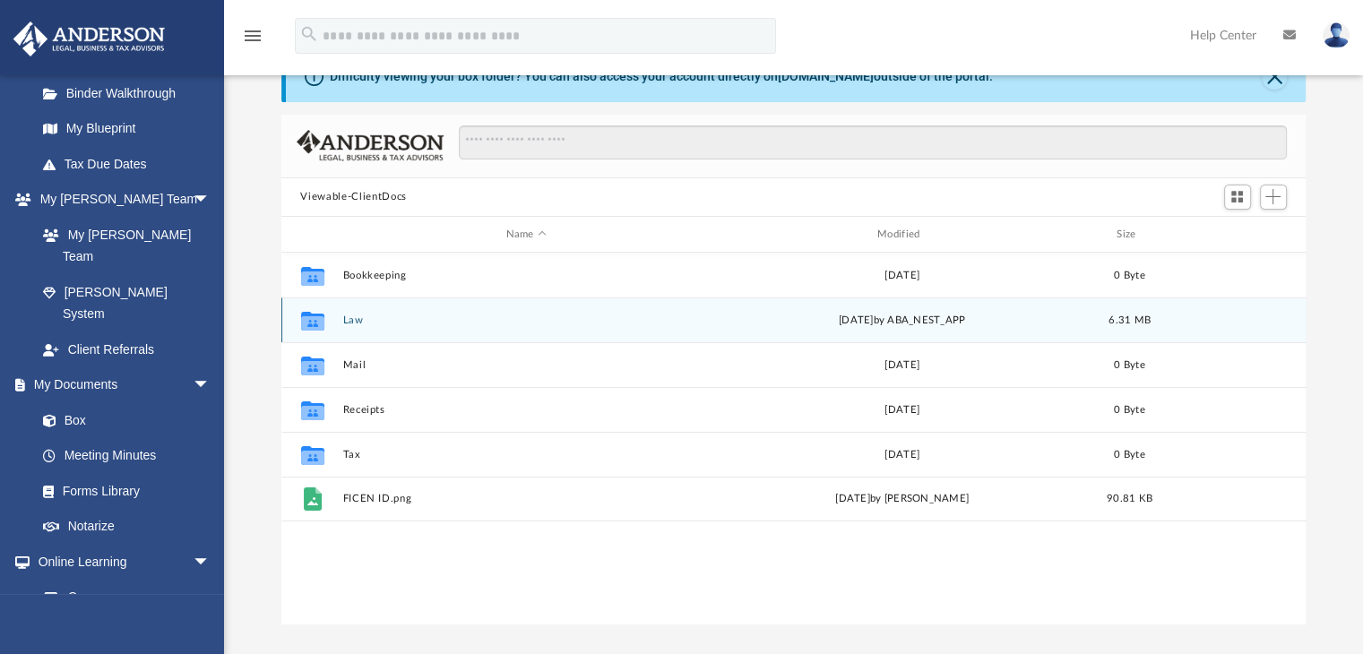
click at [355, 322] on button "Law" at bounding box center [525, 321] width 367 height 12
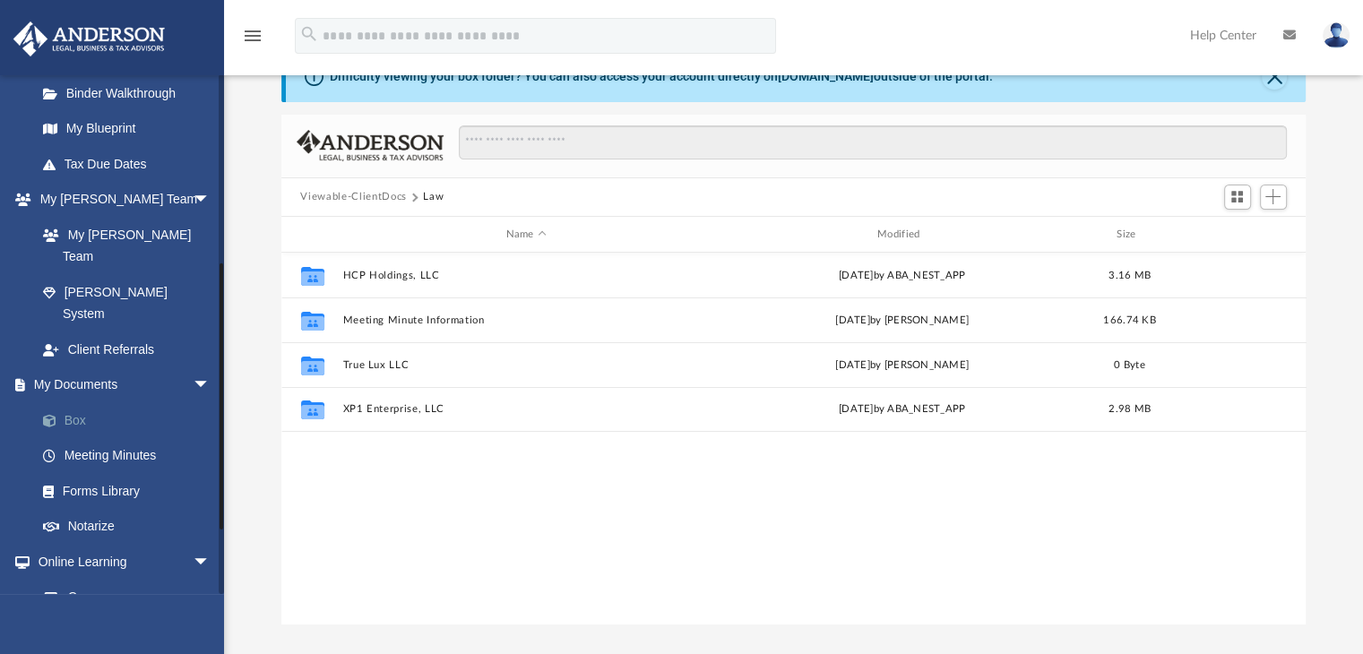
click at [82, 402] on link "Box" at bounding box center [131, 420] width 212 height 36
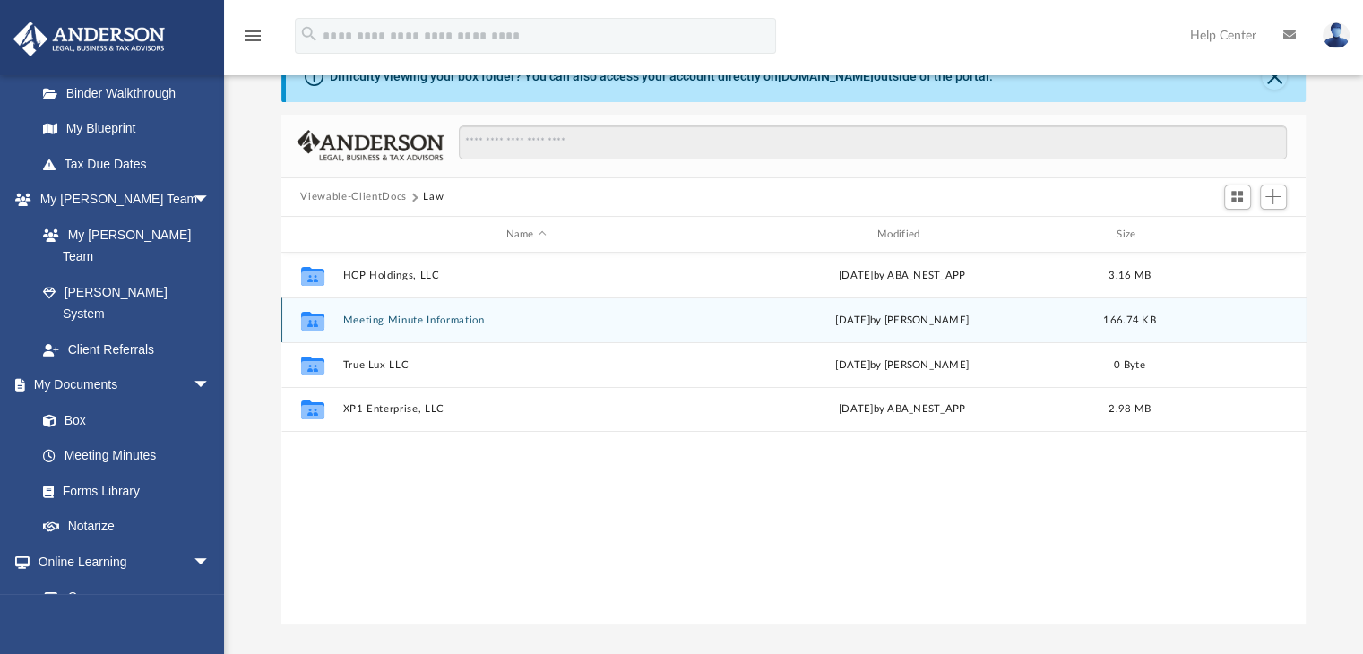
click at [414, 325] on button "Meeting Minute Information" at bounding box center [525, 321] width 367 height 12
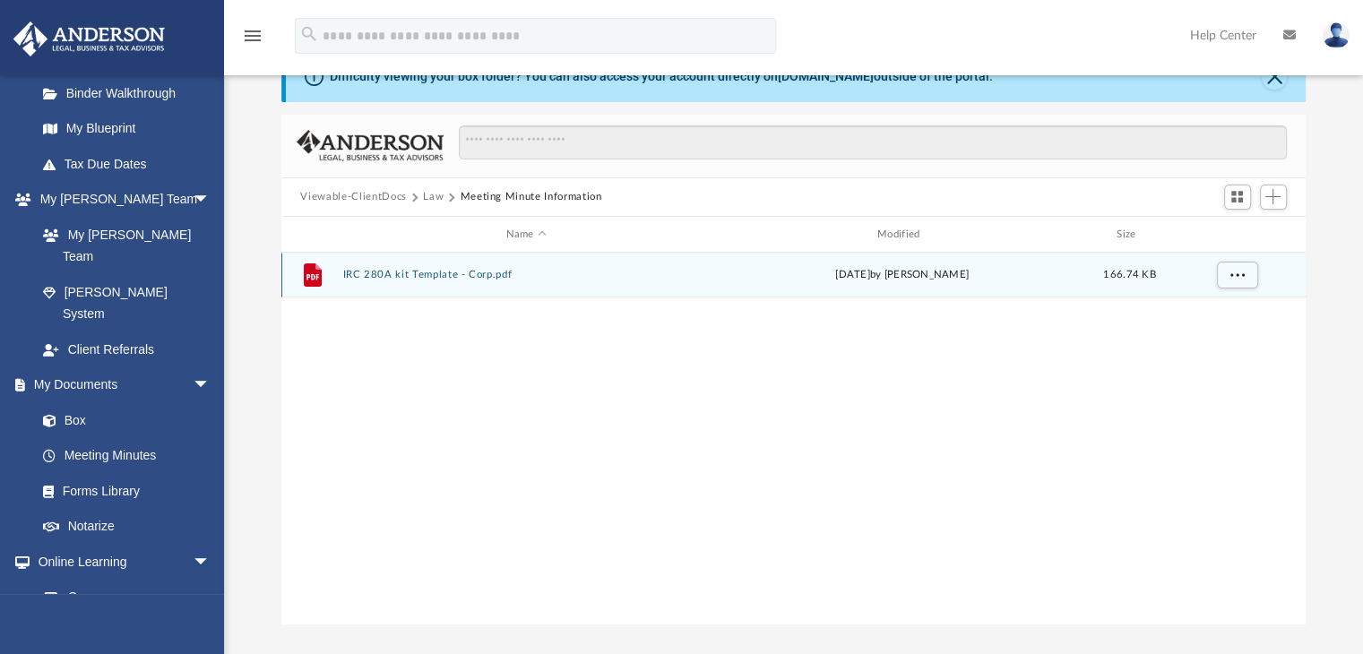
click at [455, 273] on button "IRC 280A kit Template - Corp.pdf" at bounding box center [525, 276] width 367 height 12
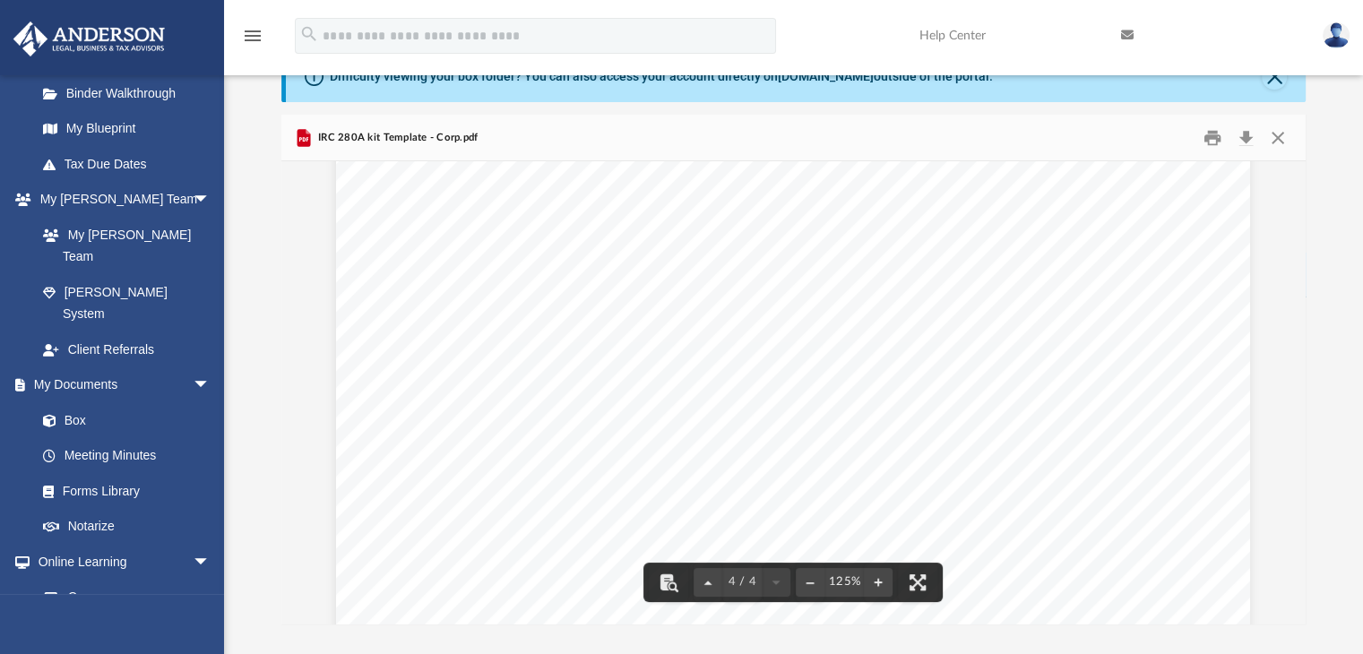
scroll to position [4377, 0]
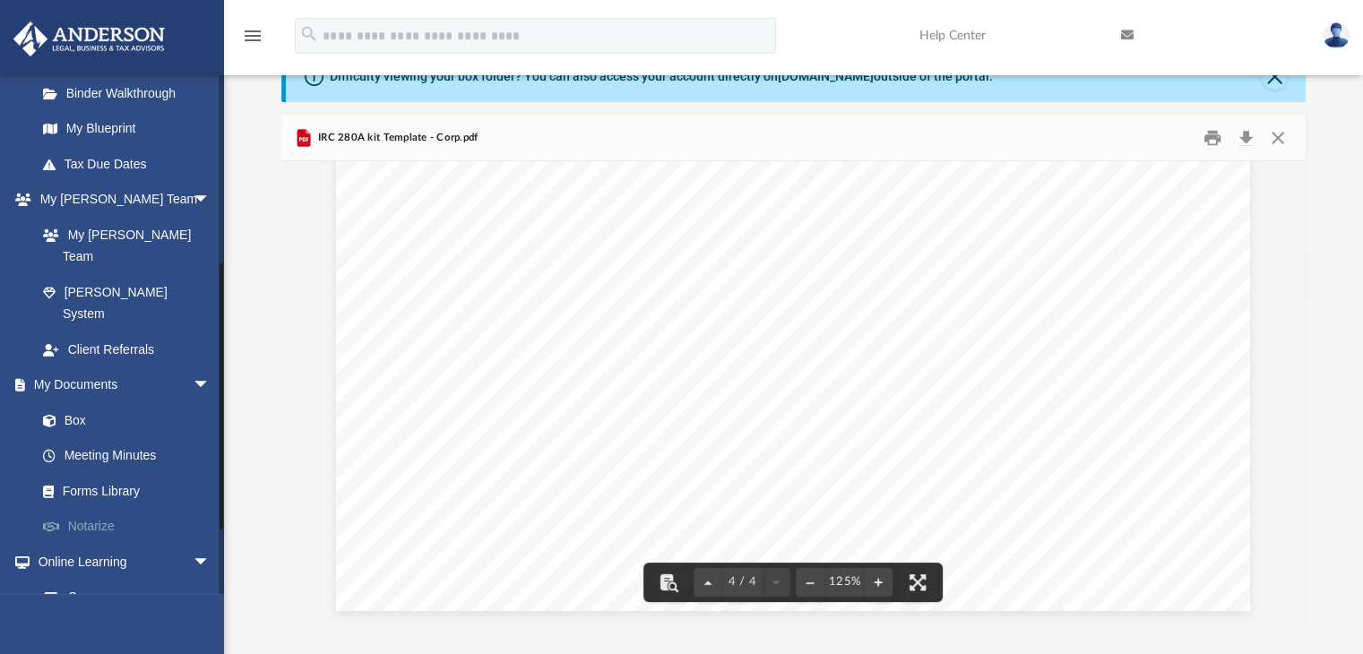
click at [111, 509] on link "Notarize" at bounding box center [131, 527] width 212 height 36
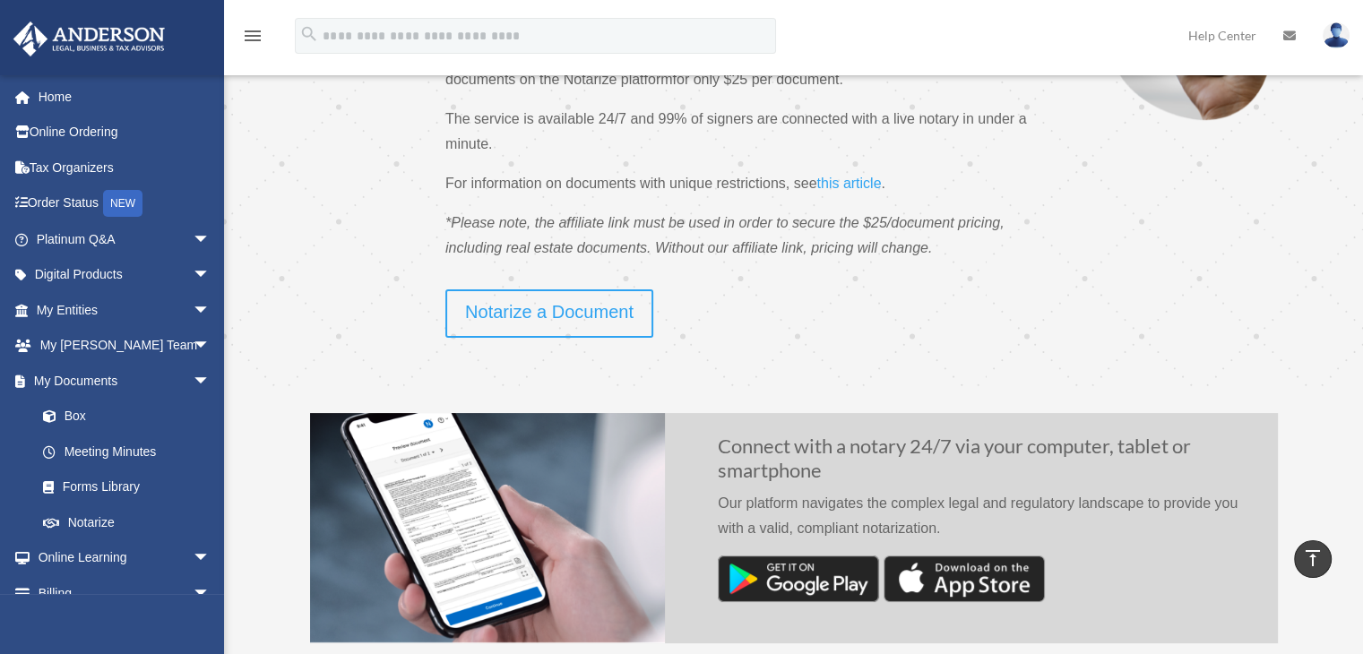
scroll to position [269, 0]
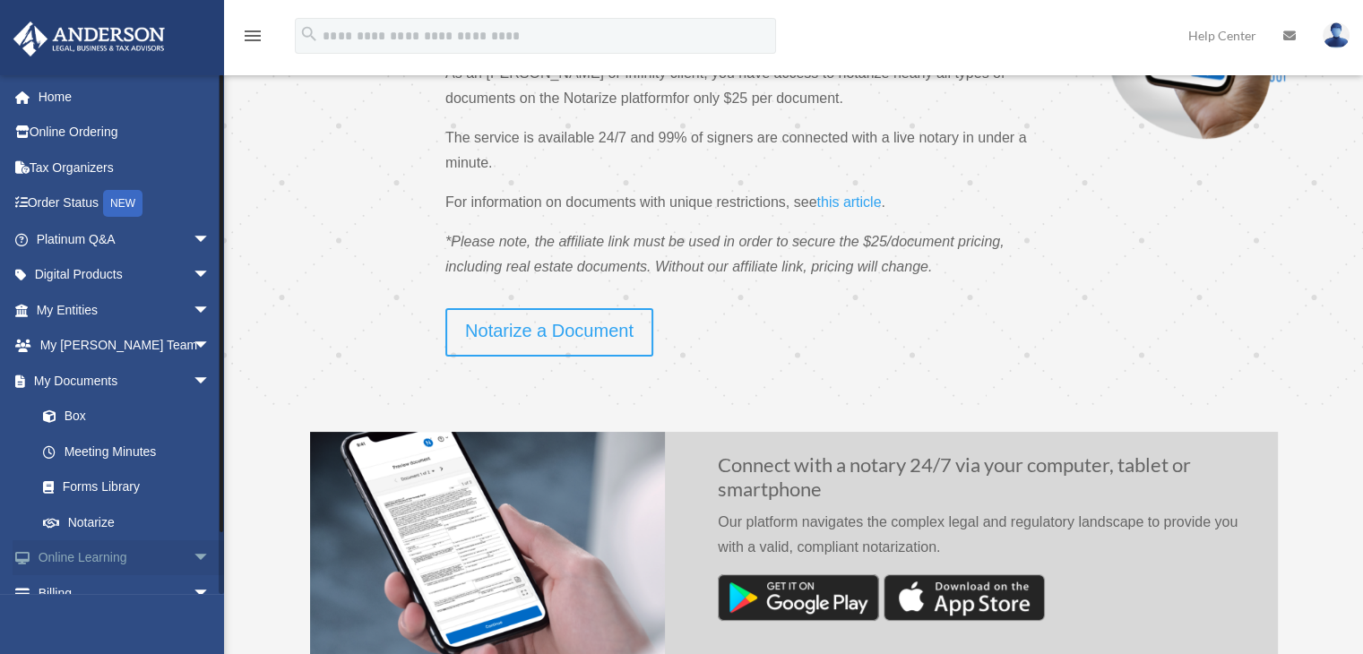
click at [193, 557] on span "arrow_drop_down" at bounding box center [211, 558] width 36 height 37
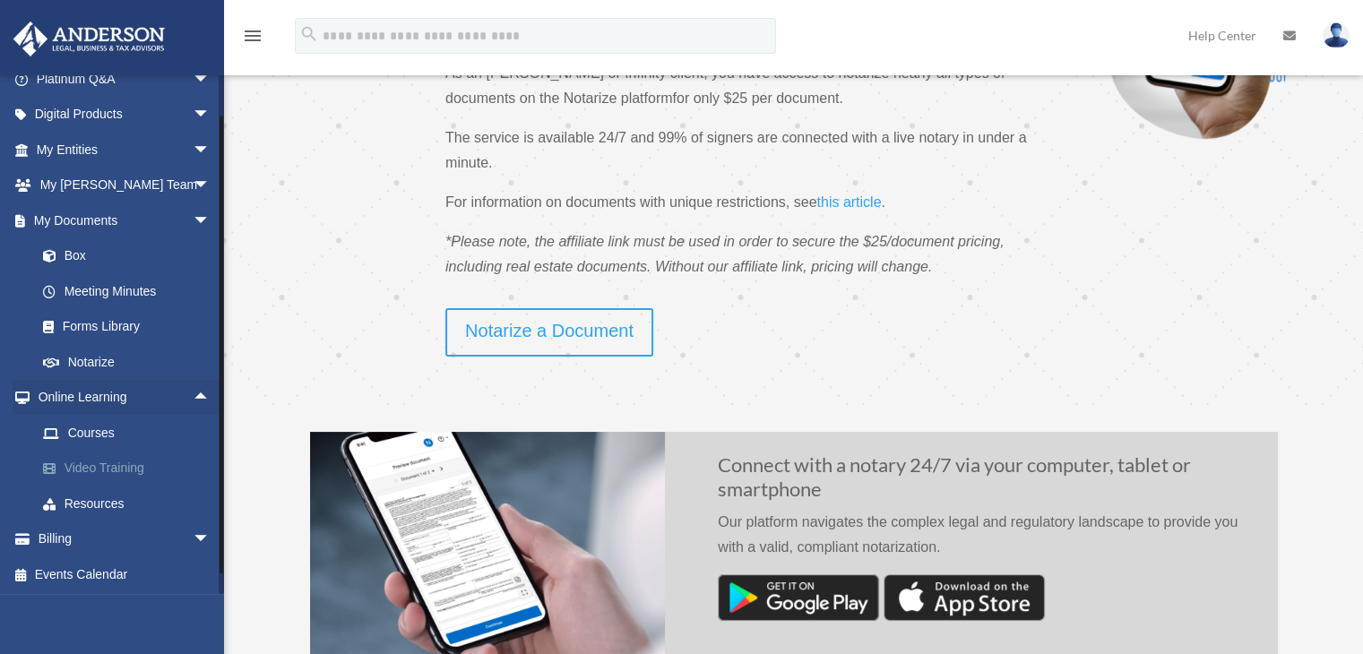
scroll to position [161, 0]
click at [122, 431] on link "Courses" at bounding box center [131, 432] width 212 height 36
click at [91, 433] on link "Courses" at bounding box center [131, 432] width 212 height 36
click at [123, 463] on link "Video Training" at bounding box center [131, 468] width 212 height 36
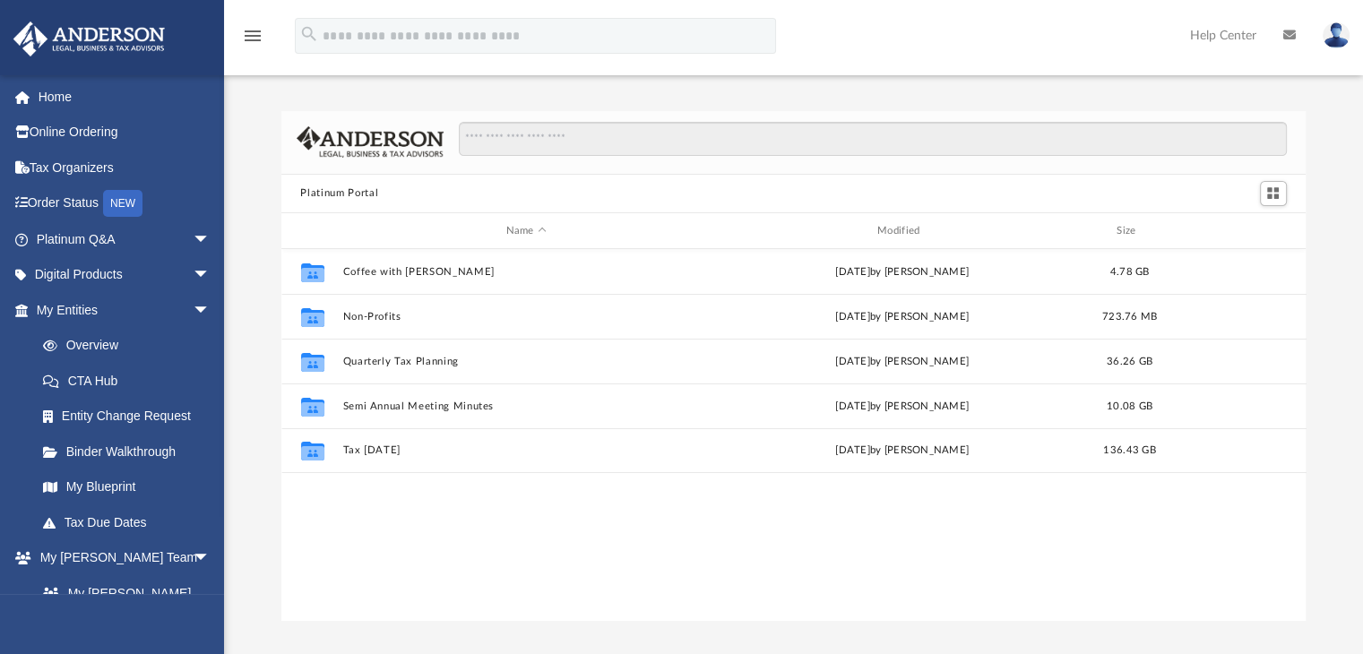
scroll to position [393, 1011]
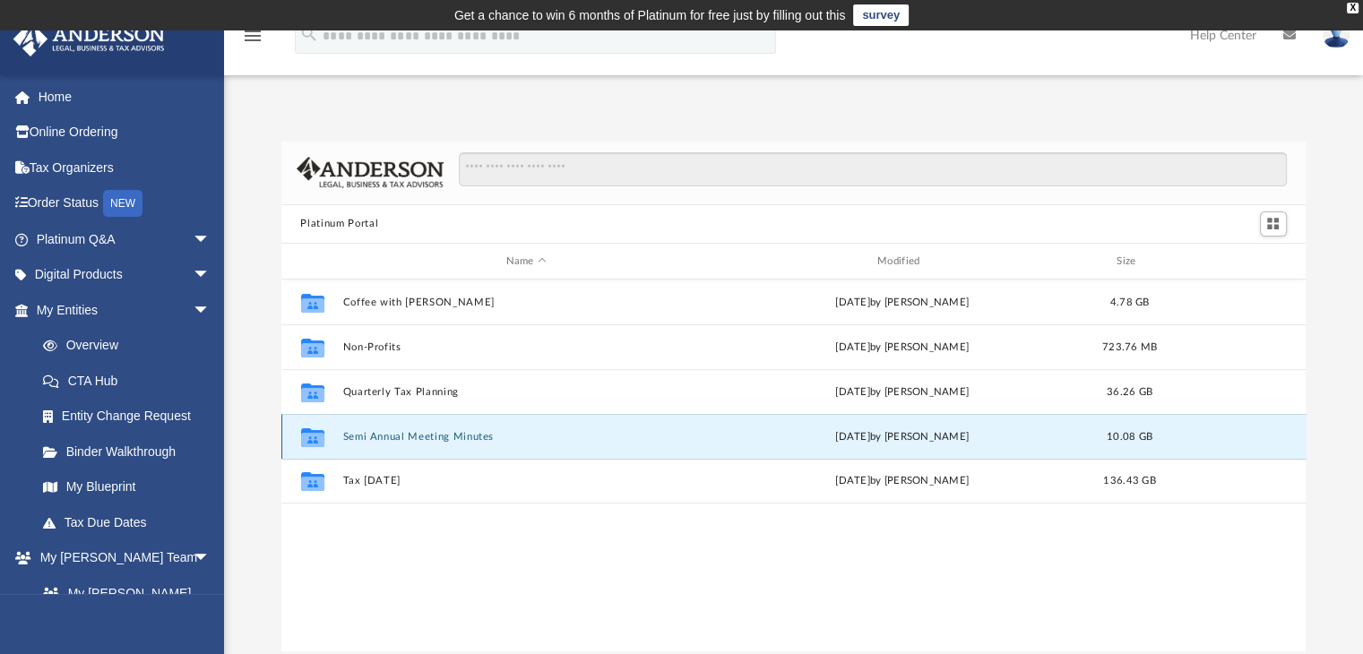
click at [421, 442] on button "Semi Annual Meeting Minutes" at bounding box center [525, 437] width 367 height 12
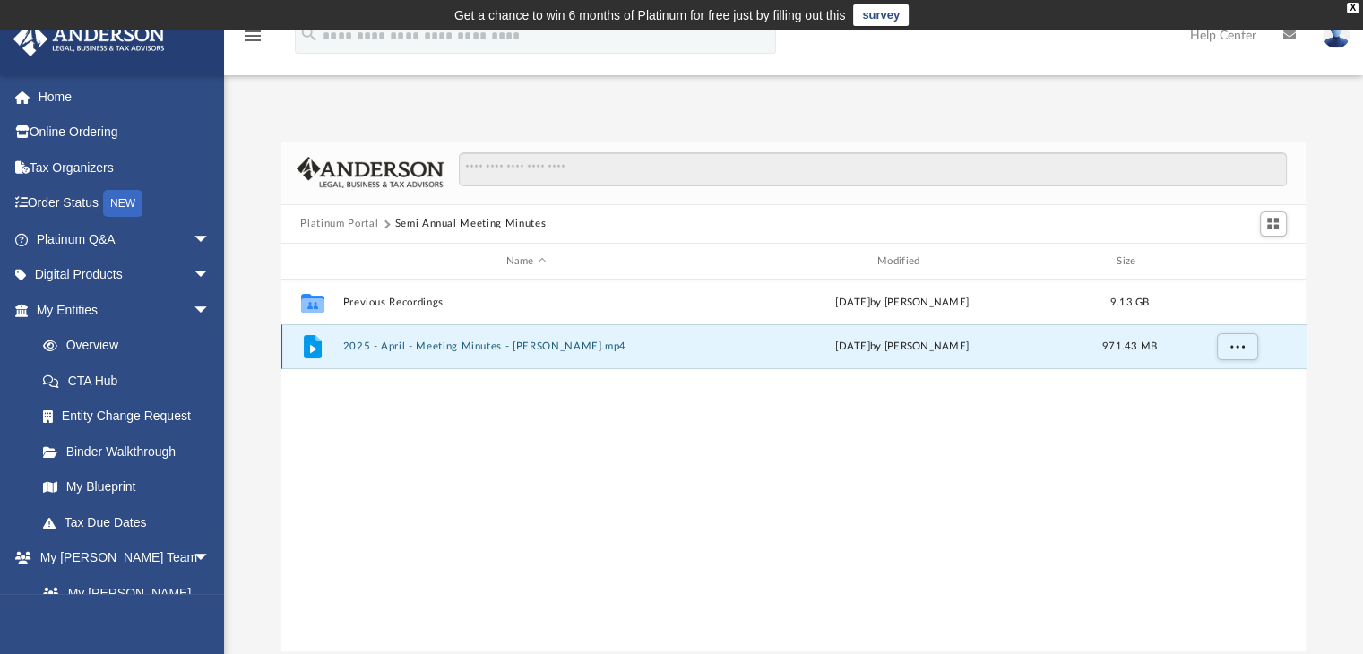
click at [419, 349] on button "2025 - April - Meeting Minutes - EJ McCaffrey.mp4" at bounding box center [525, 347] width 367 height 12
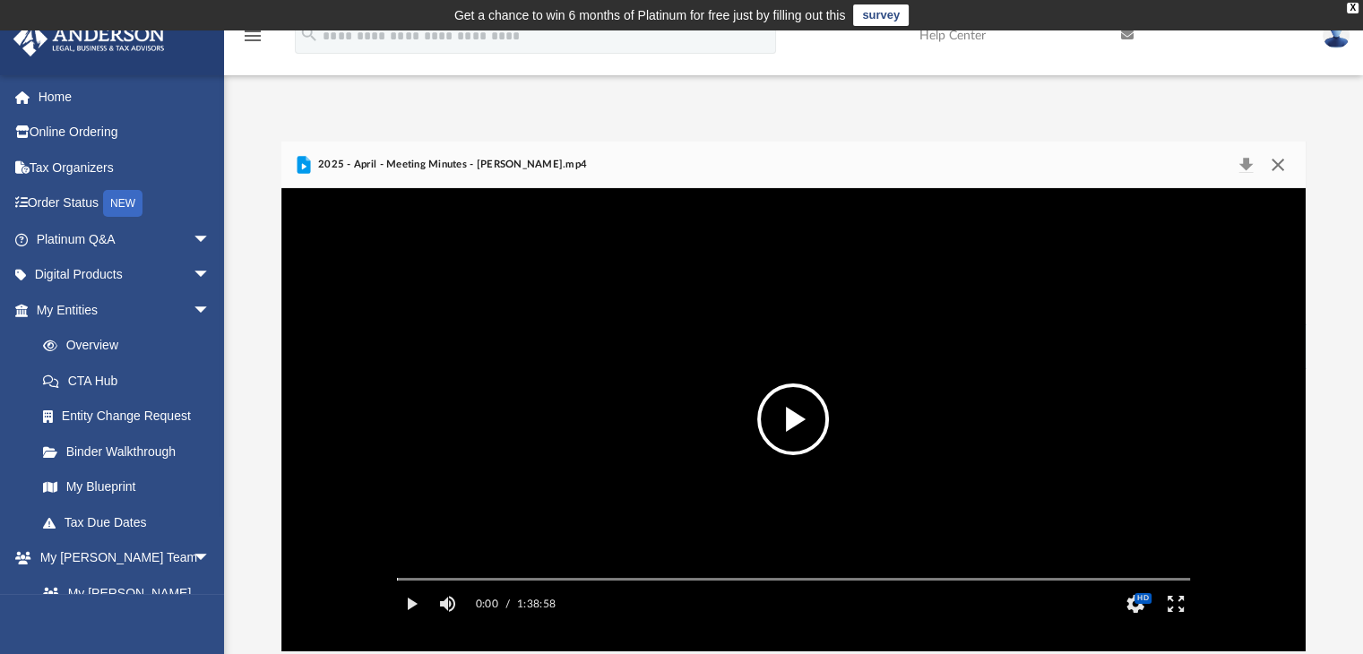
click at [1279, 169] on button "Close" at bounding box center [1278, 164] width 32 height 25
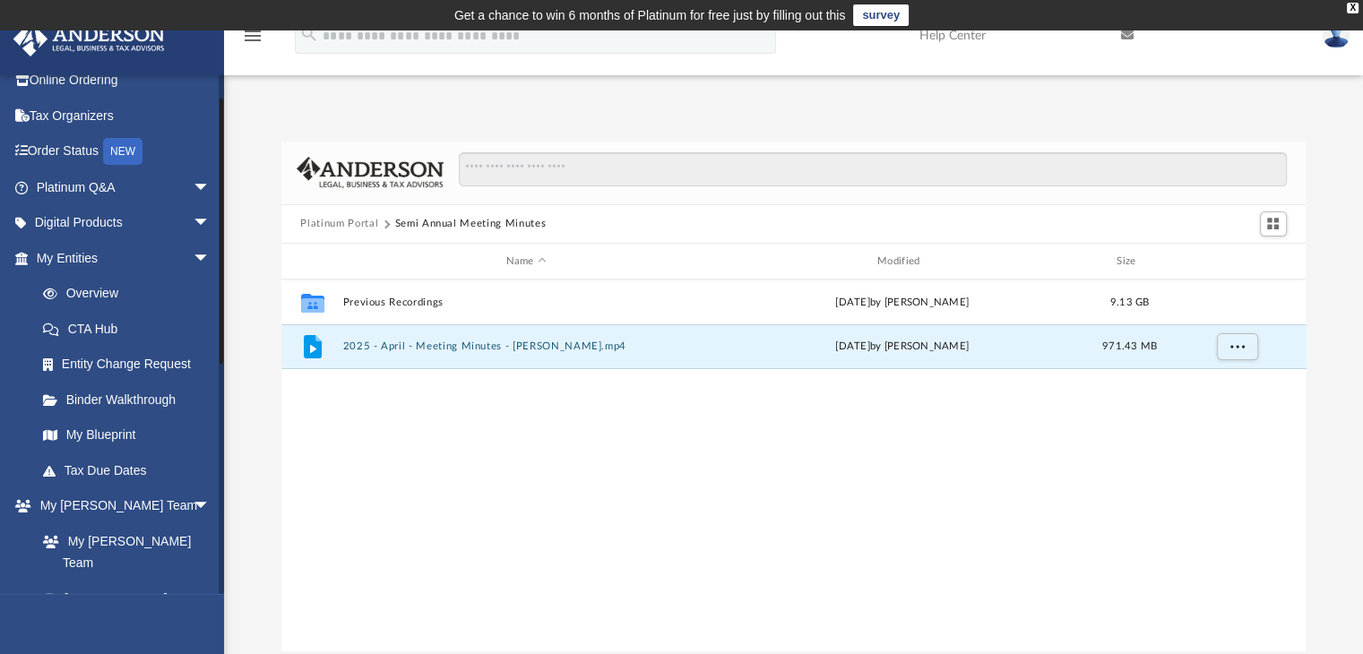
scroll to position [32, 0]
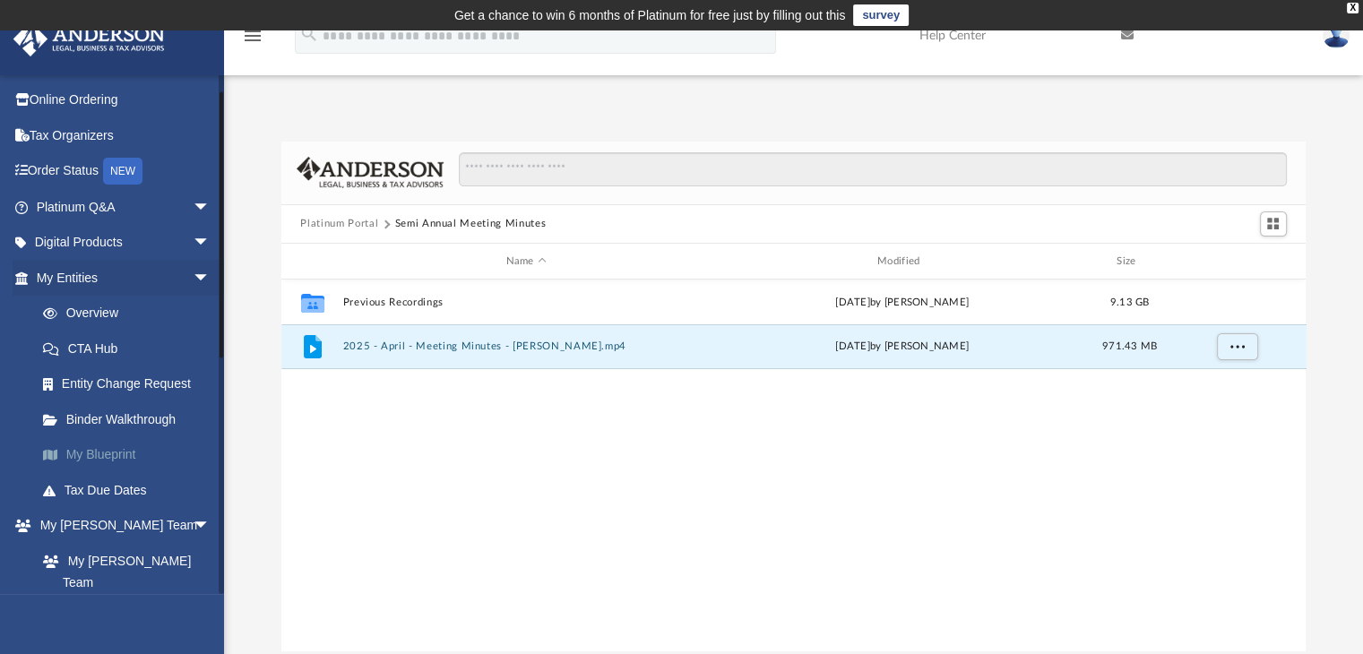
click at [116, 453] on link "My Blueprint" at bounding box center [131, 455] width 212 height 36
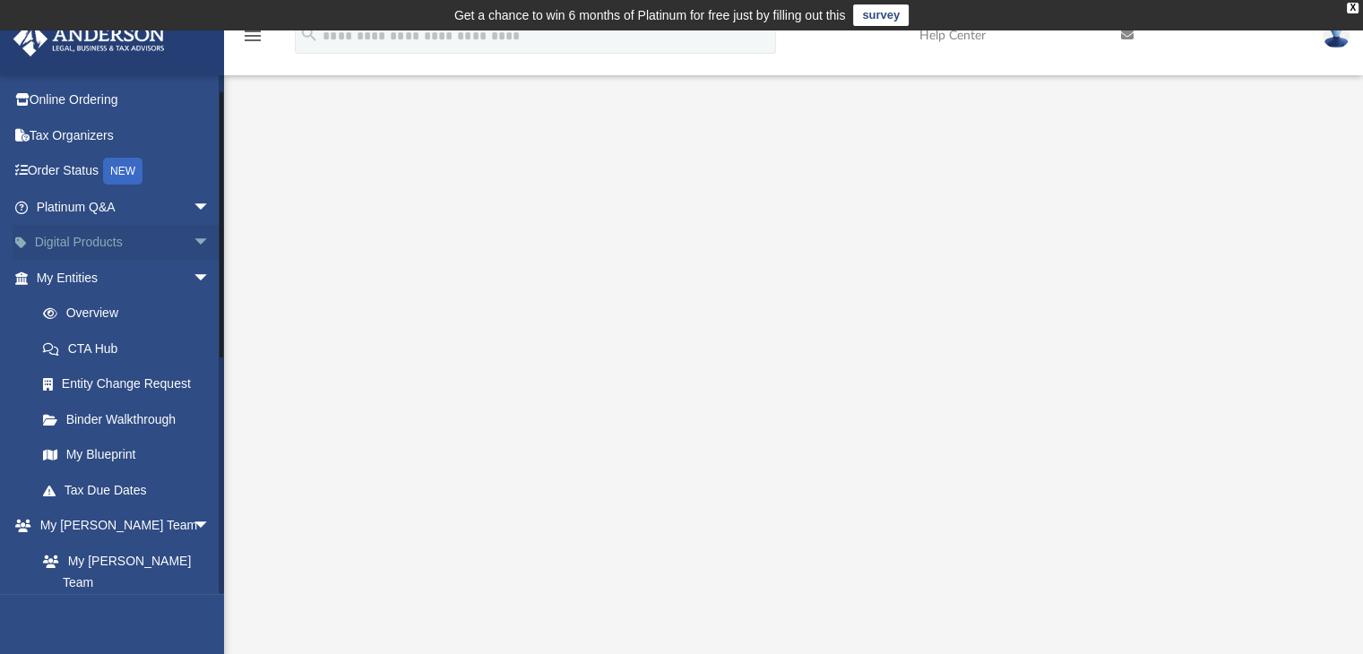
click at [144, 247] on link "Digital Products arrow_drop_down" at bounding box center [125, 243] width 225 height 36
click at [193, 240] on span "arrow_drop_down" at bounding box center [211, 243] width 36 height 37
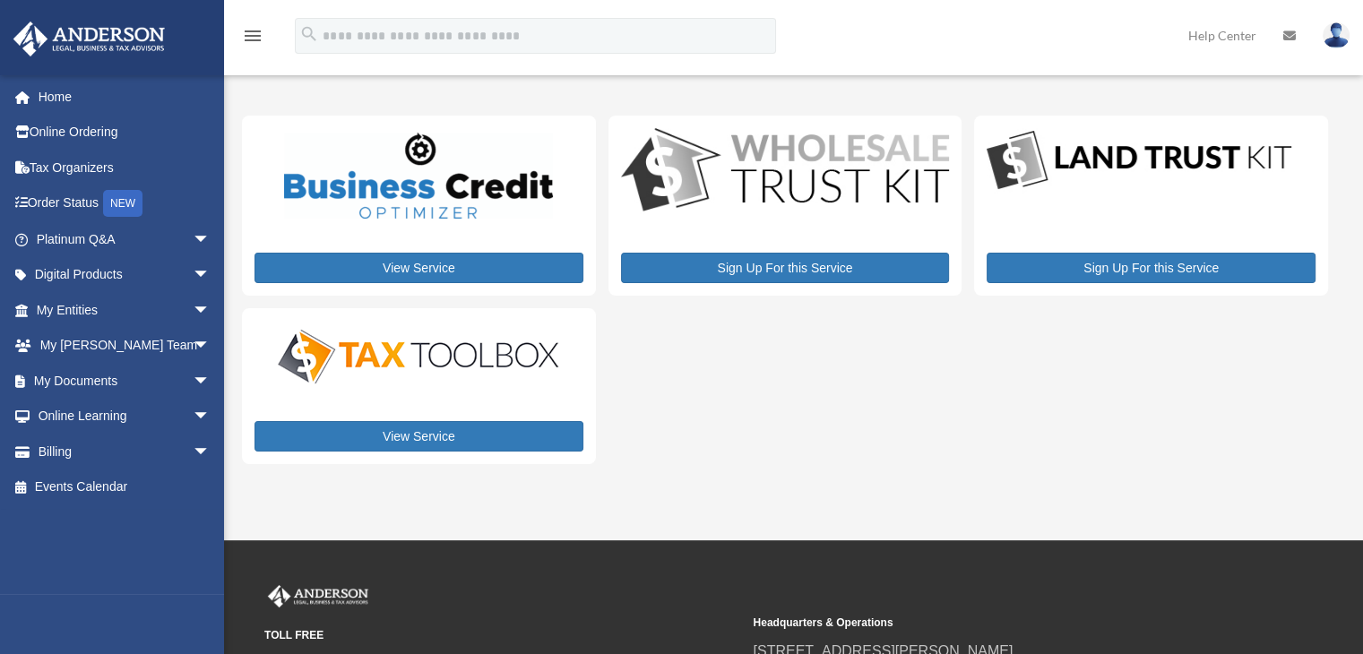
click at [193, 240] on span "arrow_drop_down" at bounding box center [211, 239] width 36 height 37
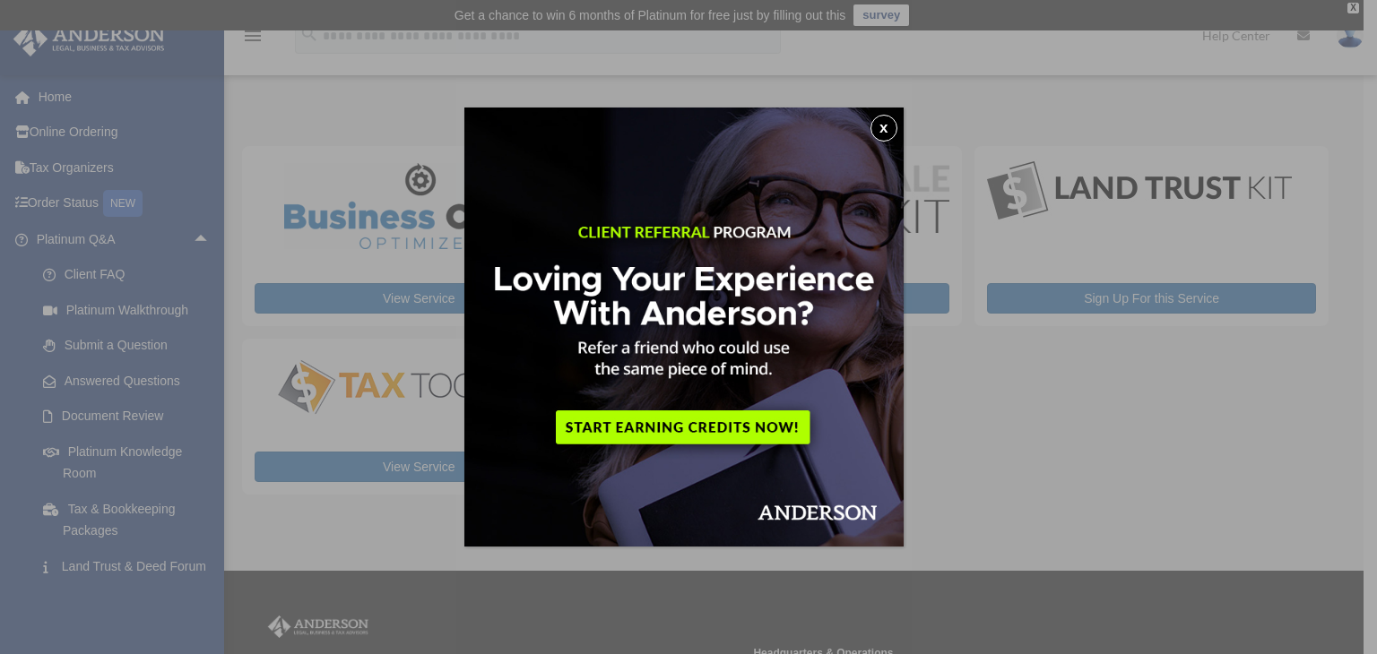
click at [887, 134] on button "x" at bounding box center [883, 128] width 27 height 27
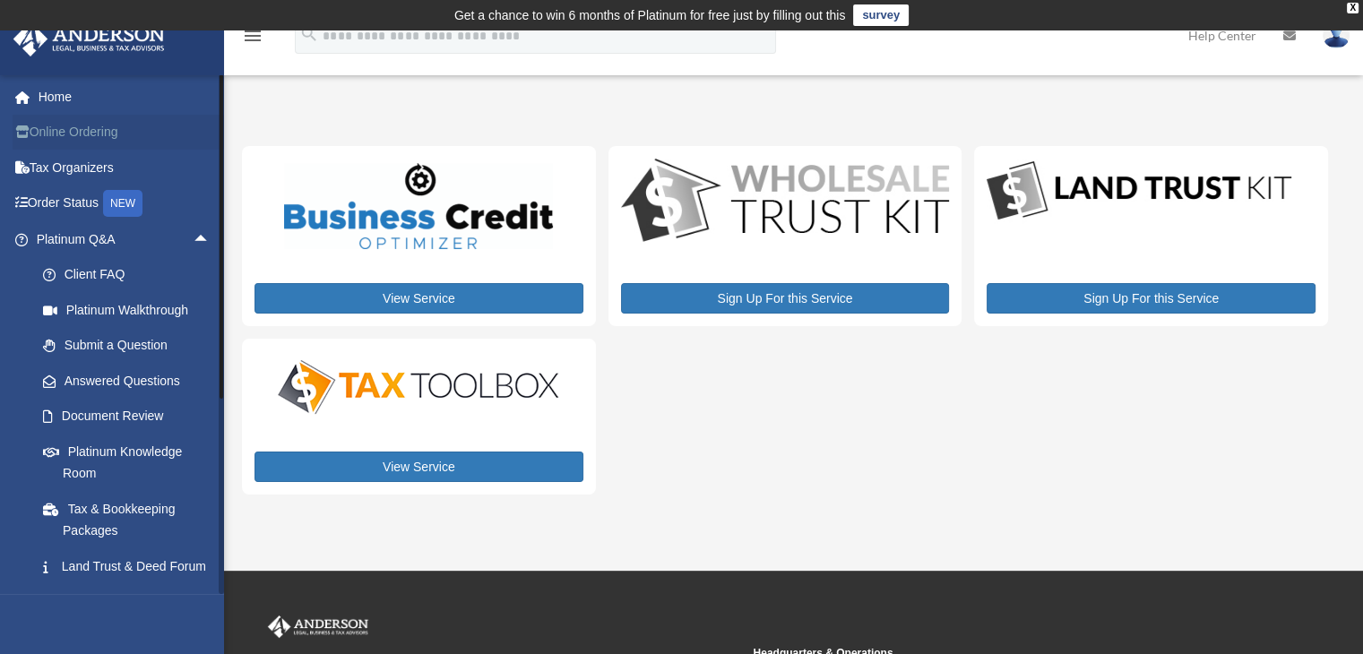
click at [89, 130] on link "Online Ordering" at bounding box center [125, 133] width 225 height 36
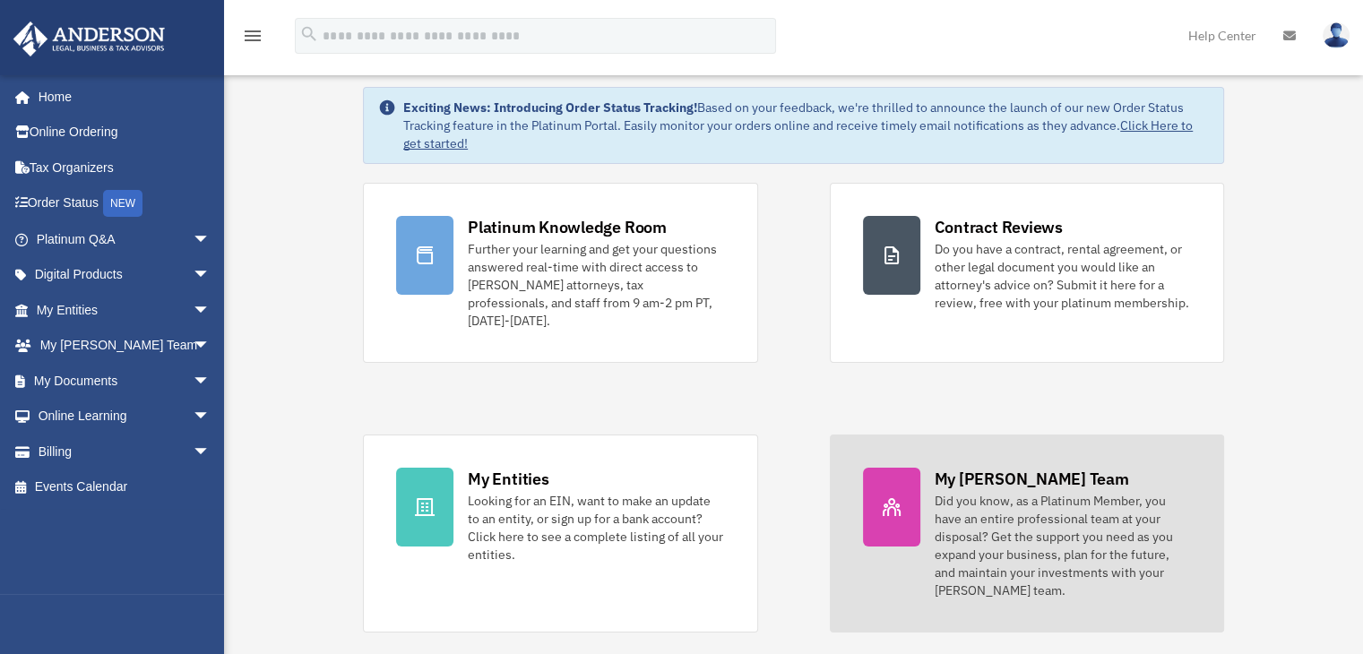
scroll to position [90, 0]
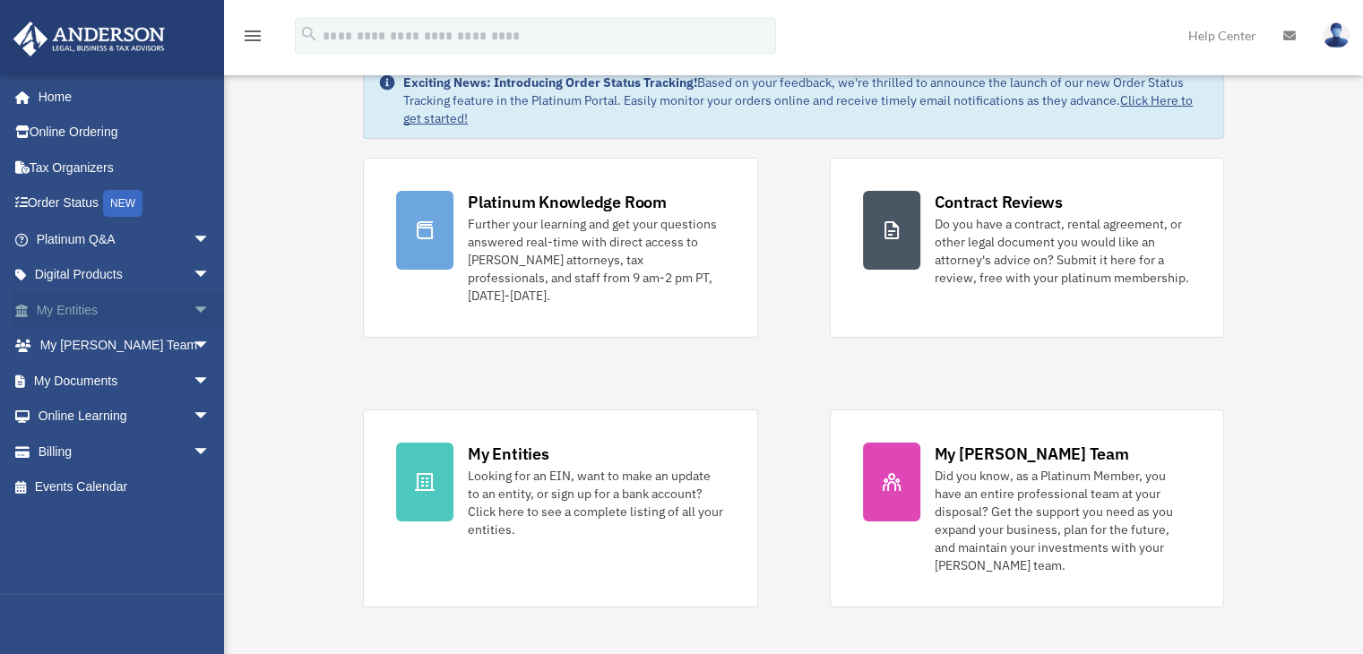
click at [194, 309] on span "arrow_drop_down" at bounding box center [211, 310] width 36 height 37
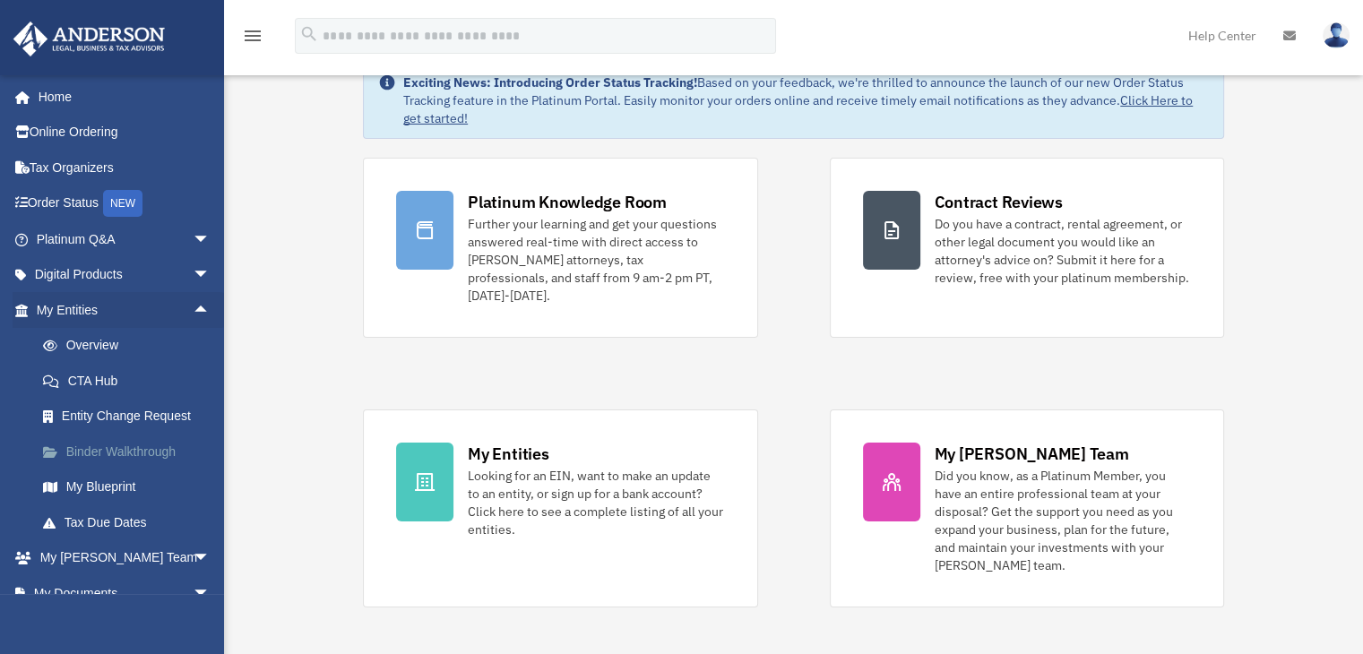
click at [112, 456] on link "Binder Walkthrough" at bounding box center [131, 452] width 212 height 36
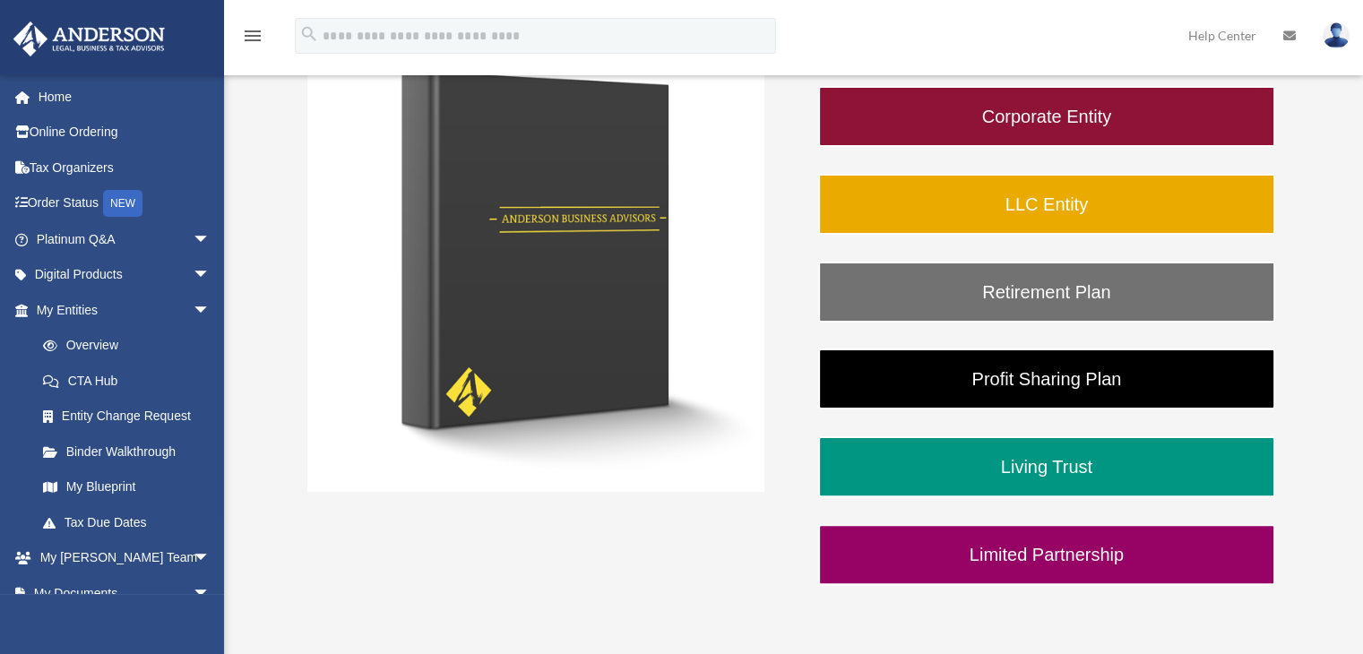
scroll to position [359, 0]
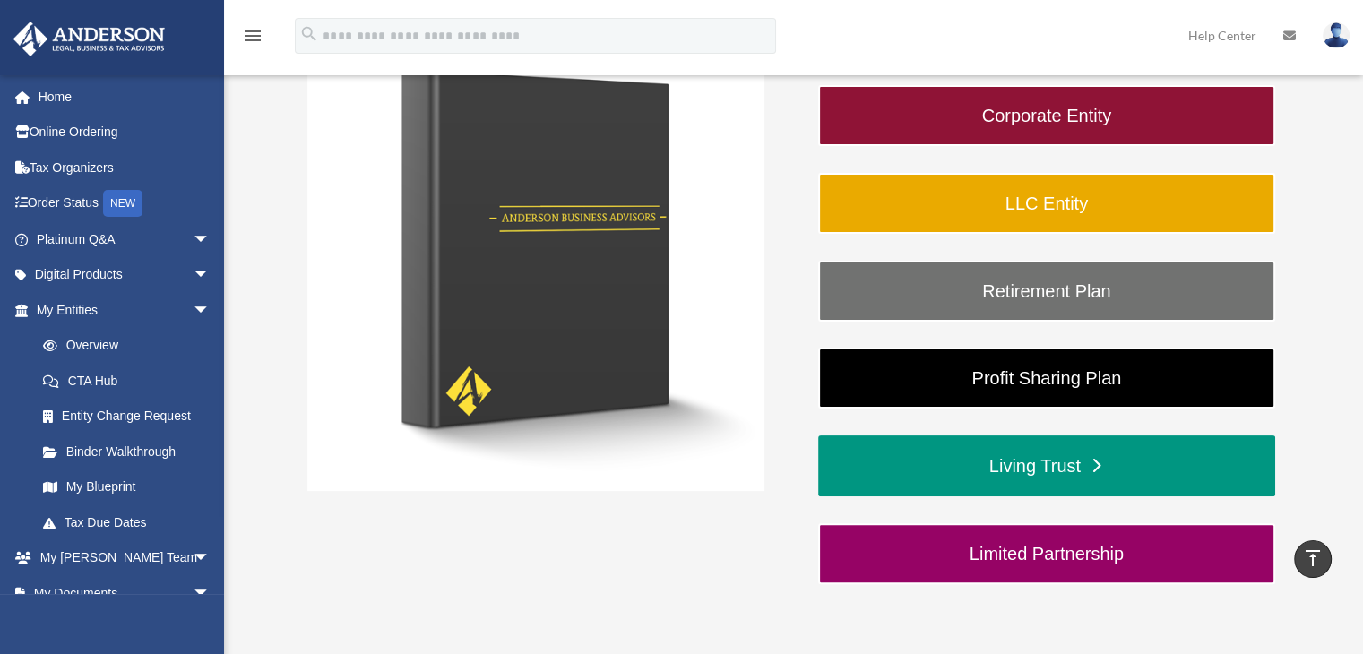
click at [950, 467] on link "Living Trust" at bounding box center [1046, 466] width 457 height 61
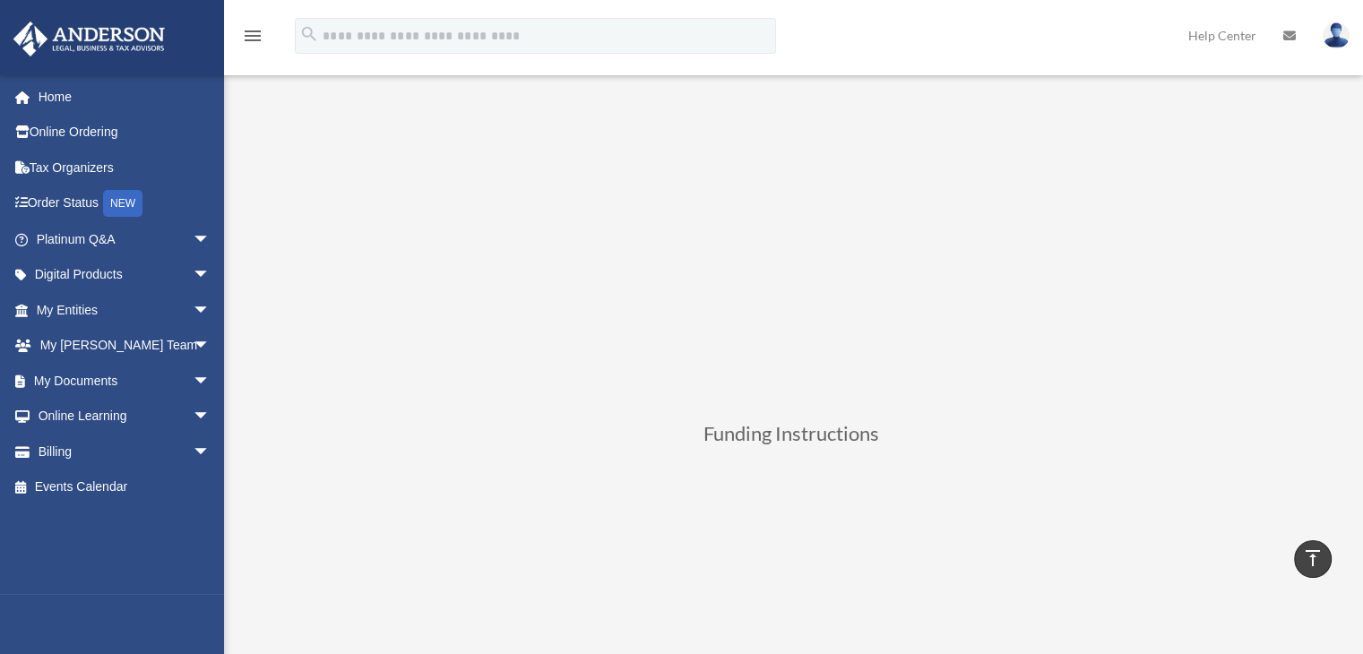
scroll to position [269, 0]
click at [260, 535] on div "Living Trust Funding Instructions" at bounding box center [791, 641] width 1099 height 1546
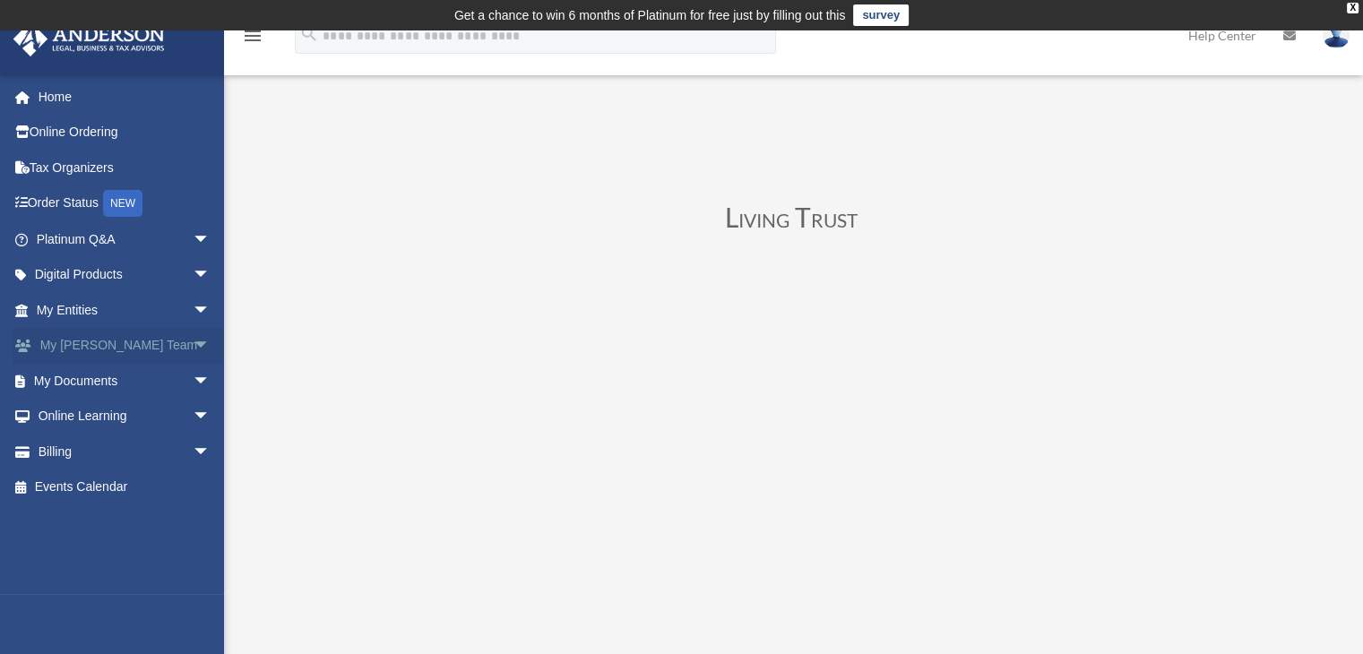
click at [193, 348] on span "arrow_drop_down" at bounding box center [211, 346] width 36 height 37
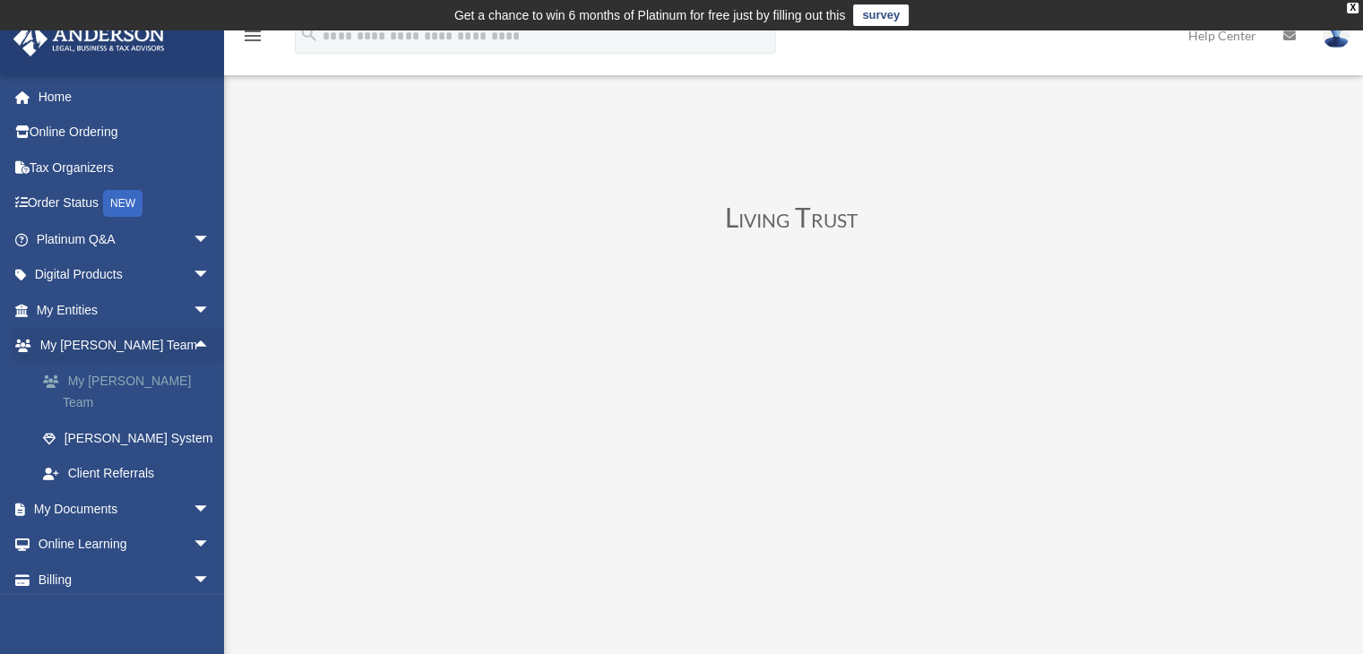
click at [145, 386] on link "My [PERSON_NAME] Team" at bounding box center [131, 391] width 212 height 57
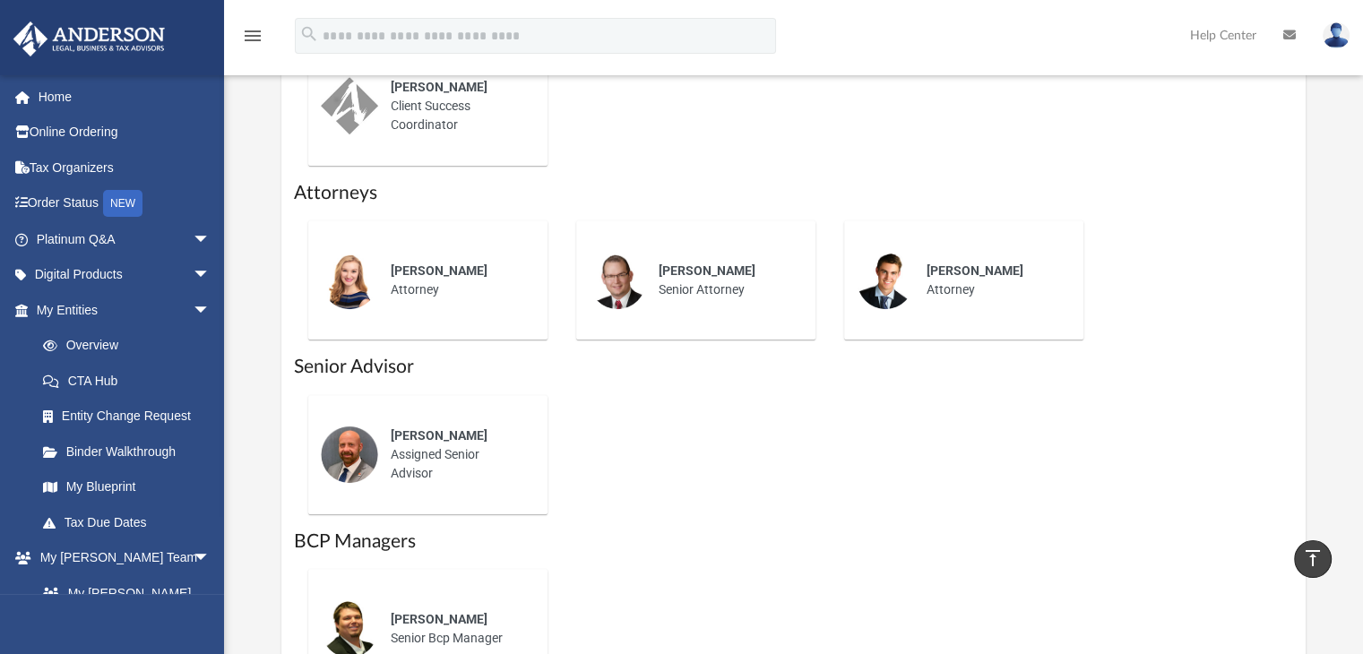
scroll to position [986, 0]
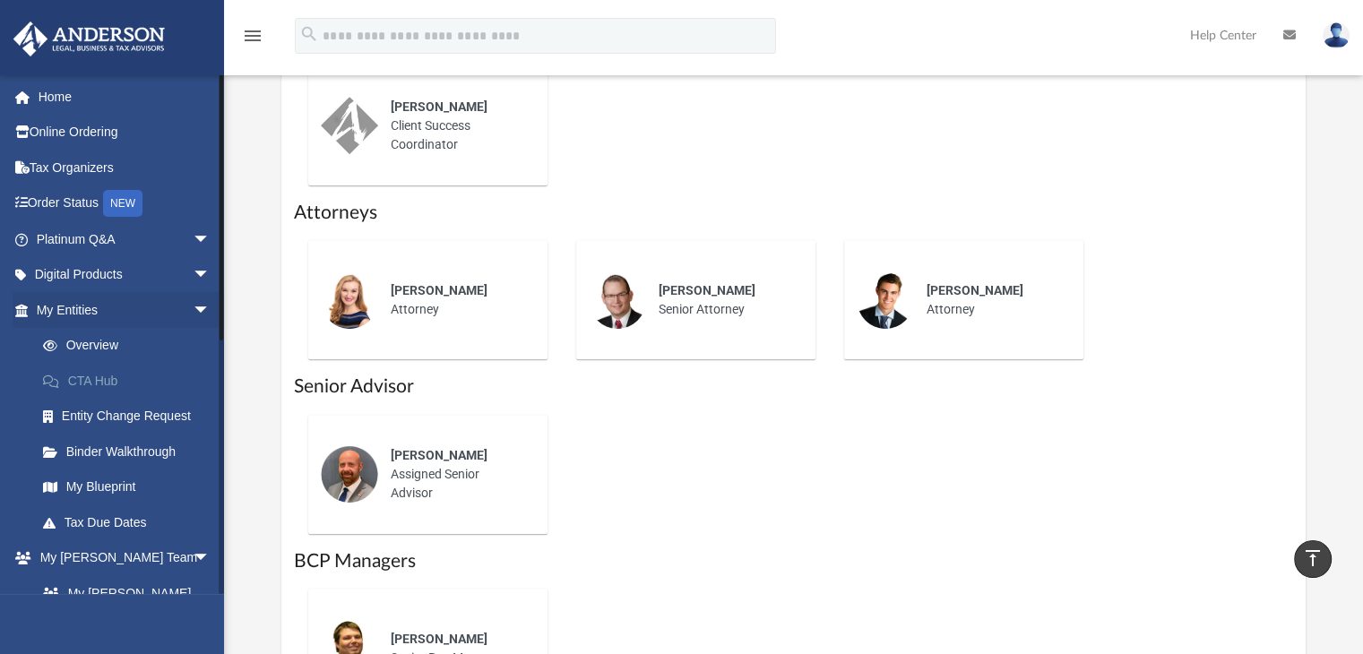
click at [132, 378] on link "CTA Hub" at bounding box center [131, 381] width 212 height 36
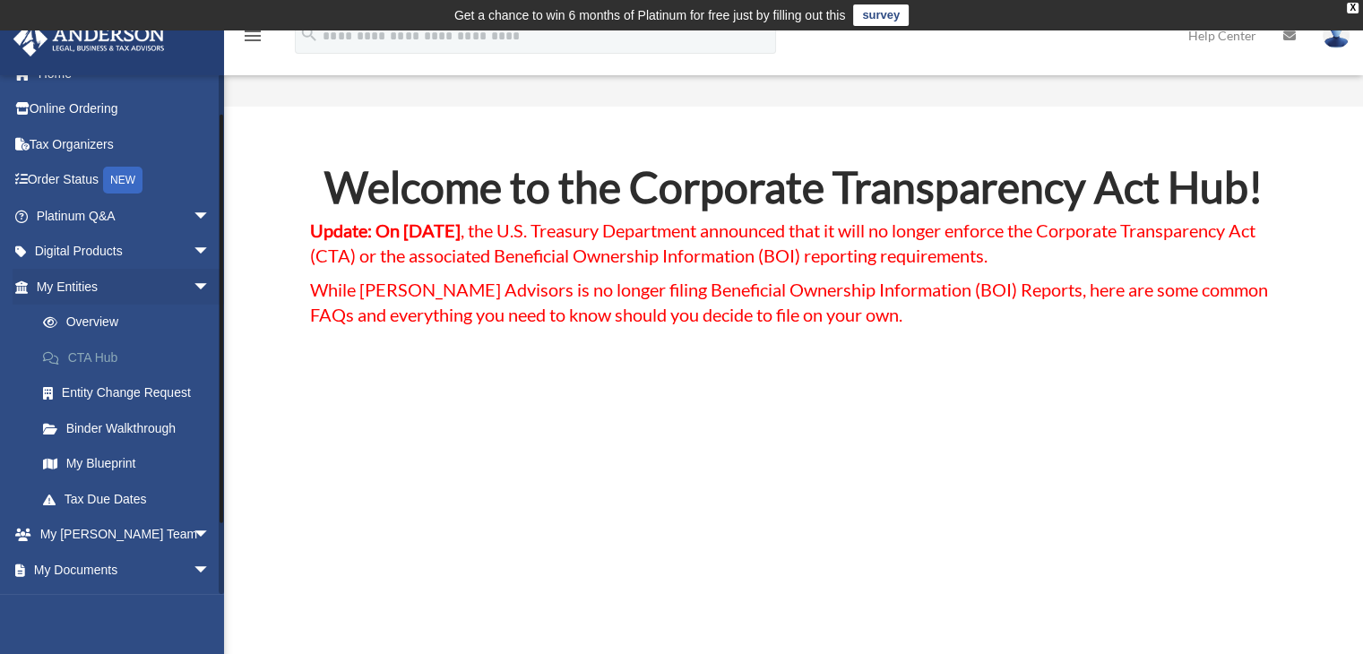
scroll to position [90, 0]
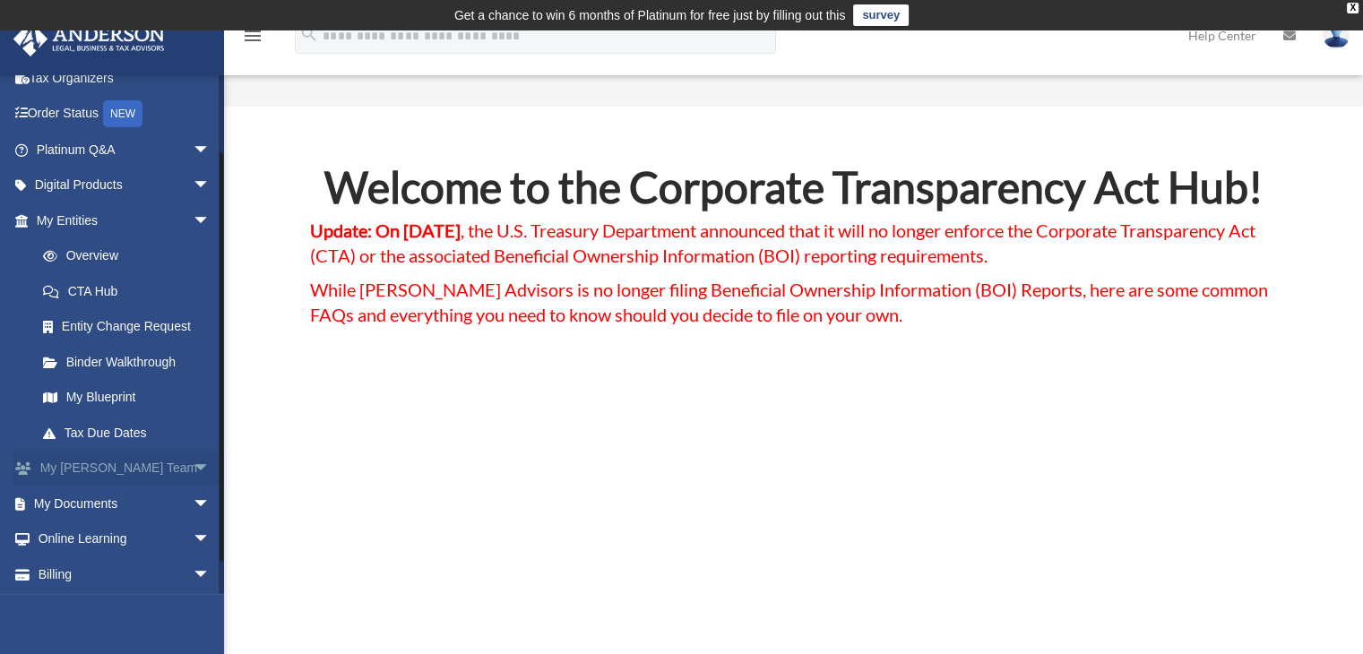
click at [193, 471] on span "arrow_drop_down" at bounding box center [211, 469] width 36 height 37
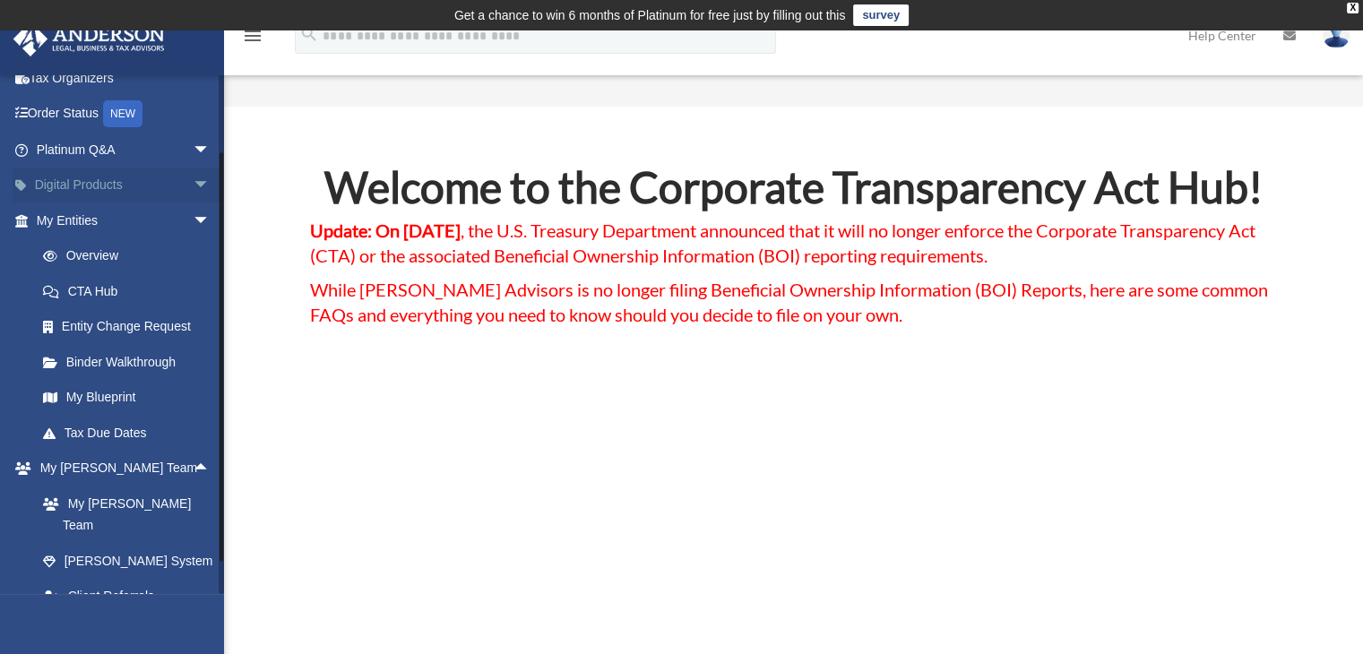
click at [193, 184] on span "arrow_drop_down" at bounding box center [211, 186] width 36 height 37
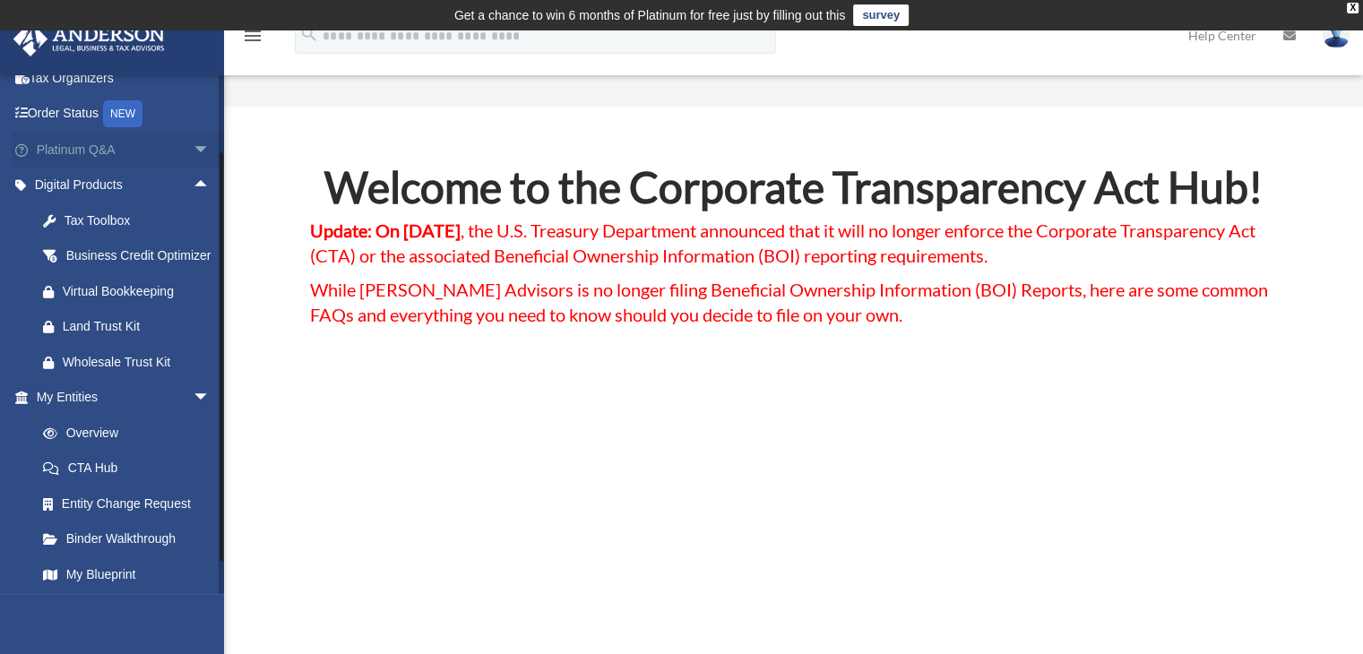
click at [139, 151] on link "Platinum Q&A arrow_drop_down" at bounding box center [125, 150] width 225 height 36
click at [193, 148] on span "arrow_drop_down" at bounding box center [211, 150] width 36 height 37
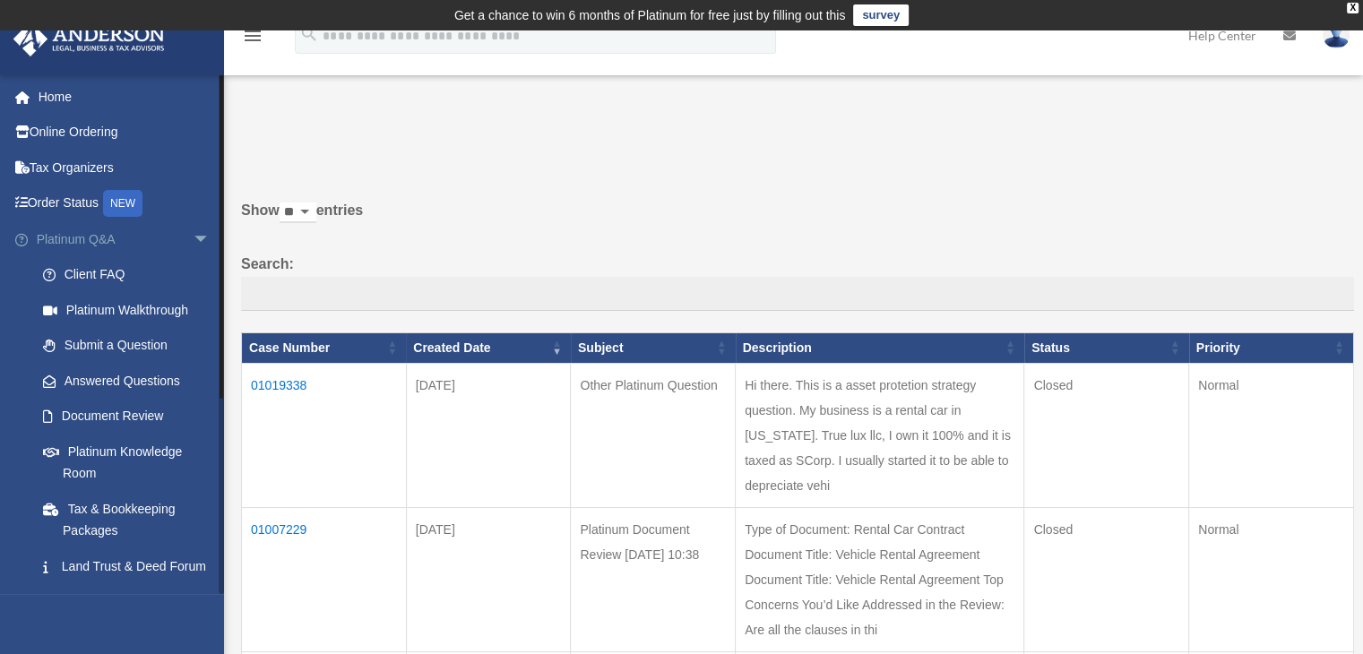
click at [193, 241] on span "arrow_drop_down" at bounding box center [211, 239] width 36 height 37
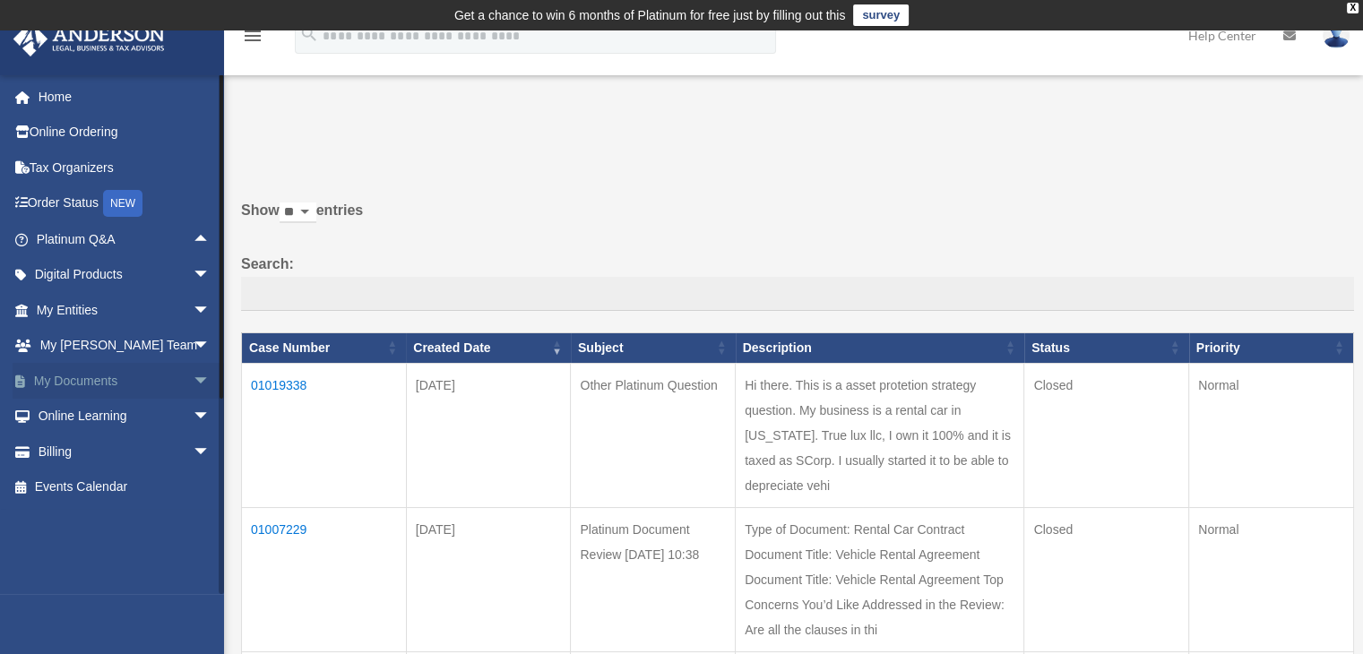
click at [193, 376] on span "arrow_drop_down" at bounding box center [211, 381] width 36 height 37
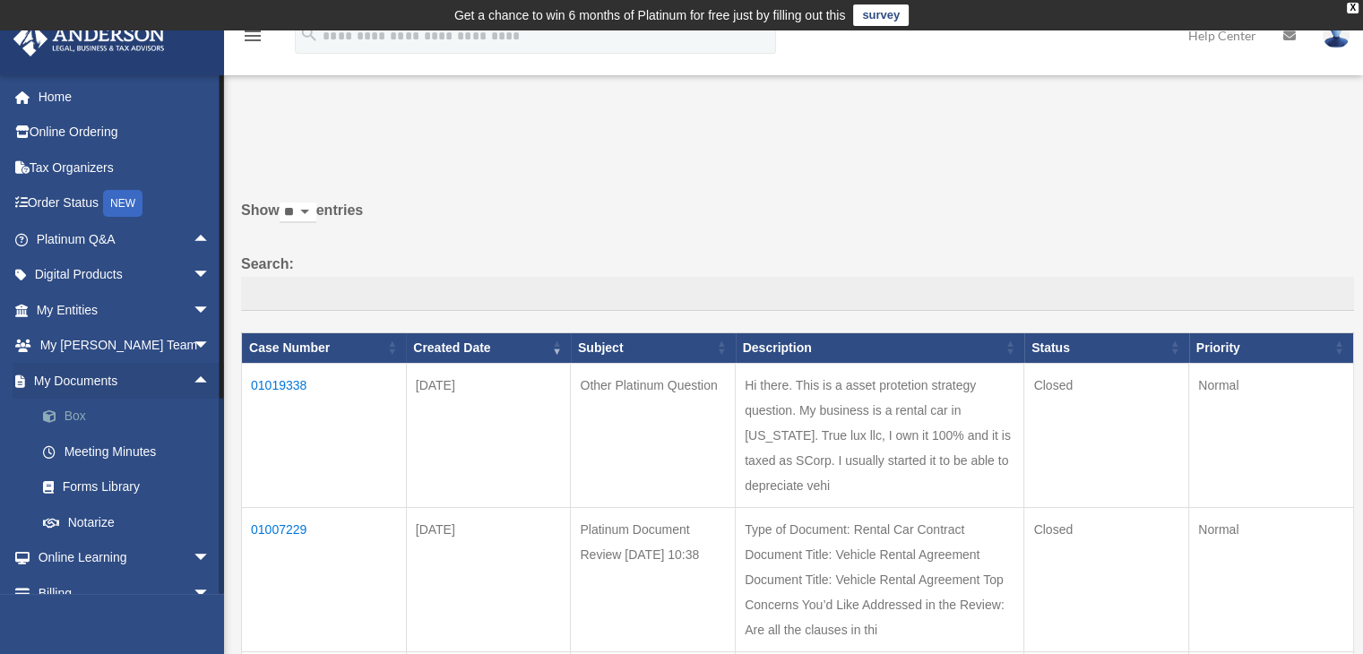
click at [61, 419] on span at bounding box center [59, 416] width 12 height 13
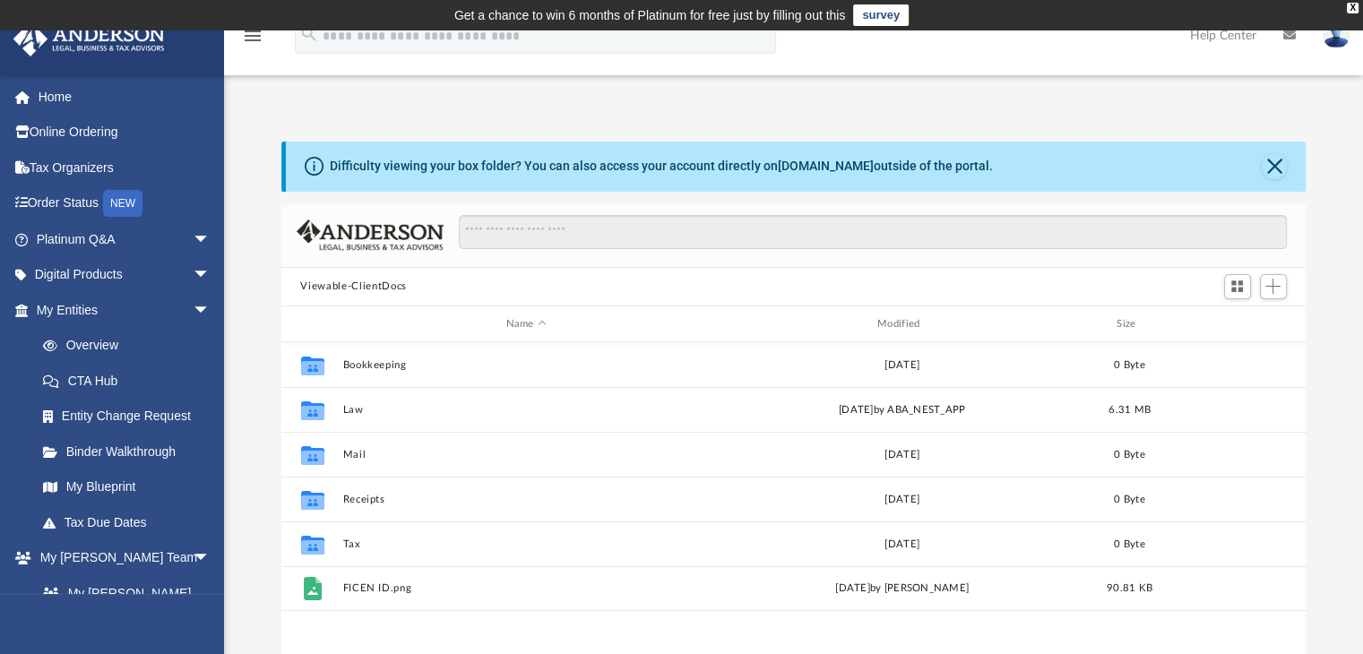
scroll to position [393, 1011]
drag, startPoint x: 1270, startPoint y: 115, endPoint x: 1226, endPoint y: 38, distance: 88.7
click at [1269, 112] on div "Difficulty viewing your box folder? You can also access your account directly o…" at bounding box center [793, 409] width 1139 height 610
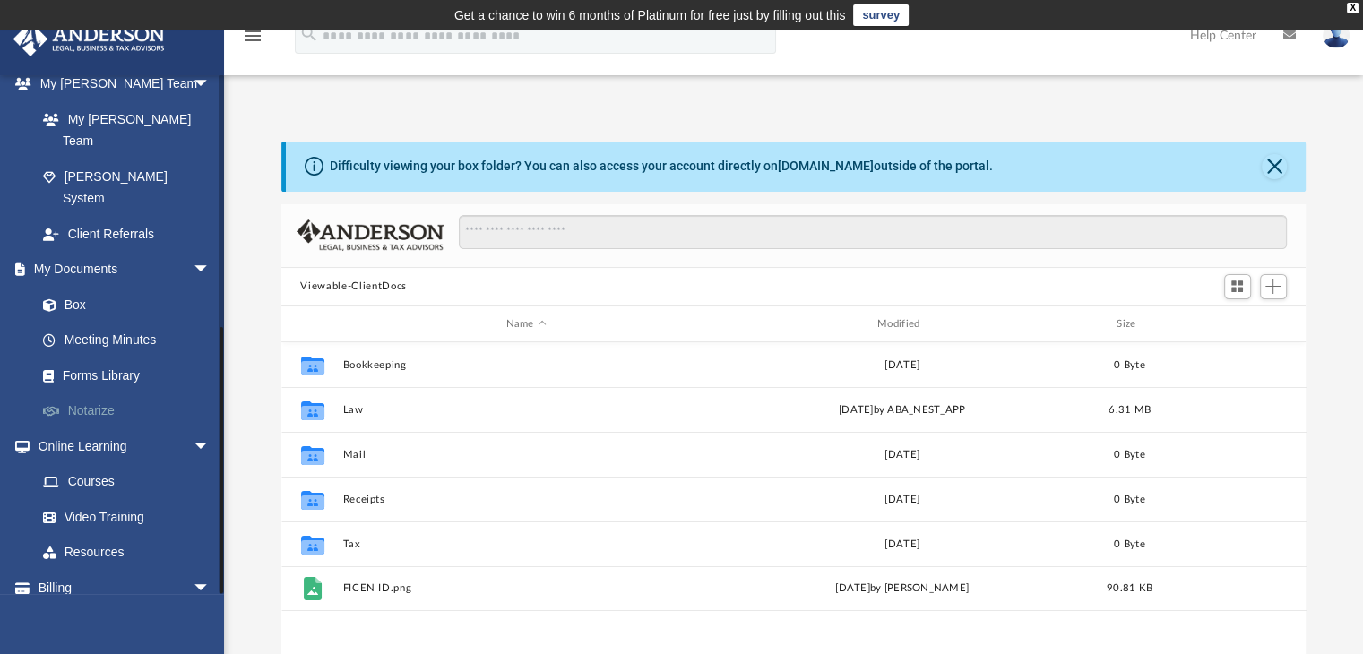
scroll to position [480, 0]
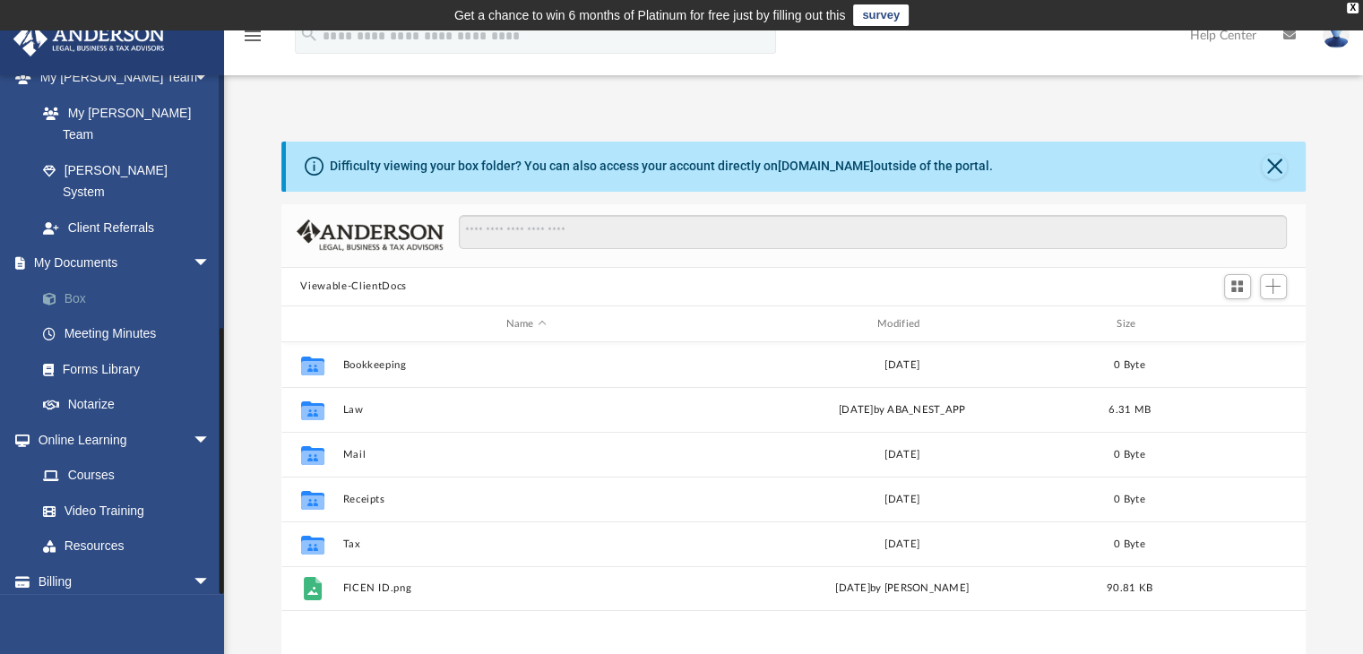
click at [75, 281] on link "Box" at bounding box center [131, 299] width 212 height 36
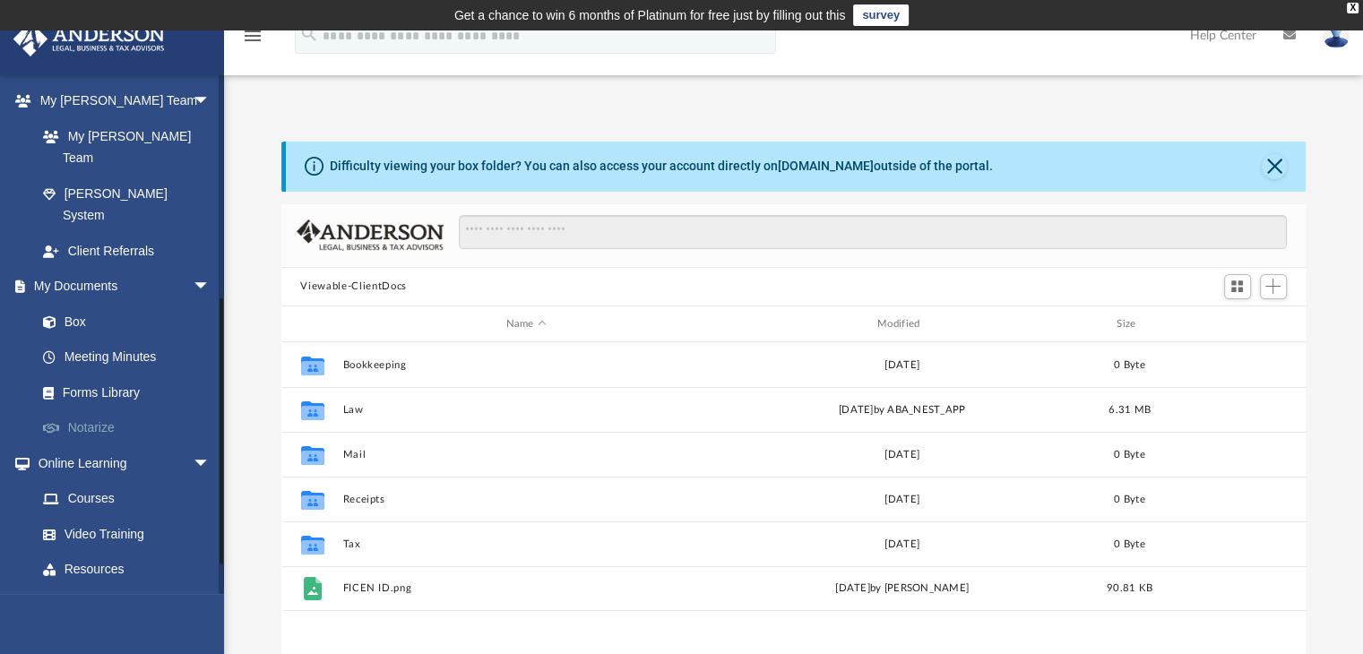
scroll to position [391, 0]
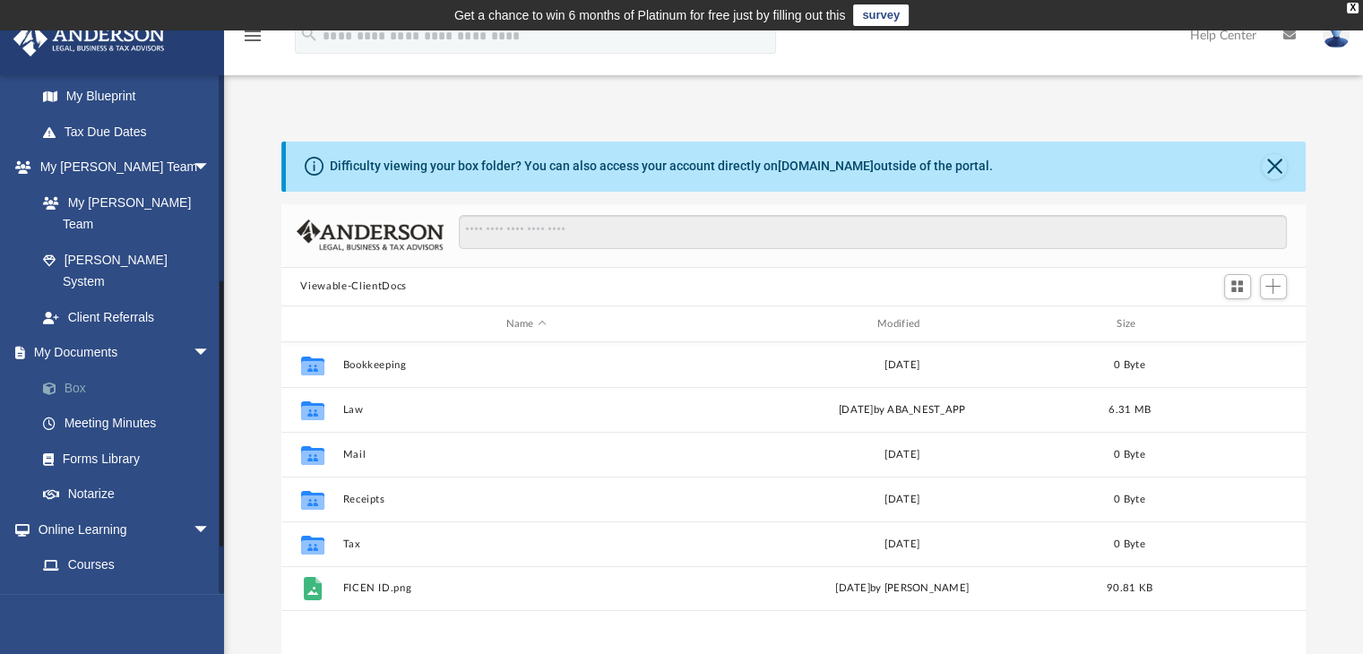
click at [73, 370] on link "Box" at bounding box center [131, 388] width 212 height 36
click at [130, 441] on link "Forms Library" at bounding box center [131, 459] width 212 height 36
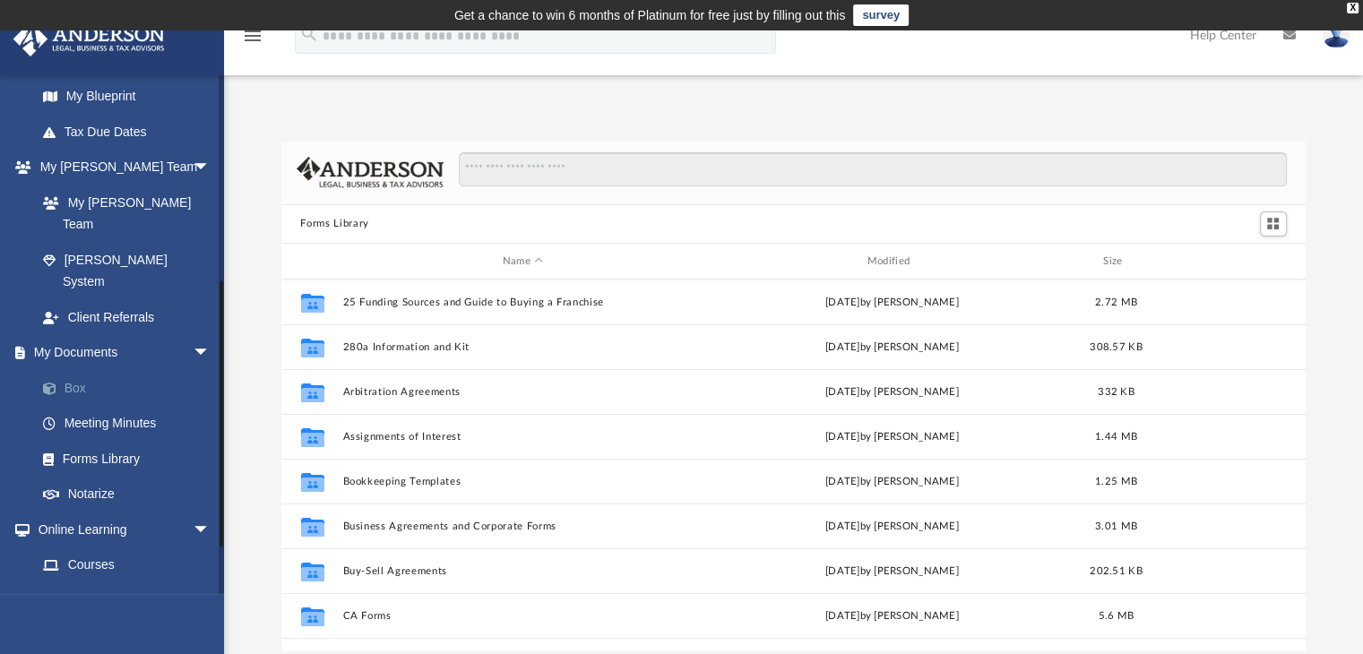
click at [69, 370] on link "Box" at bounding box center [131, 388] width 212 height 36
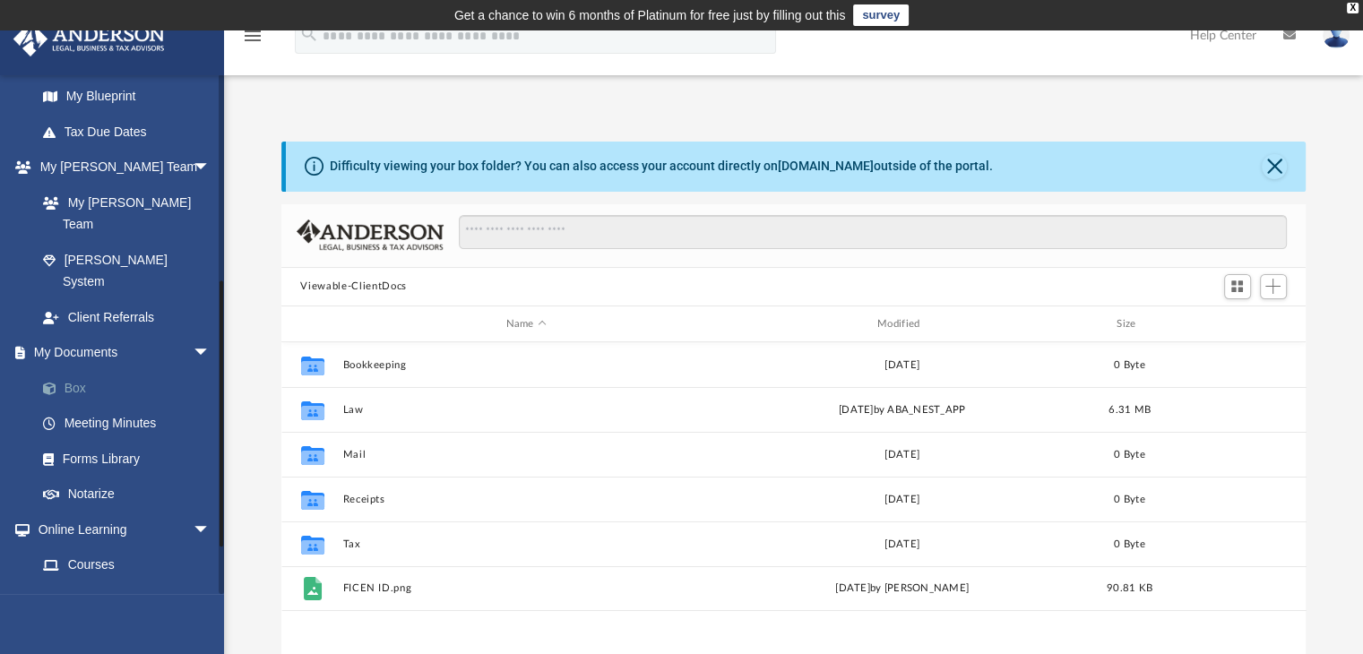
scroll to position [393, 1011]
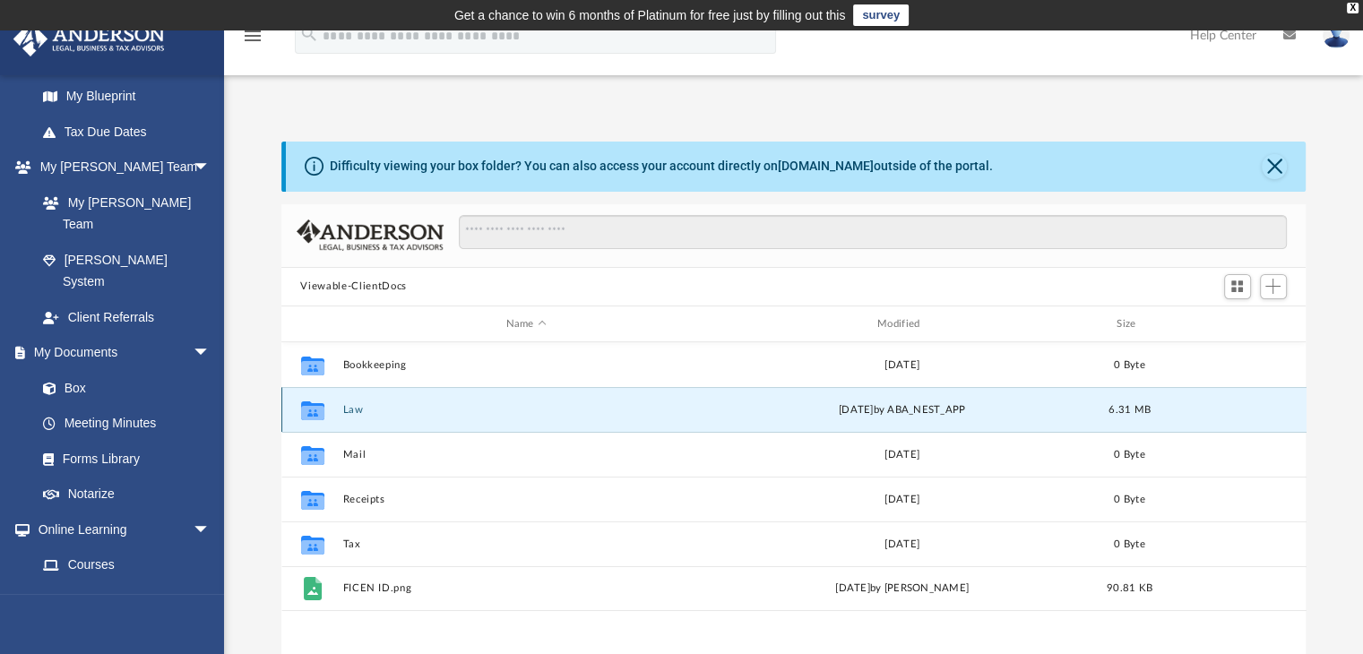
click at [354, 409] on button "Law" at bounding box center [525, 410] width 367 height 12
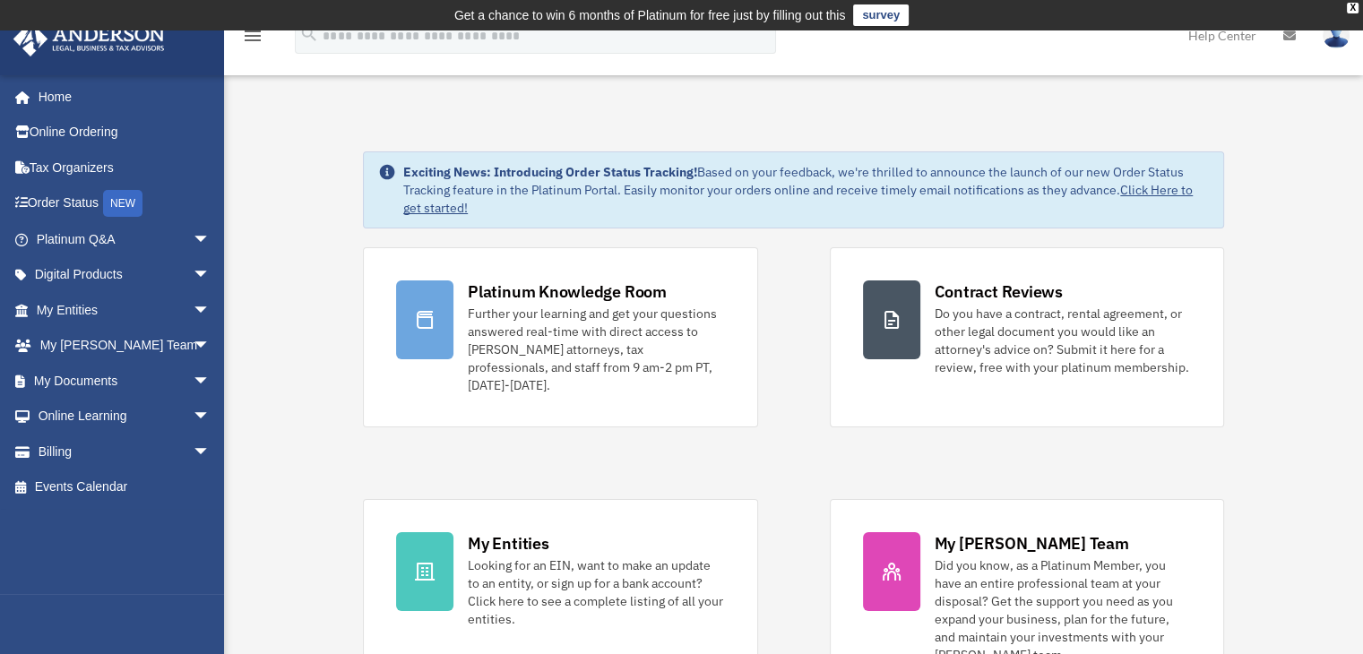
click at [1336, 41] on img at bounding box center [1336, 35] width 27 height 26
